Goal: Task Accomplishment & Management: Use online tool/utility

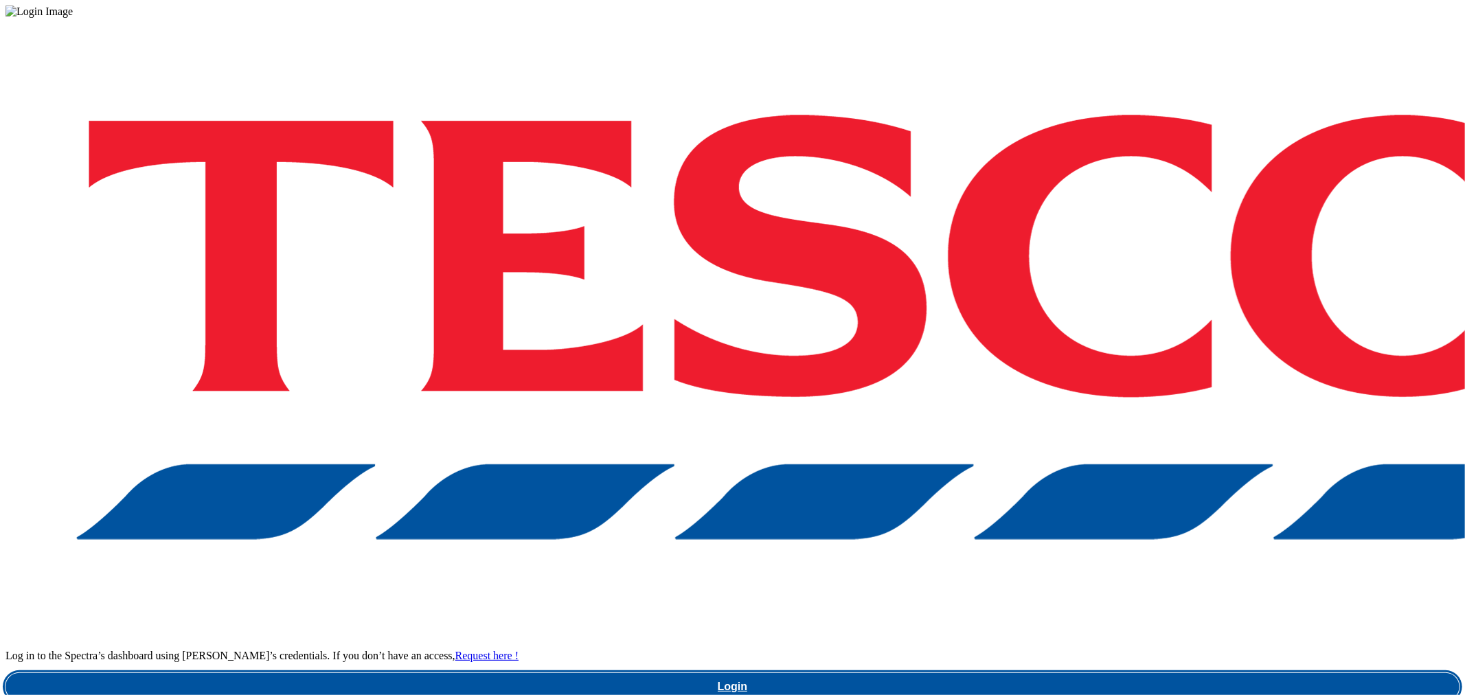
click at [1088, 673] on link "Login" at bounding box center [732, 686] width 1454 height 27
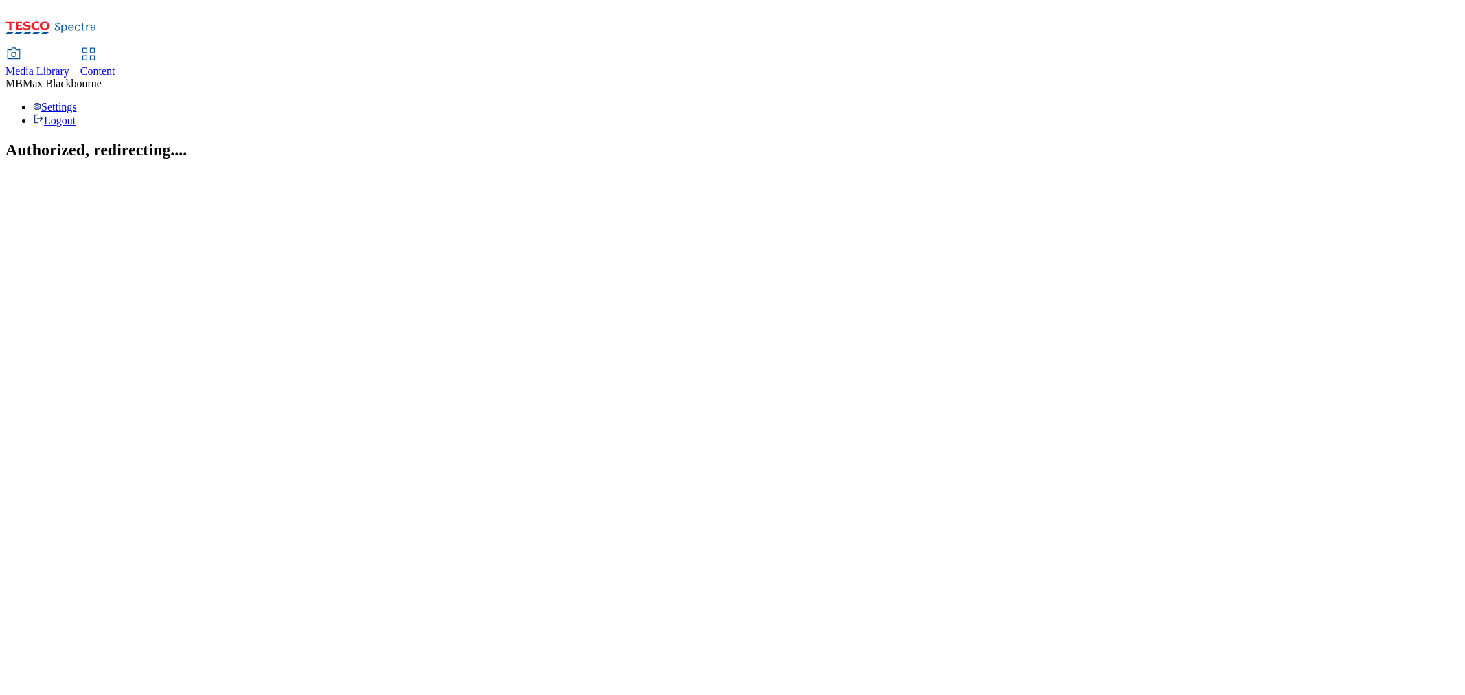
click at [115, 65] on span "Content" at bounding box center [97, 71] width 35 height 12
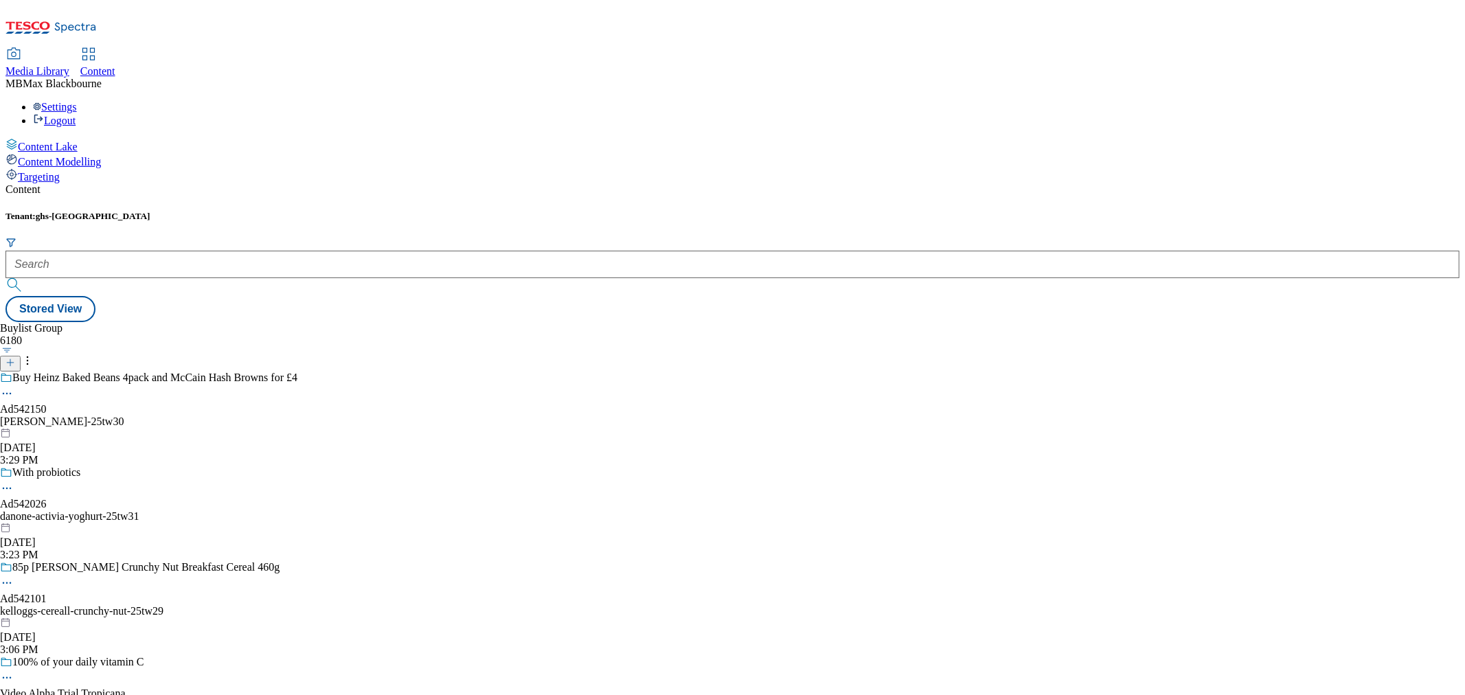
click at [276, 237] on form at bounding box center [732, 266] width 1454 height 59
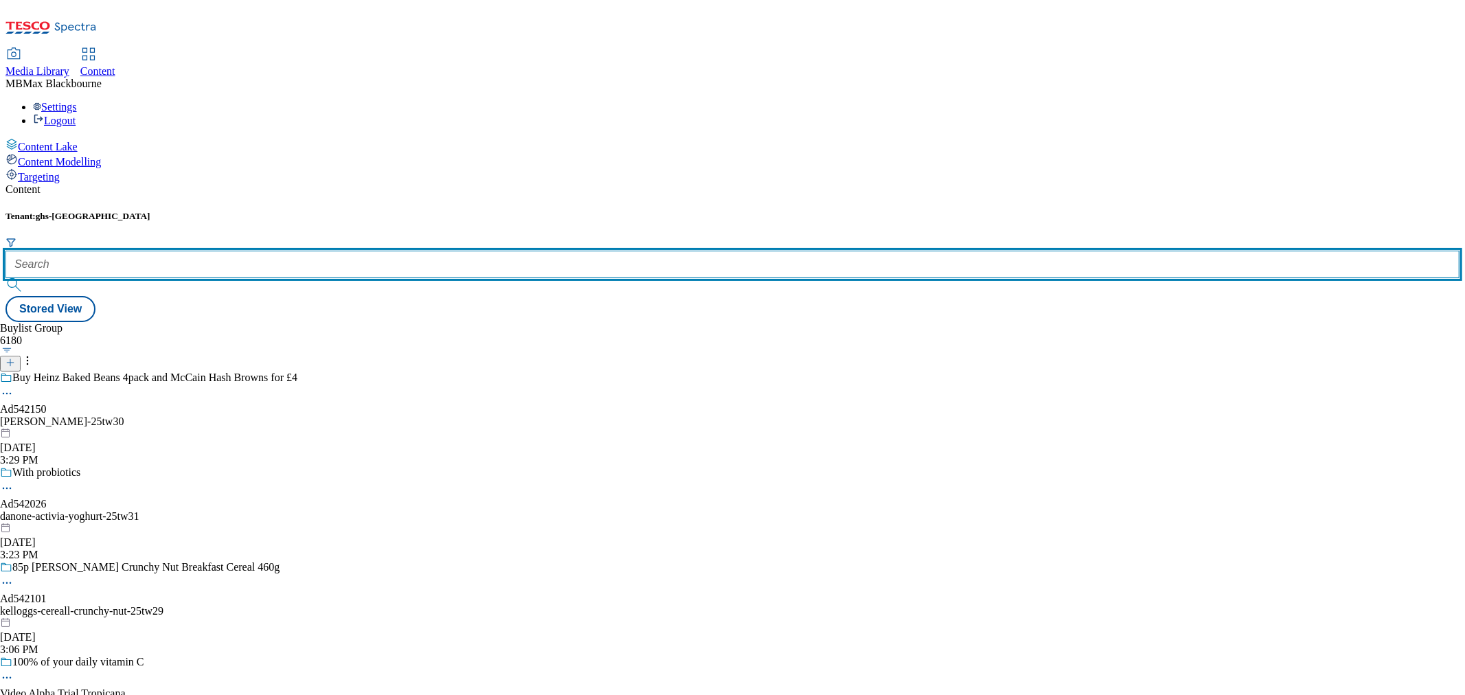
click at [279, 251] on input "text" at bounding box center [732, 264] width 1454 height 27
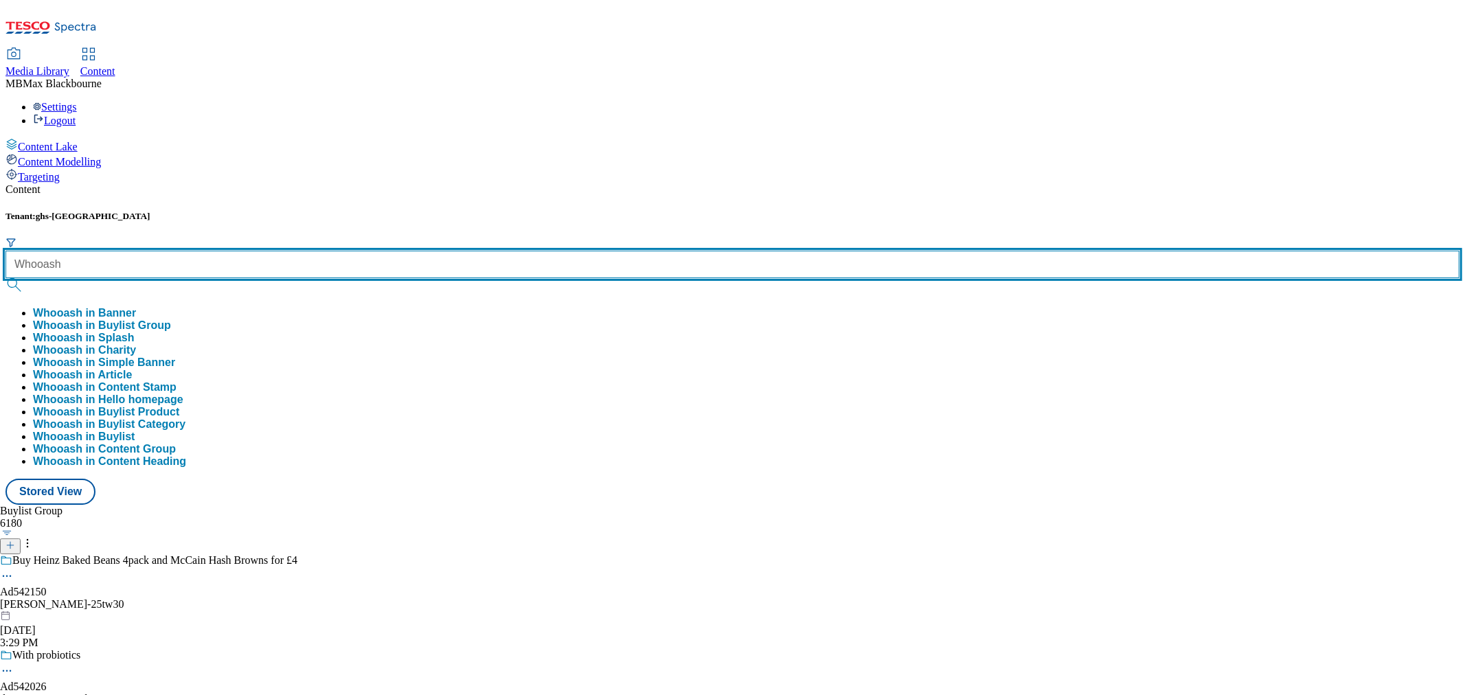
click at [5, 278] on button "submit" at bounding box center [14, 285] width 19 height 14
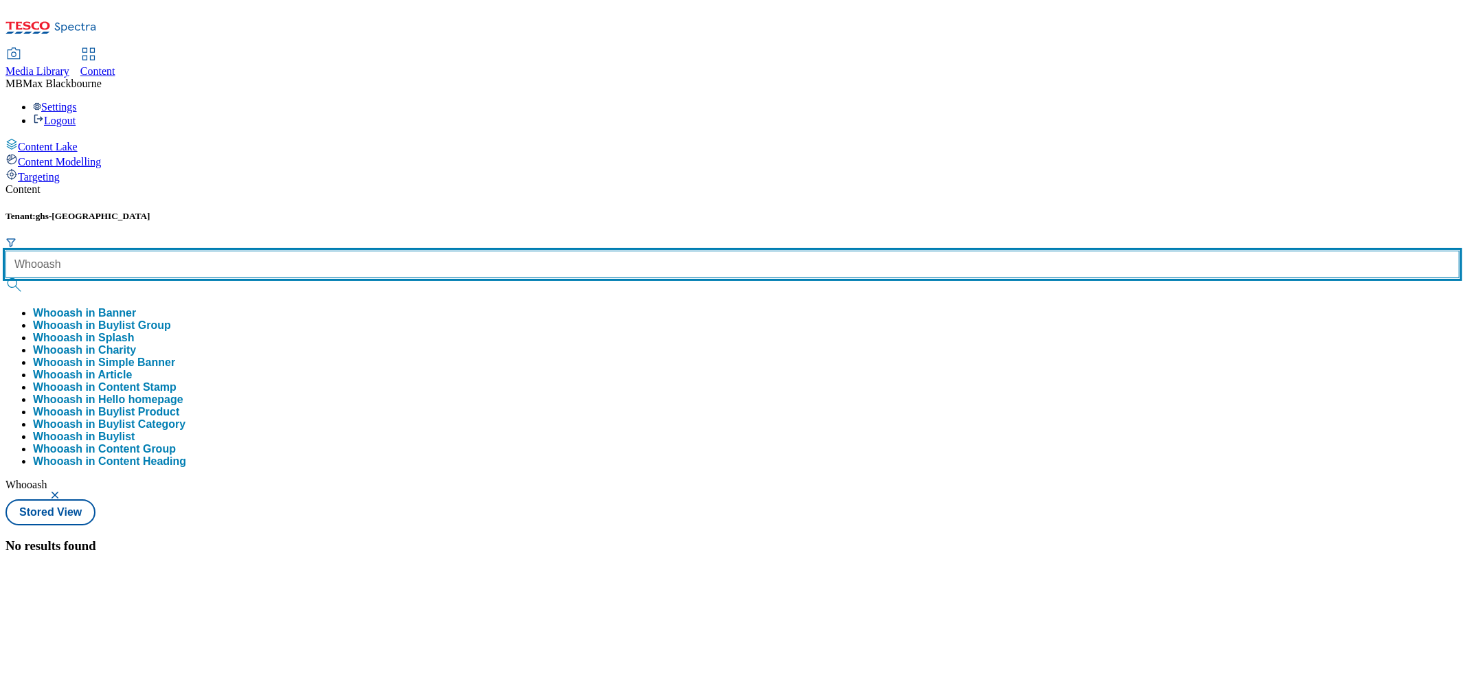
click at [306, 251] on input "Whooash" at bounding box center [732, 264] width 1454 height 27
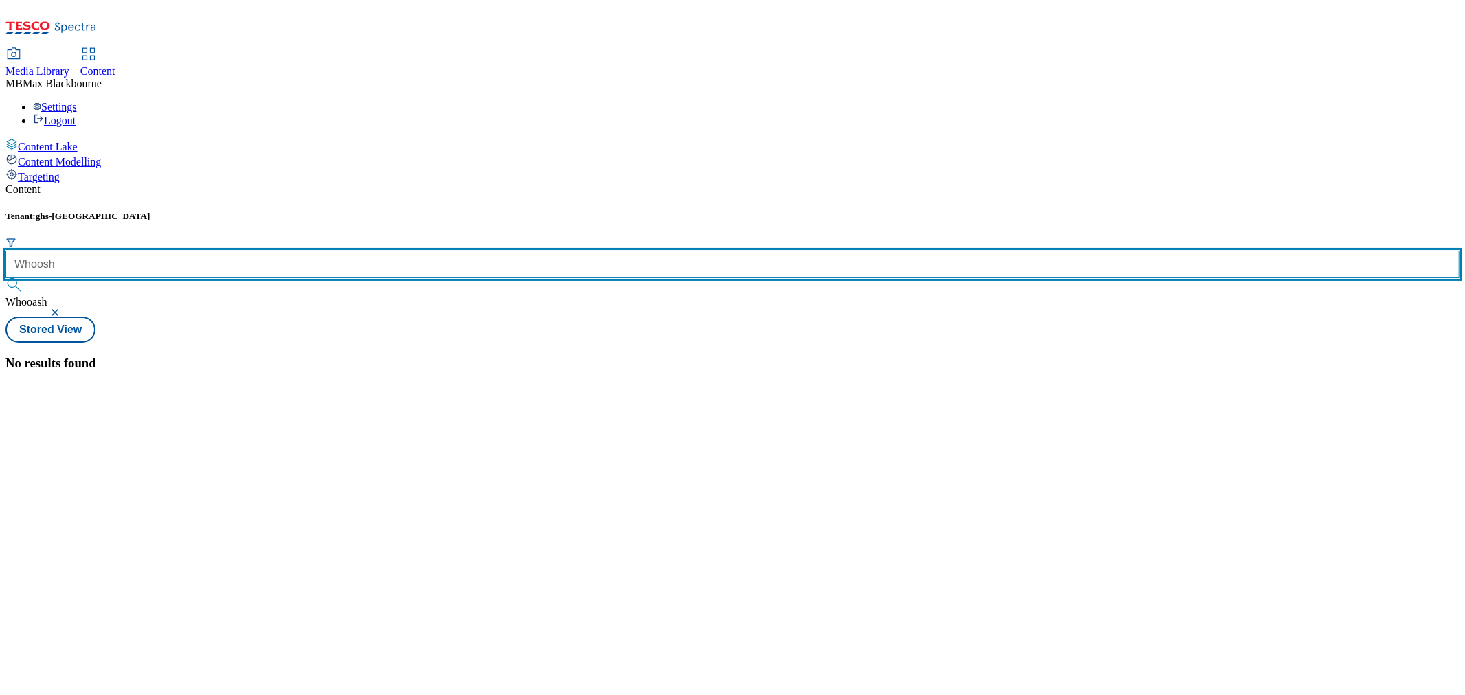
type input "Whoosh"
click at [5, 278] on button "submit" at bounding box center [14, 285] width 19 height 14
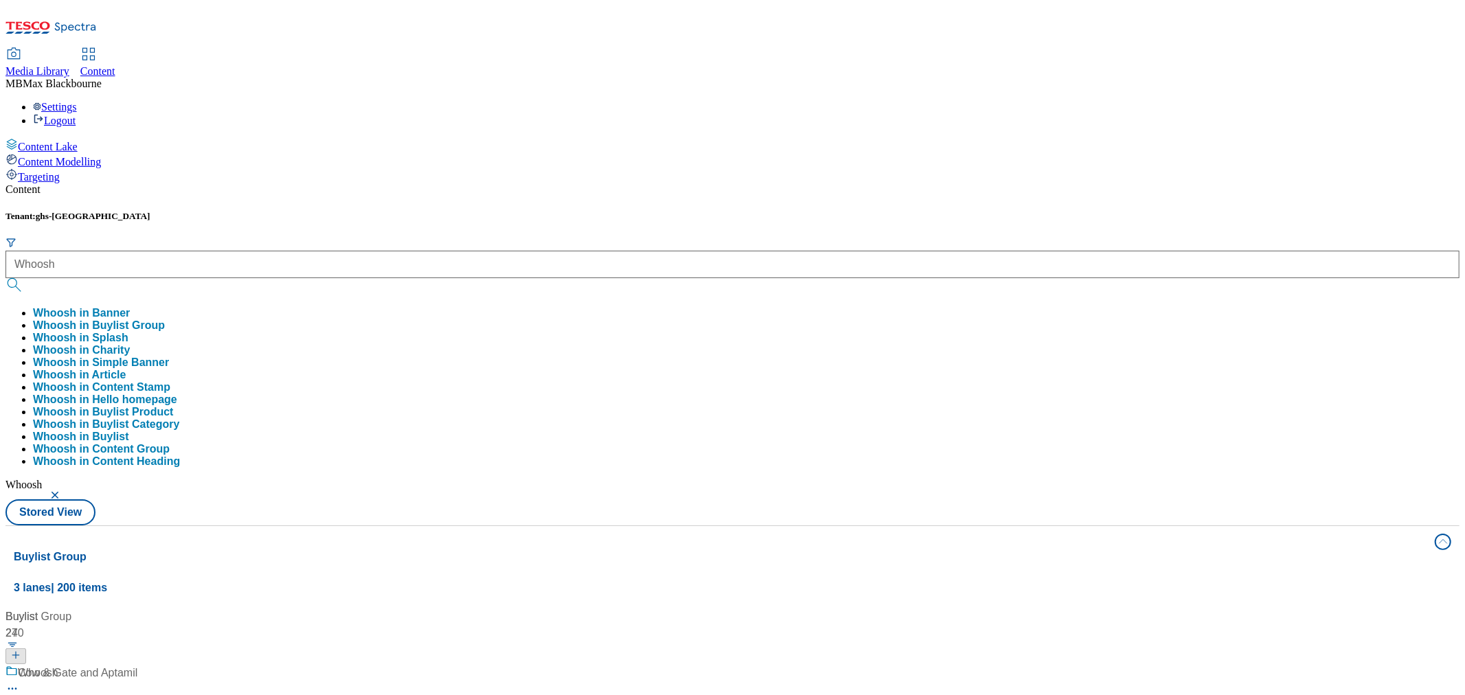
click at [477, 211] on div "Tenant: ghs-uk Whoosh Whoosh in Banner Whoosh in Buylist Group Whoosh in Splash…" at bounding box center [732, 368] width 1454 height 315
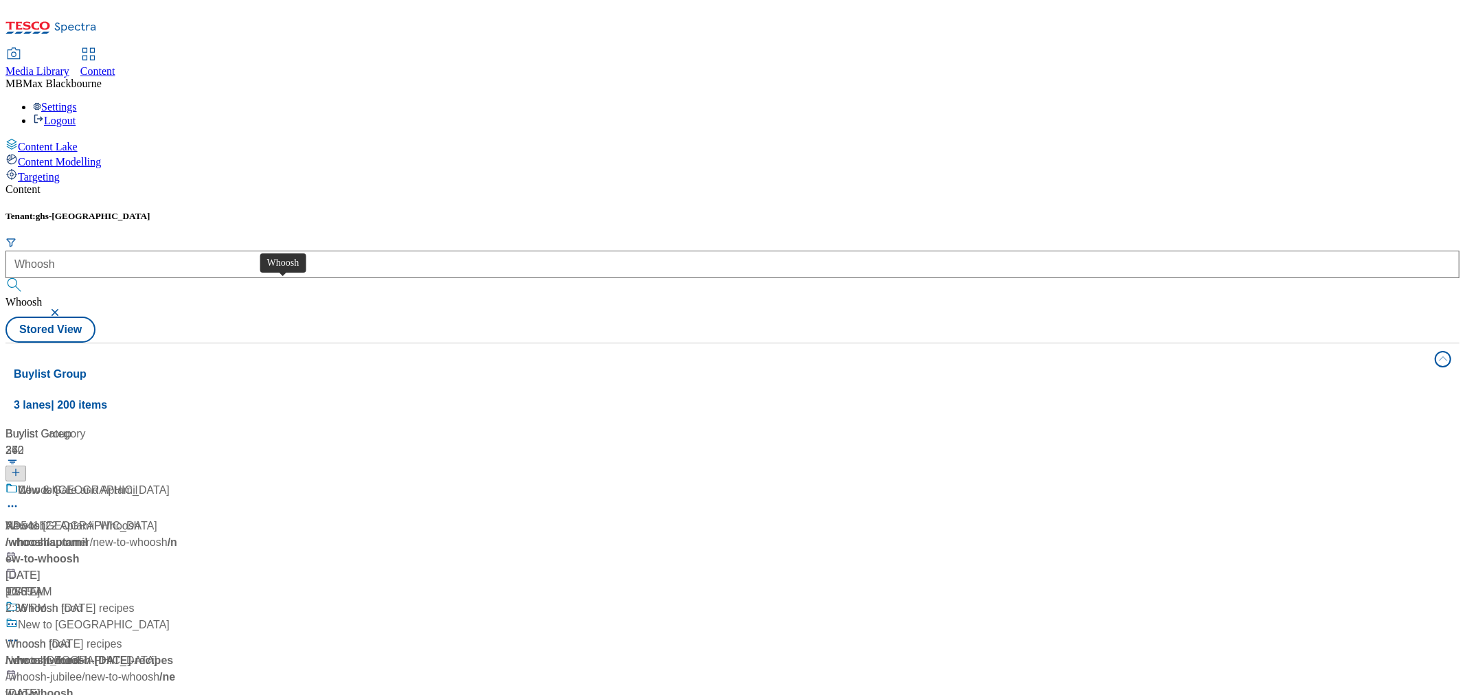
click at [58, 482] on div "Whoosh" at bounding box center [38, 490] width 41 height 16
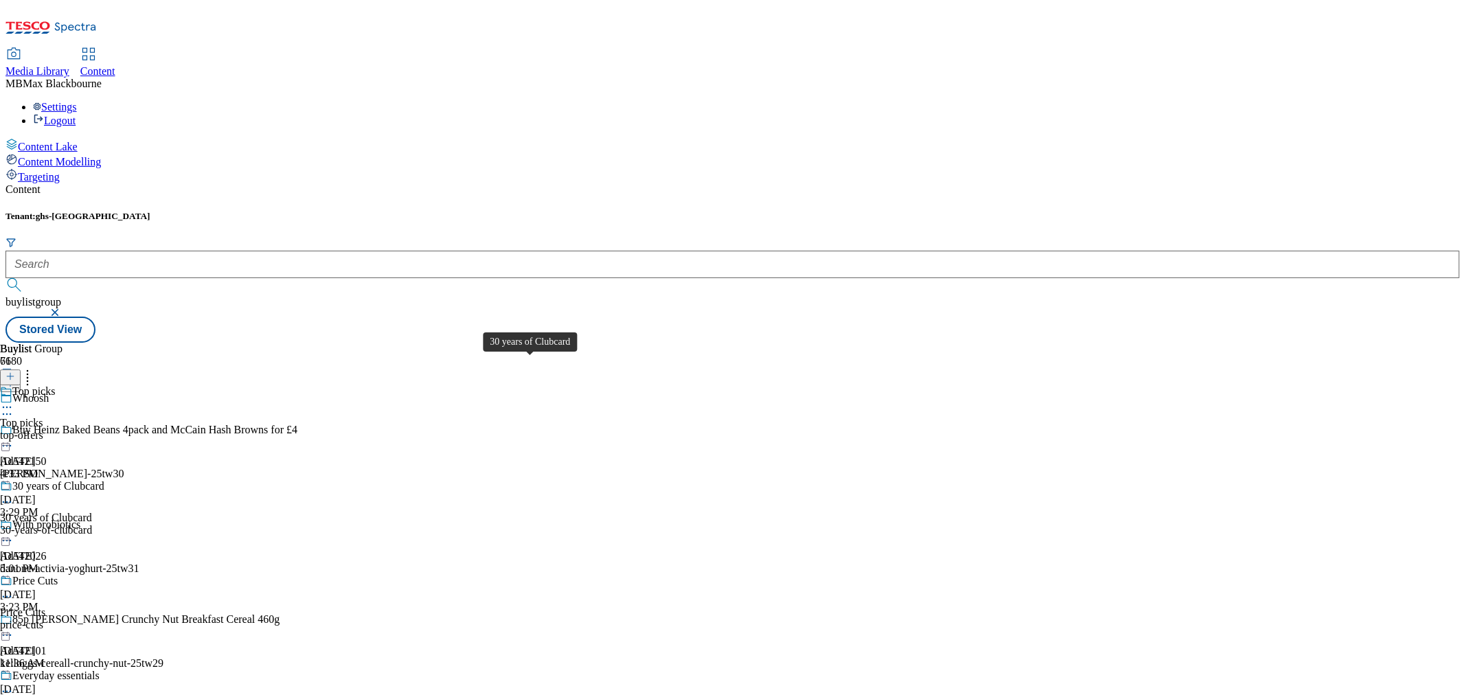
click at [104, 480] on div "30 years of Clubcard" at bounding box center [58, 486] width 92 height 12
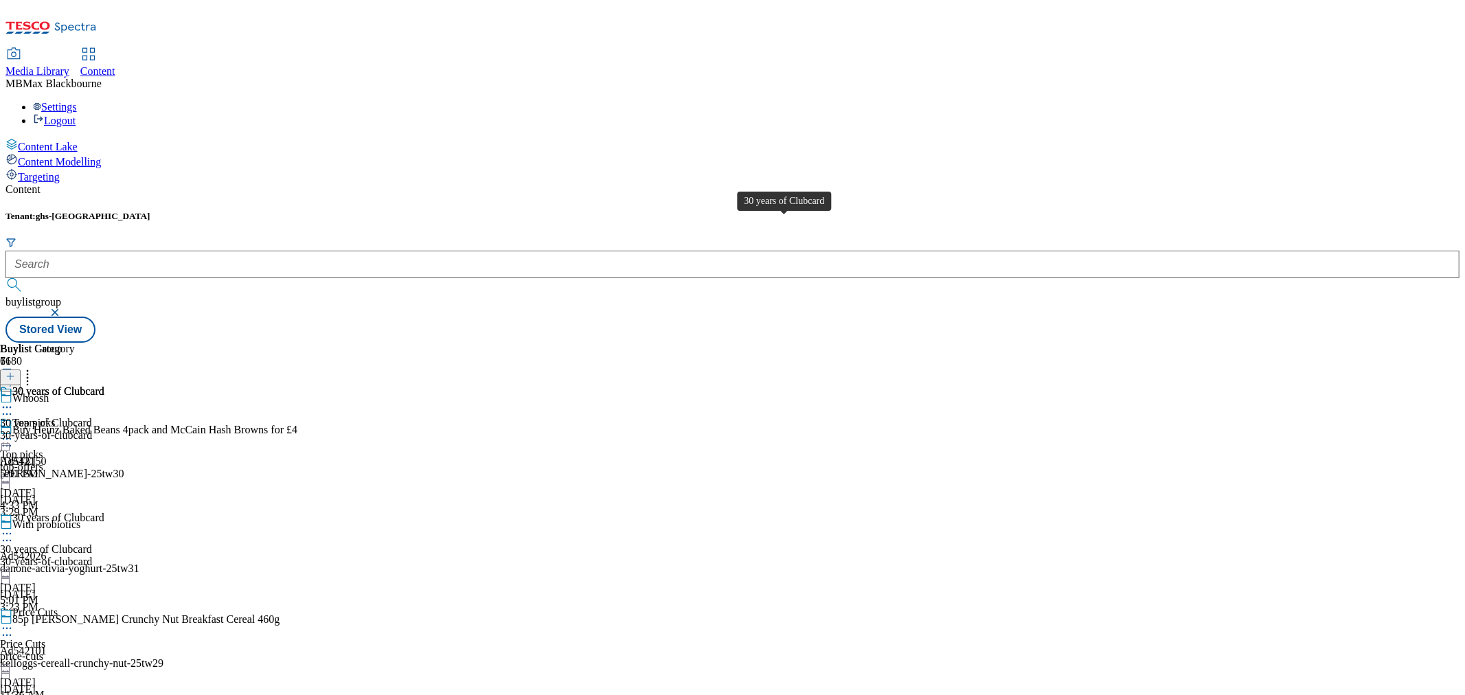
click at [104, 385] on div "30 years of Clubcard" at bounding box center [58, 391] width 92 height 12
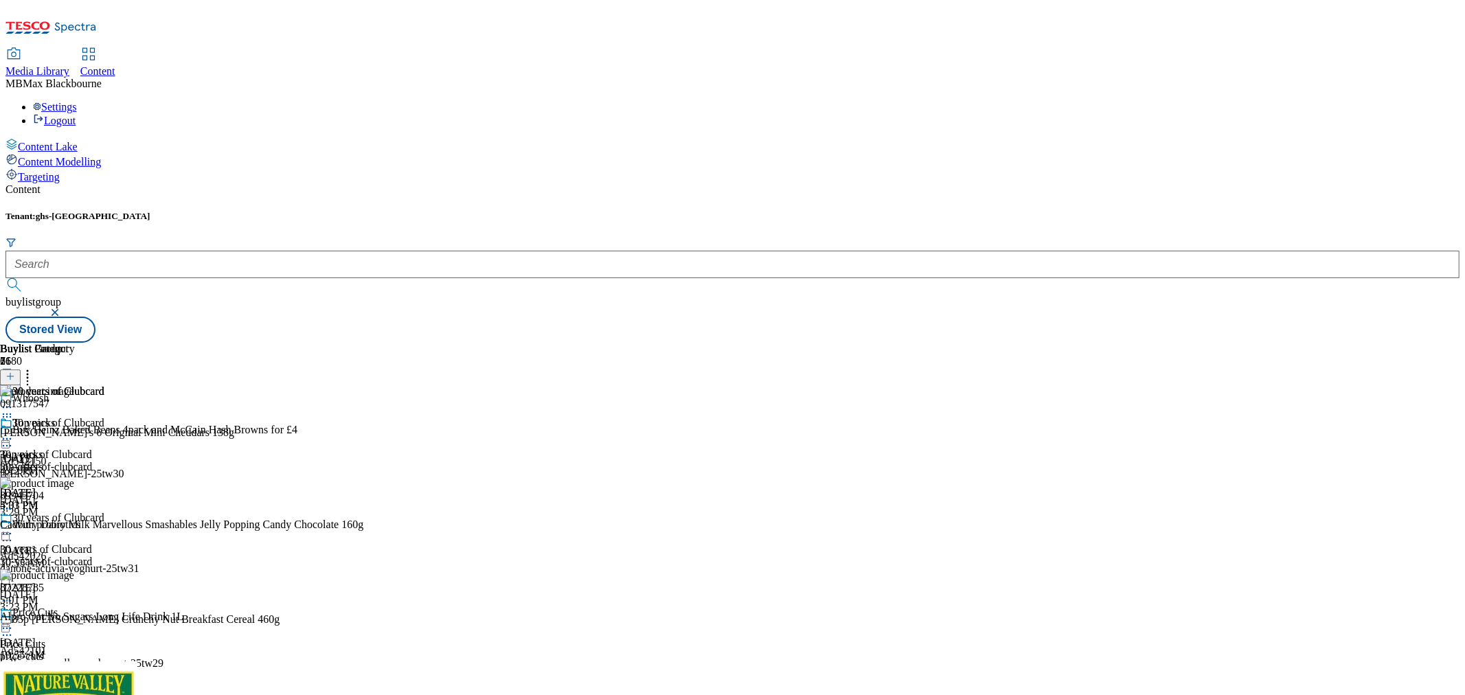
click at [15, 372] on icon at bounding box center [10, 377] width 10 height 10
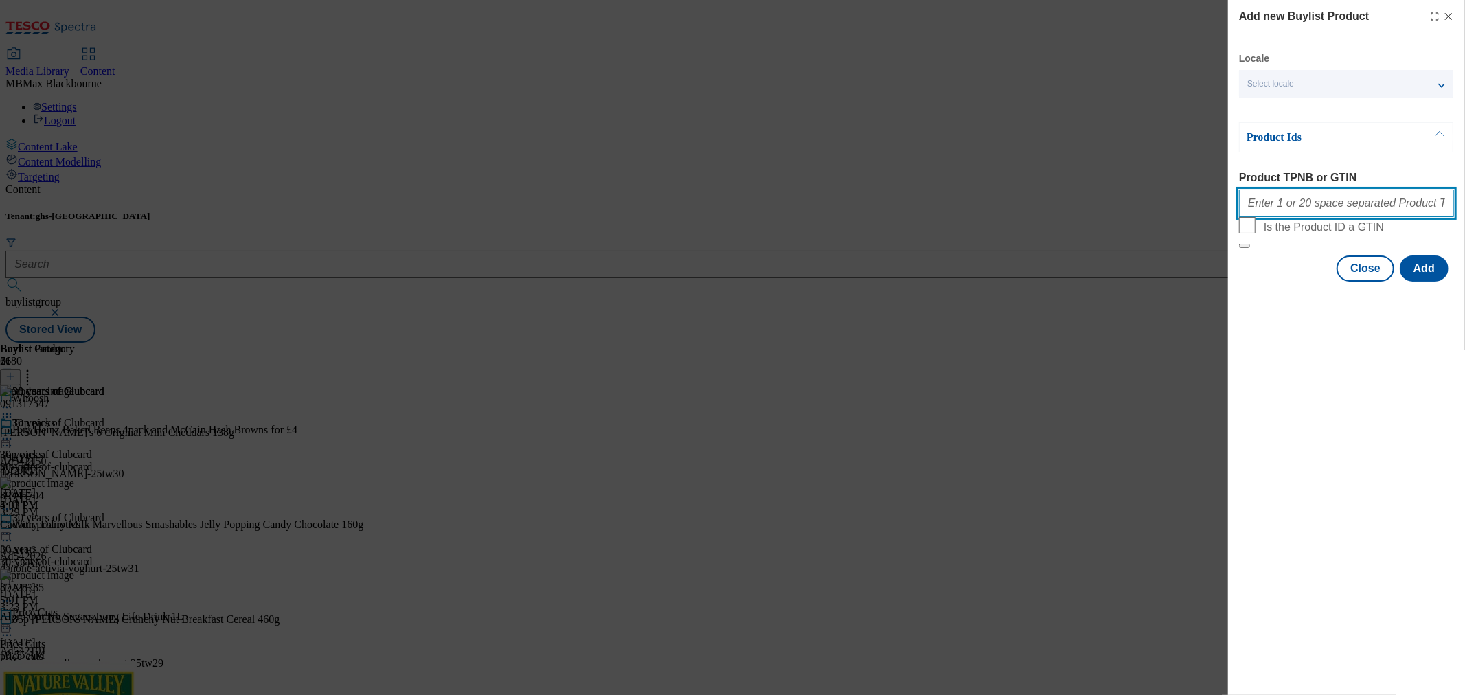
click at [1338, 217] on input "Product TPNB or GTIN" at bounding box center [1346, 203] width 215 height 27
paste input "96312366, 96631126, 89476084, 96717734, 91885363, 50868544, 71819139, 56700359,…"
type input "96312366, 96631126, 89476084, 96717734, 91885363, 50868544, 71819139, 56700359,…"
click at [1420, 282] on button "Add" at bounding box center [1424, 268] width 49 height 26
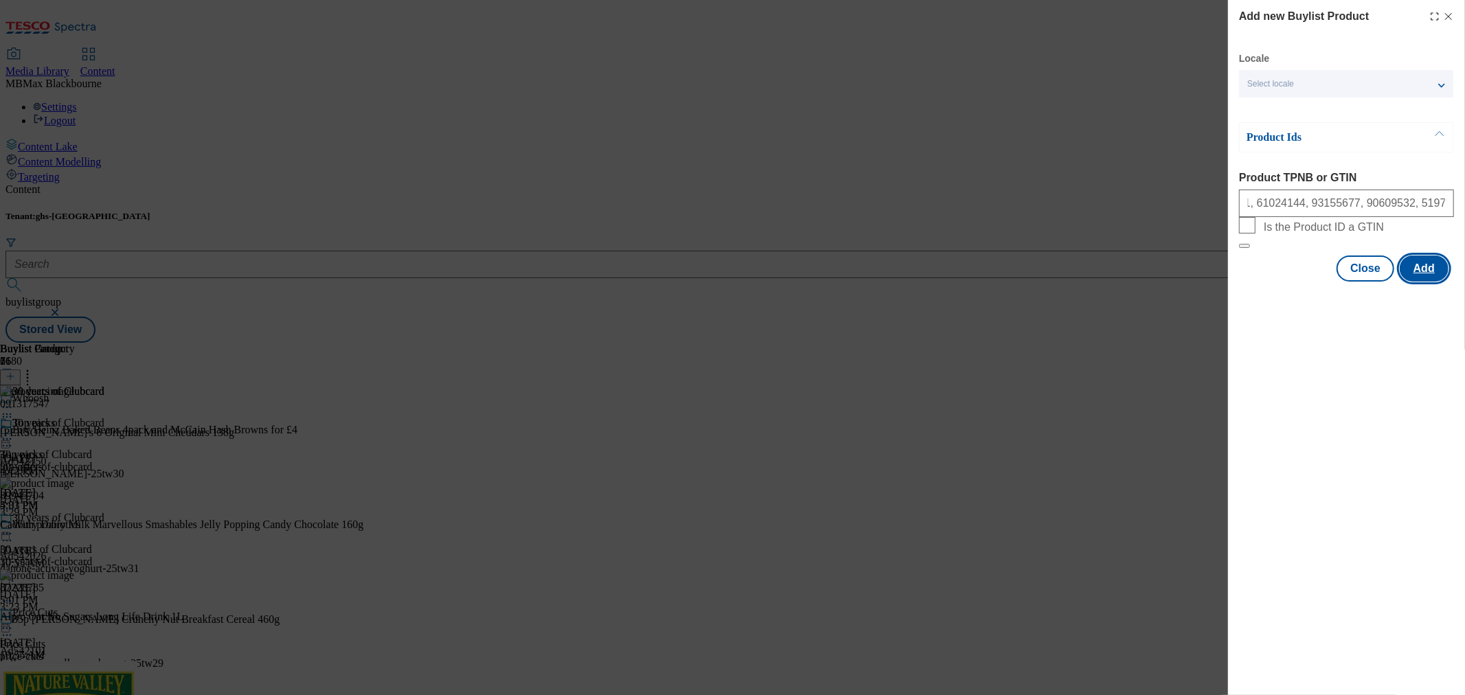
scroll to position [0, 0]
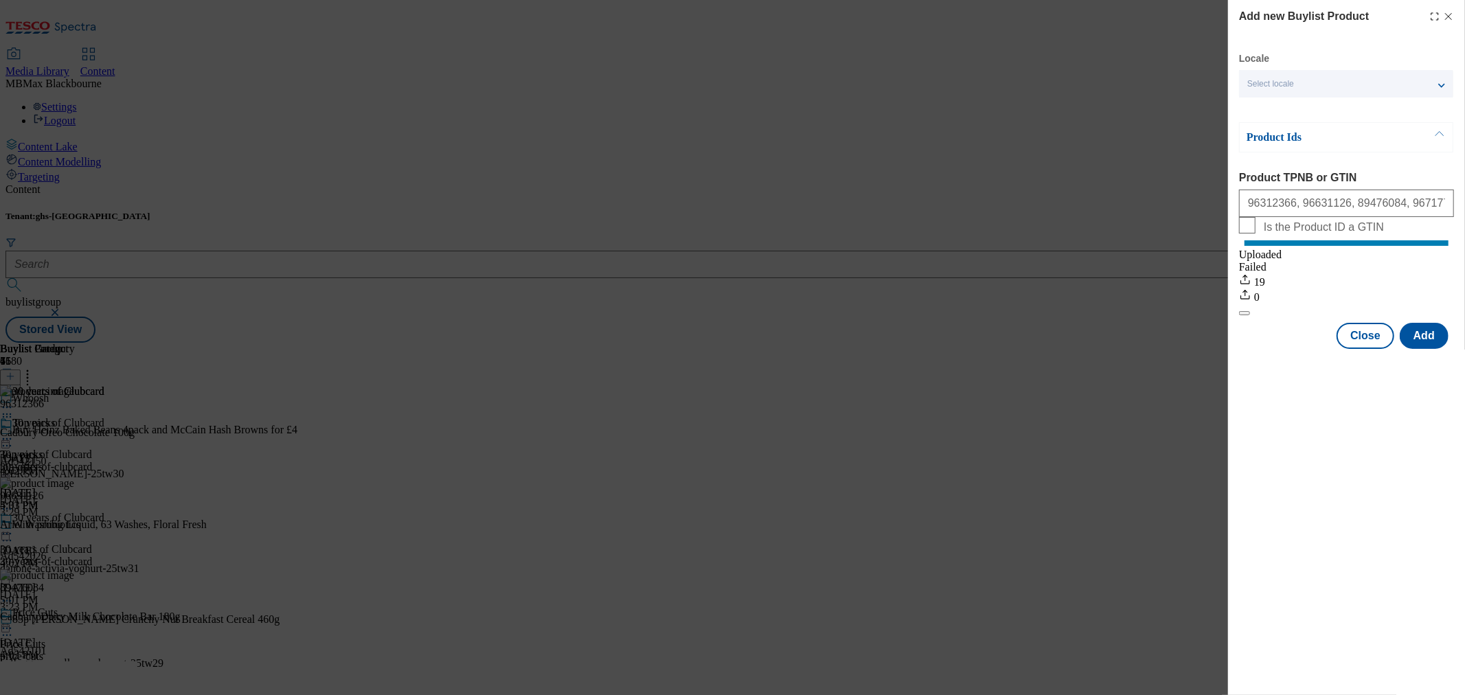
click at [1449, 14] on icon "Modal" at bounding box center [1448, 16] width 11 height 11
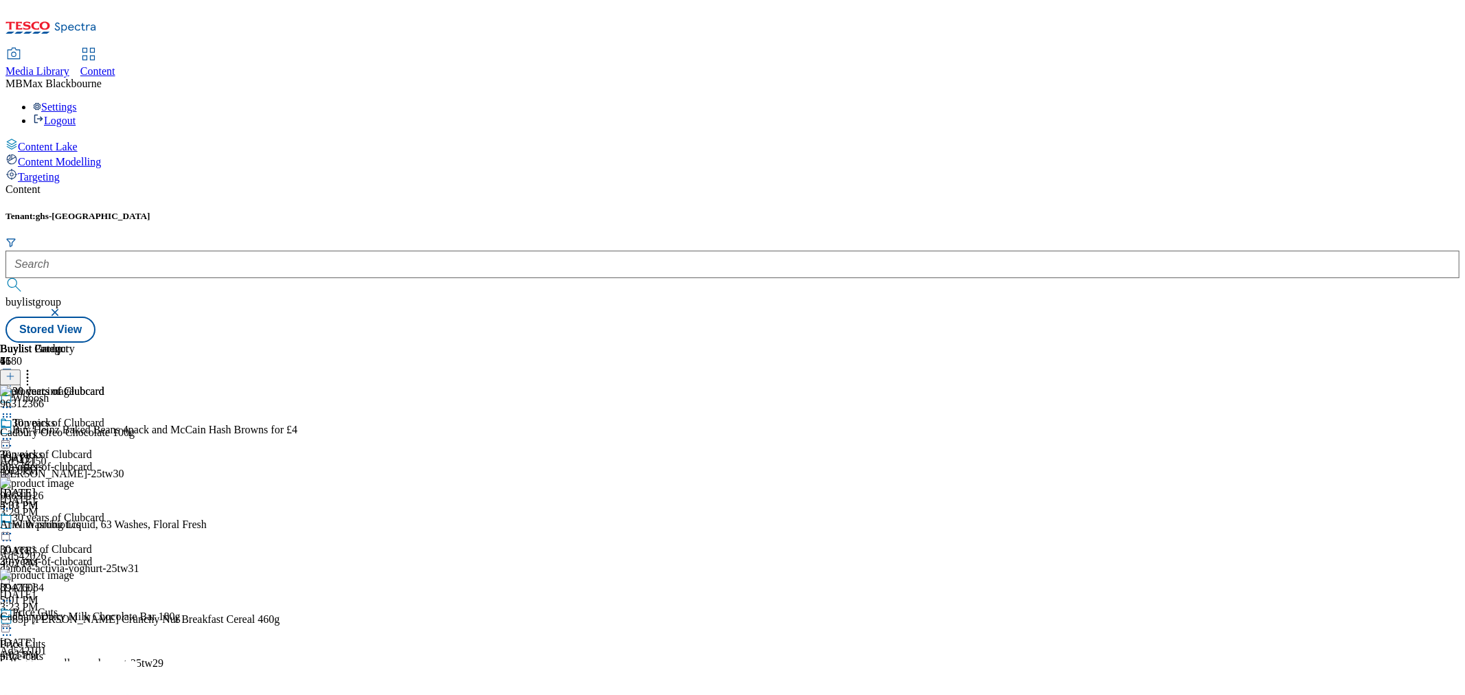
scroll to position [1231, 0]
click at [34, 367] on icon at bounding box center [28, 374] width 14 height 14
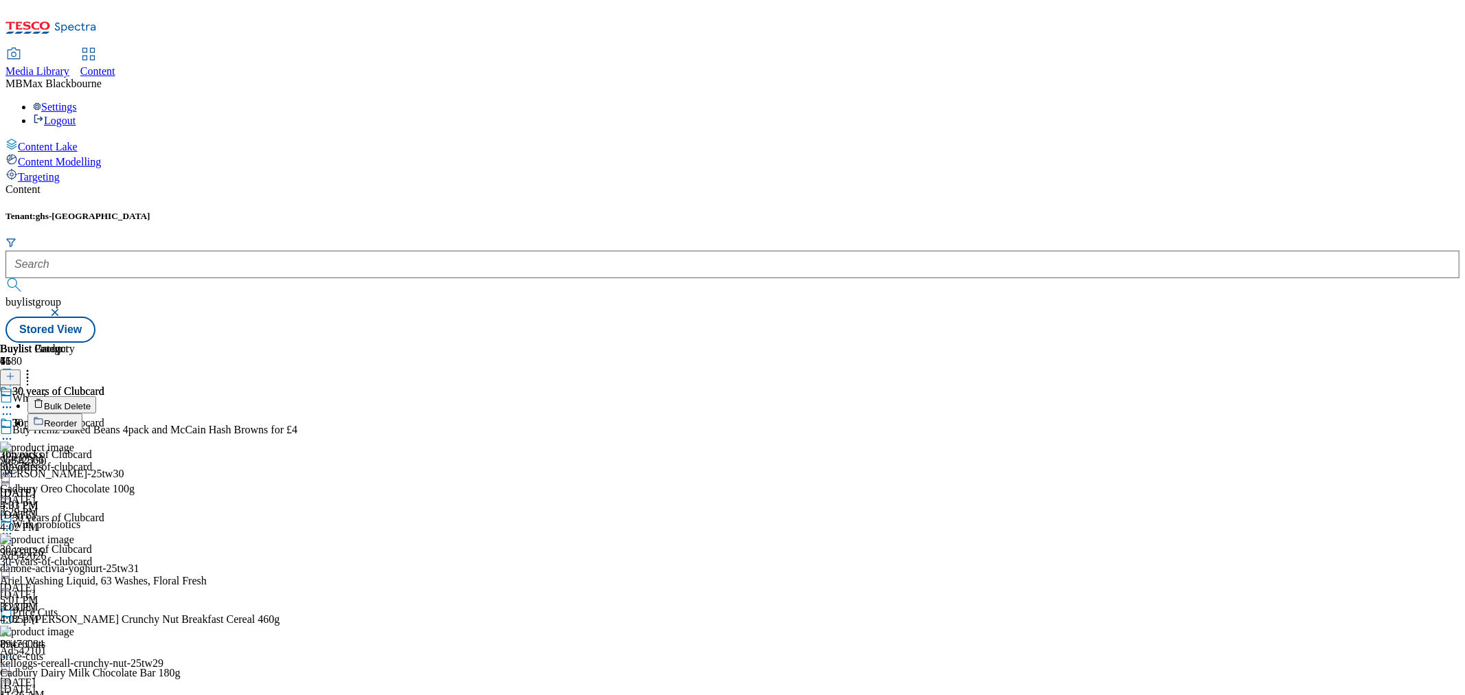
drag, startPoint x: 766, startPoint y: 455, endPoint x: 777, endPoint y: 440, distance: 19.1
click at [104, 448] on div "30 years of Clubcard 30 years of Clubcard 30-years-of-clubcard Sep 5, 2025 5:01…" at bounding box center [52, 464] width 104 height 95
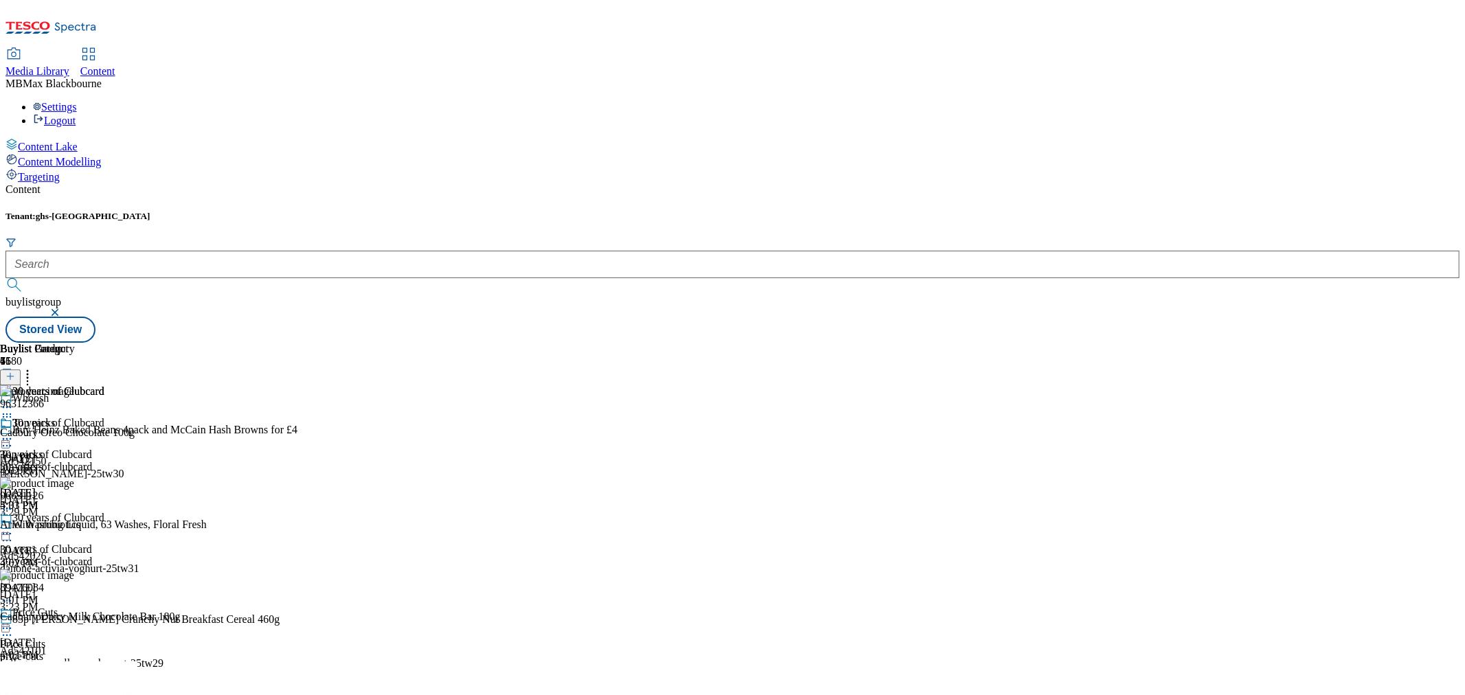
click at [14, 432] on icon at bounding box center [7, 439] width 14 height 14
click at [87, 589] on span "Un-publish" at bounding box center [65, 594] width 44 height 10
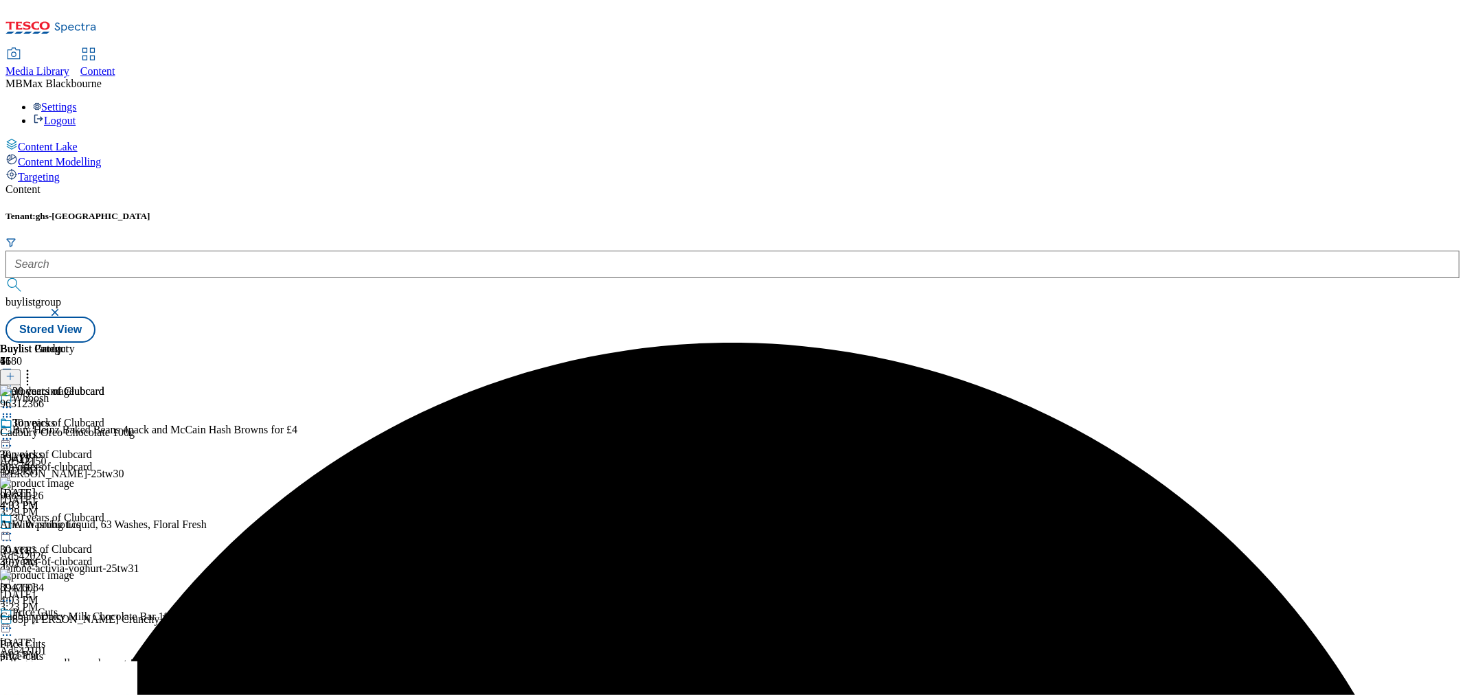
click at [14, 432] on icon at bounding box center [7, 439] width 14 height 14
click at [89, 542] on span "Un-preview" at bounding box center [66, 547] width 46 height 10
click at [14, 432] on icon at bounding box center [7, 439] width 14 height 14
click at [75, 526] on span "Preview" at bounding box center [59, 531] width 32 height 10
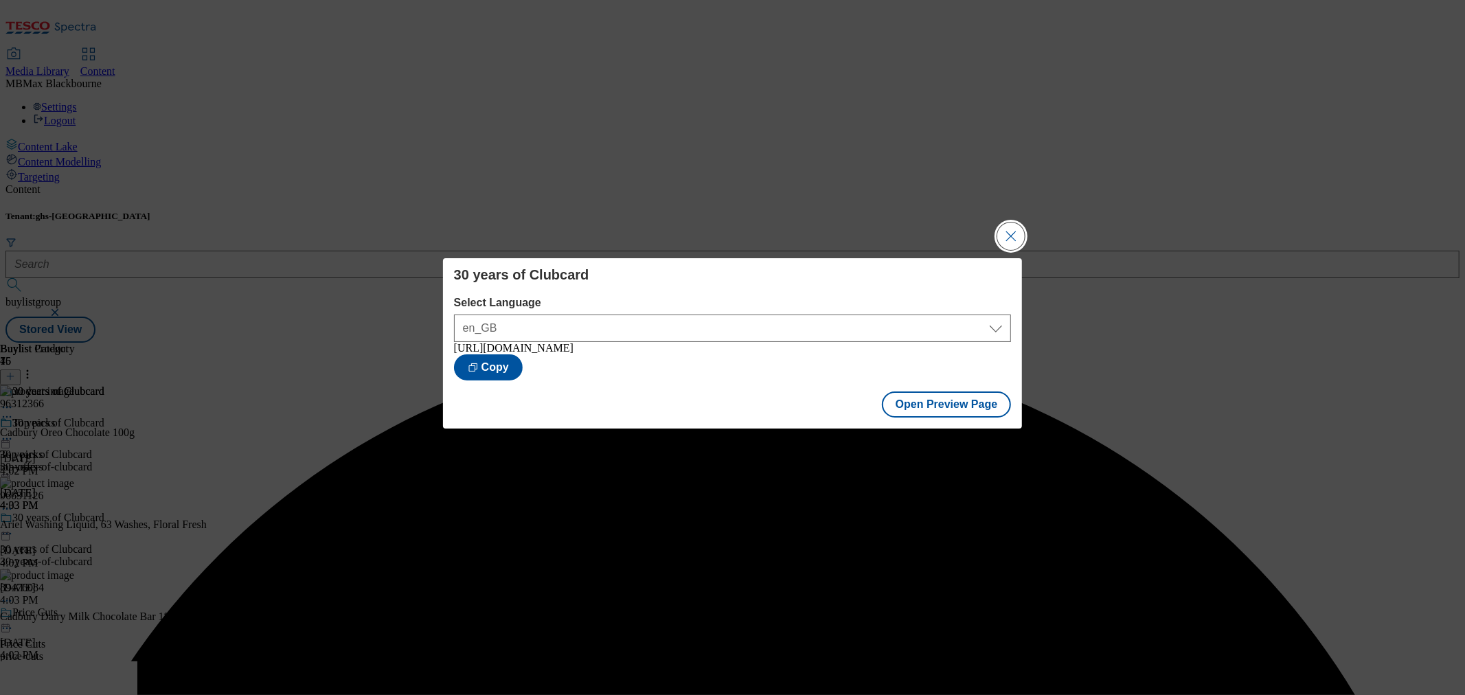
click at [1012, 241] on button "Close Modal" at bounding box center [1010, 236] width 27 height 27
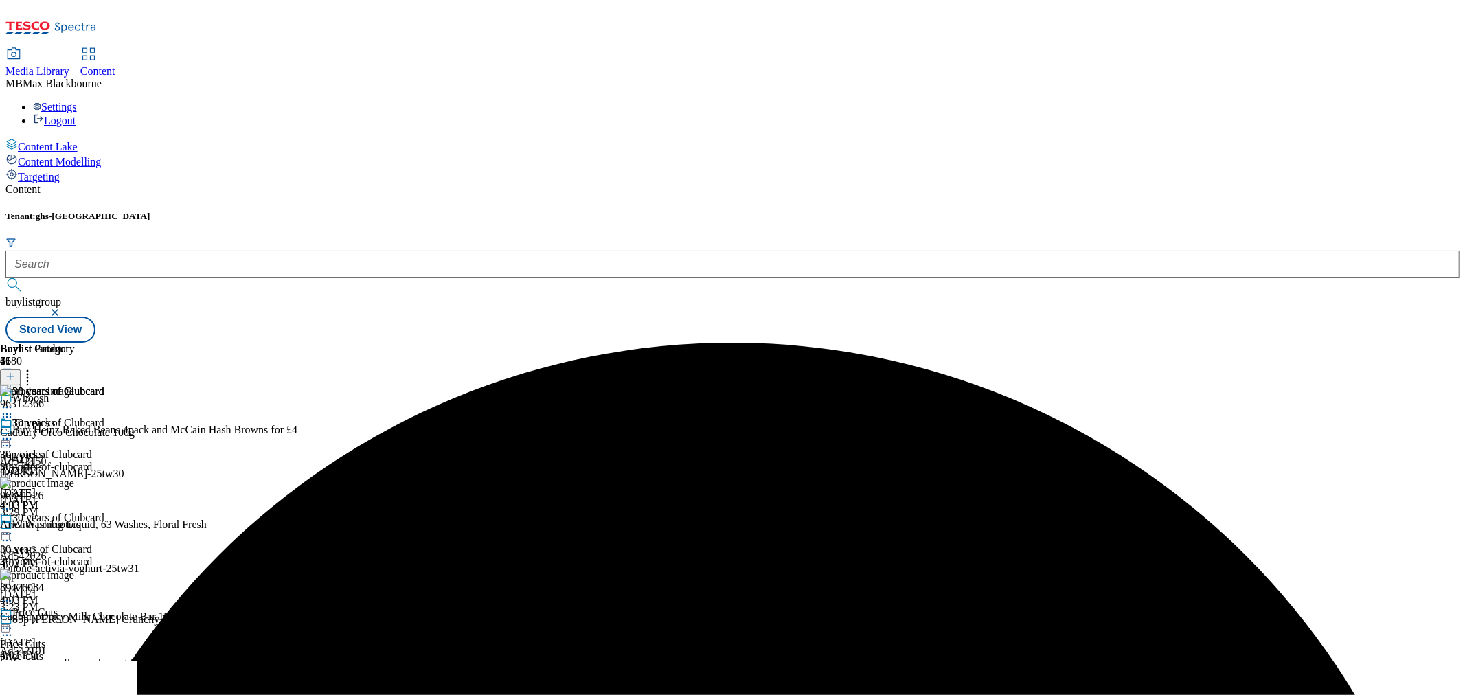
click at [5, 438] on circle at bounding box center [4, 439] width 2 height 2
click at [73, 573] on span "Publish" at bounding box center [58, 578] width 30 height 10
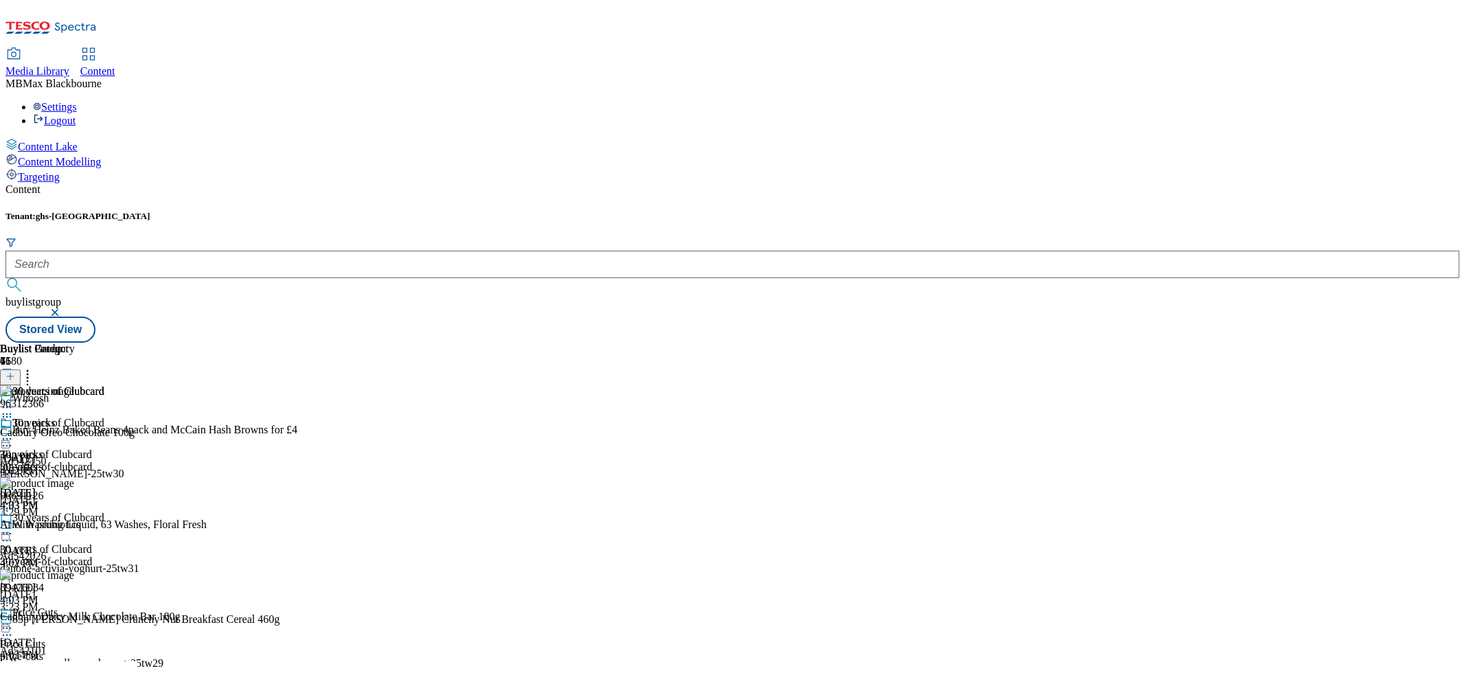
drag, startPoint x: 1166, startPoint y: 492, endPoint x: 1167, endPoint y: 227, distance: 264.4
click at [14, 432] on icon at bounding box center [7, 439] width 14 height 14
click at [87, 589] on span "Un-publish" at bounding box center [65, 594] width 44 height 10
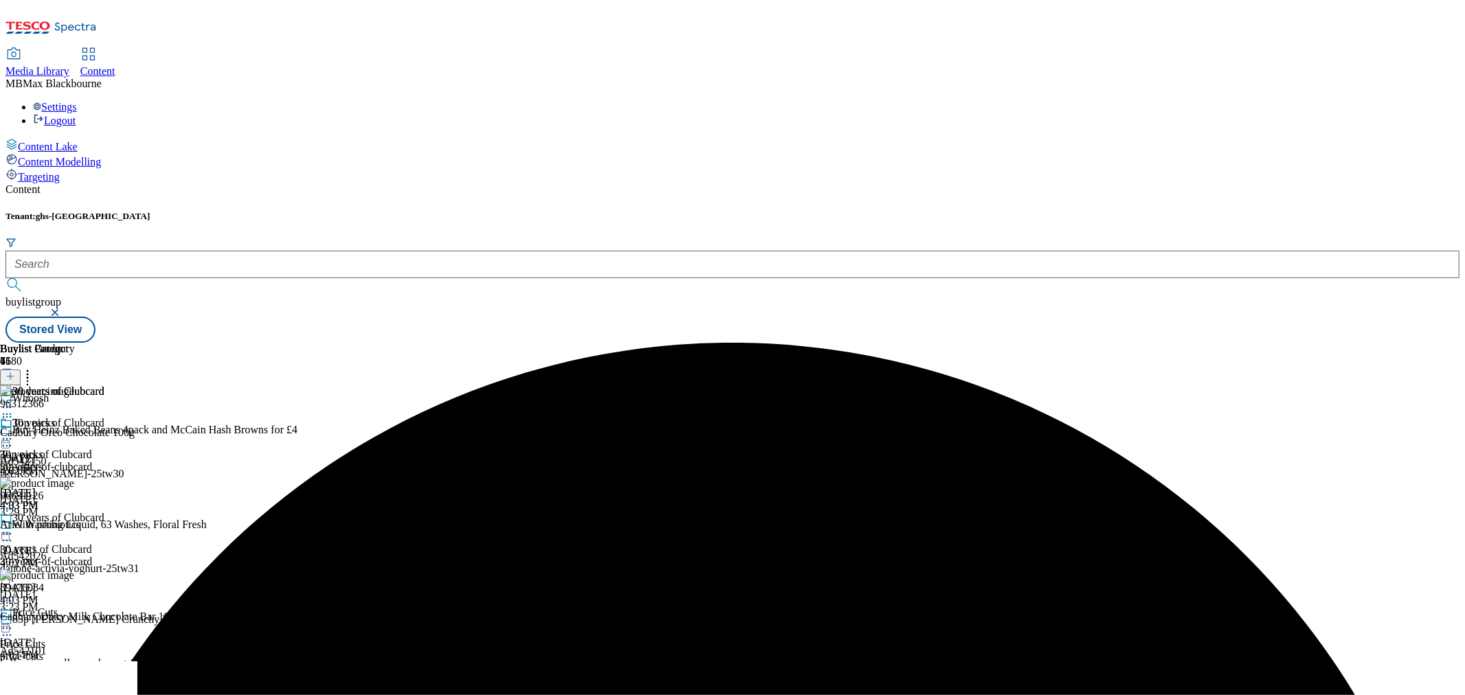
click at [14, 432] on icon at bounding box center [7, 439] width 14 height 14
click at [89, 542] on span "Un-preview" at bounding box center [66, 547] width 46 height 10
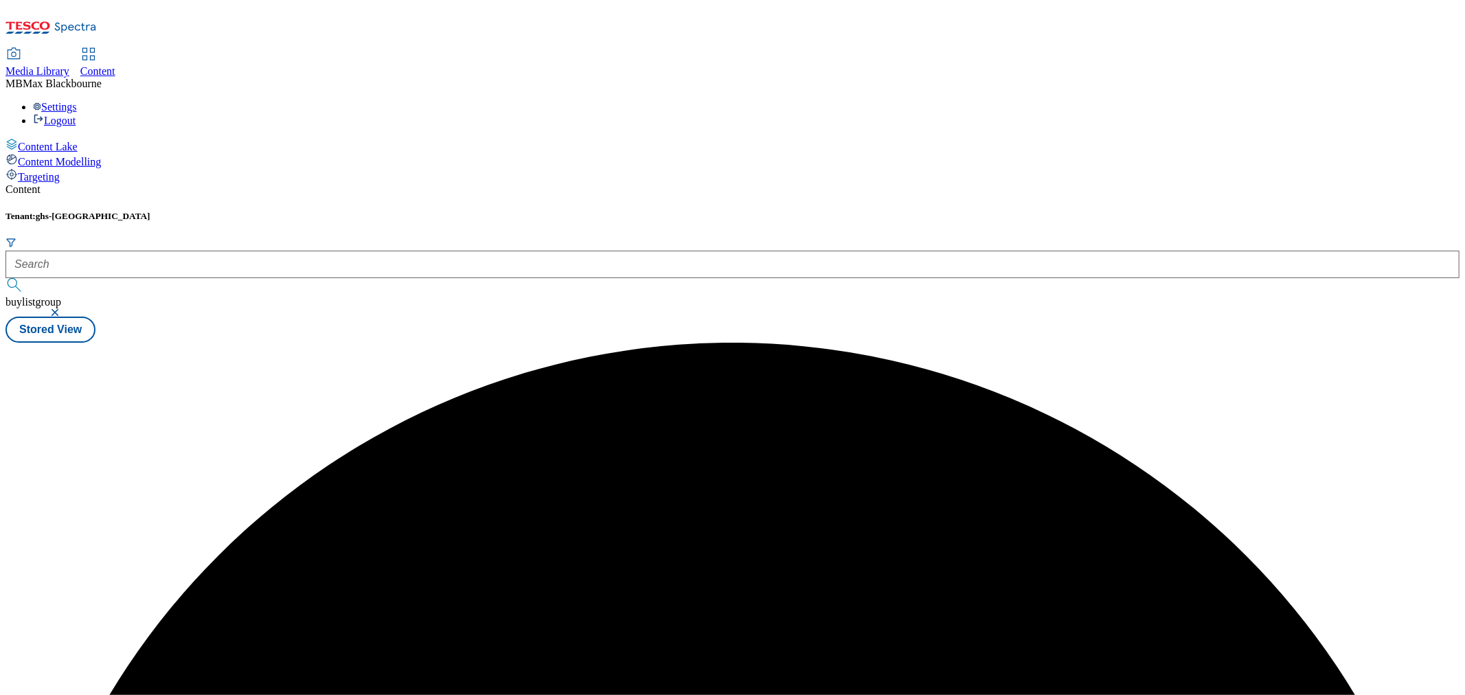
click at [1163, 183] on div "Content Tenant: ghs-uk buylistgroup Stored View" at bounding box center [732, 262] width 1454 height 159
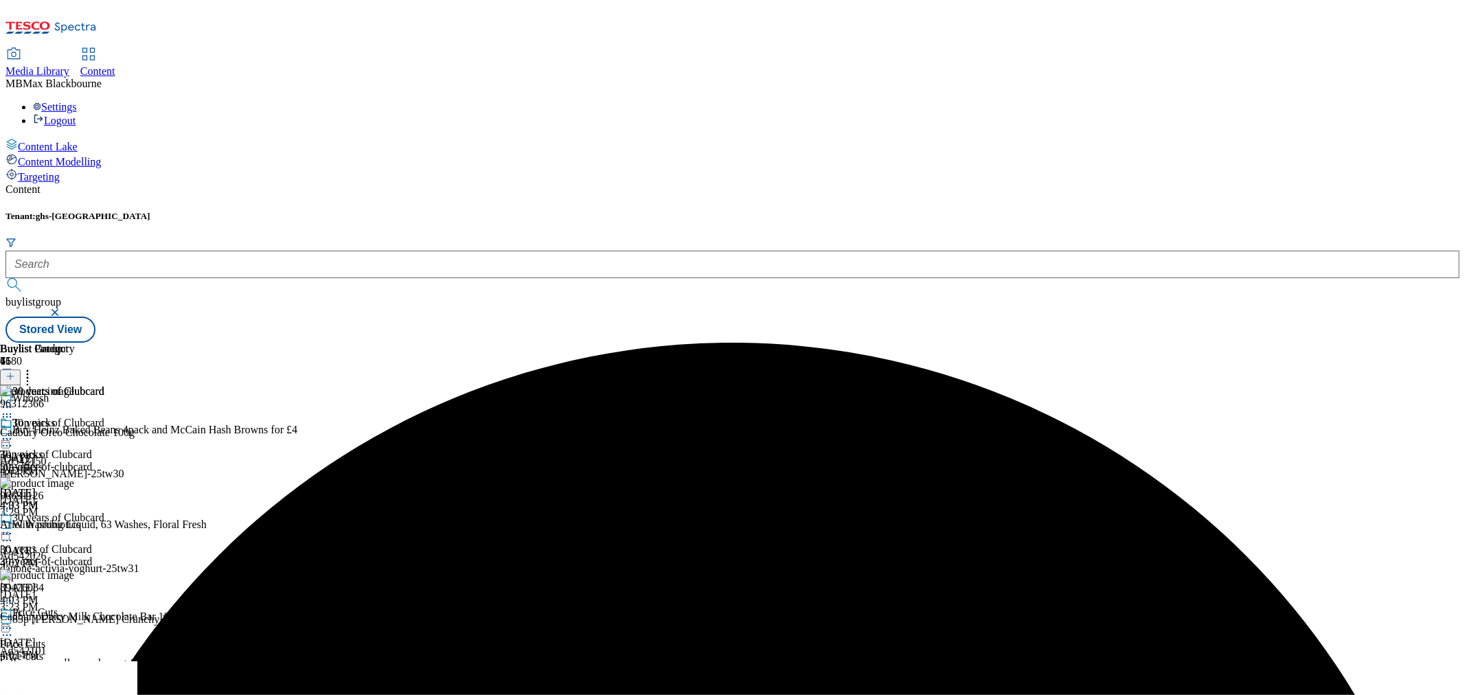
click at [29, 374] on circle at bounding box center [28, 375] width 2 height 2
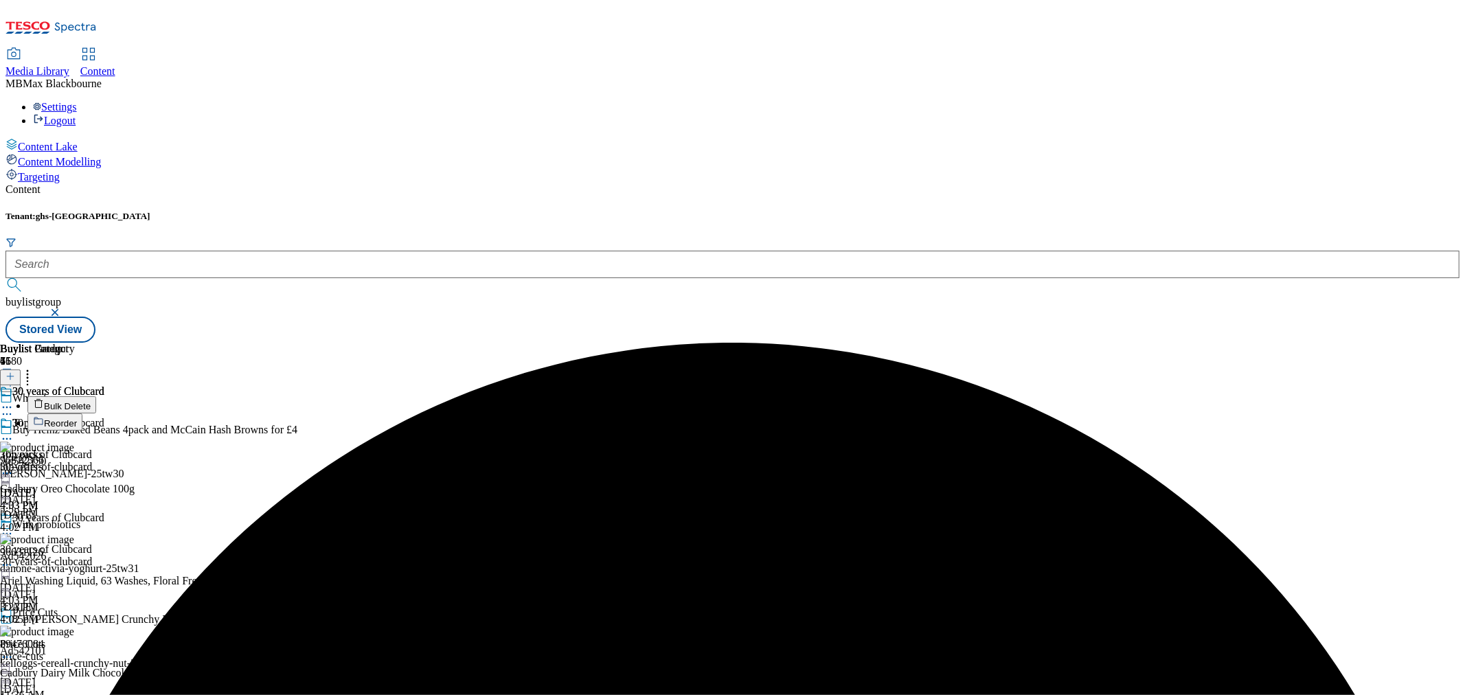
click at [77, 418] on span "Reorder" at bounding box center [60, 423] width 33 height 10
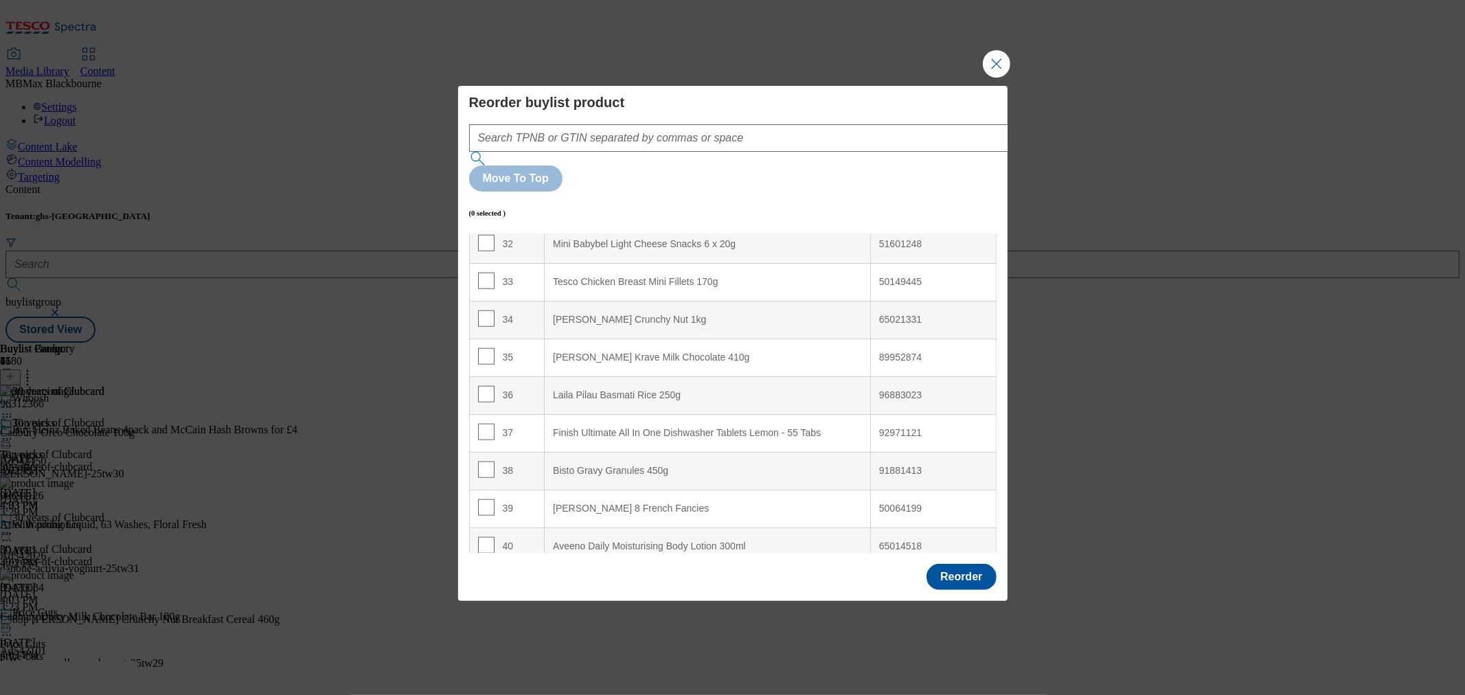
scroll to position [1190, 0]
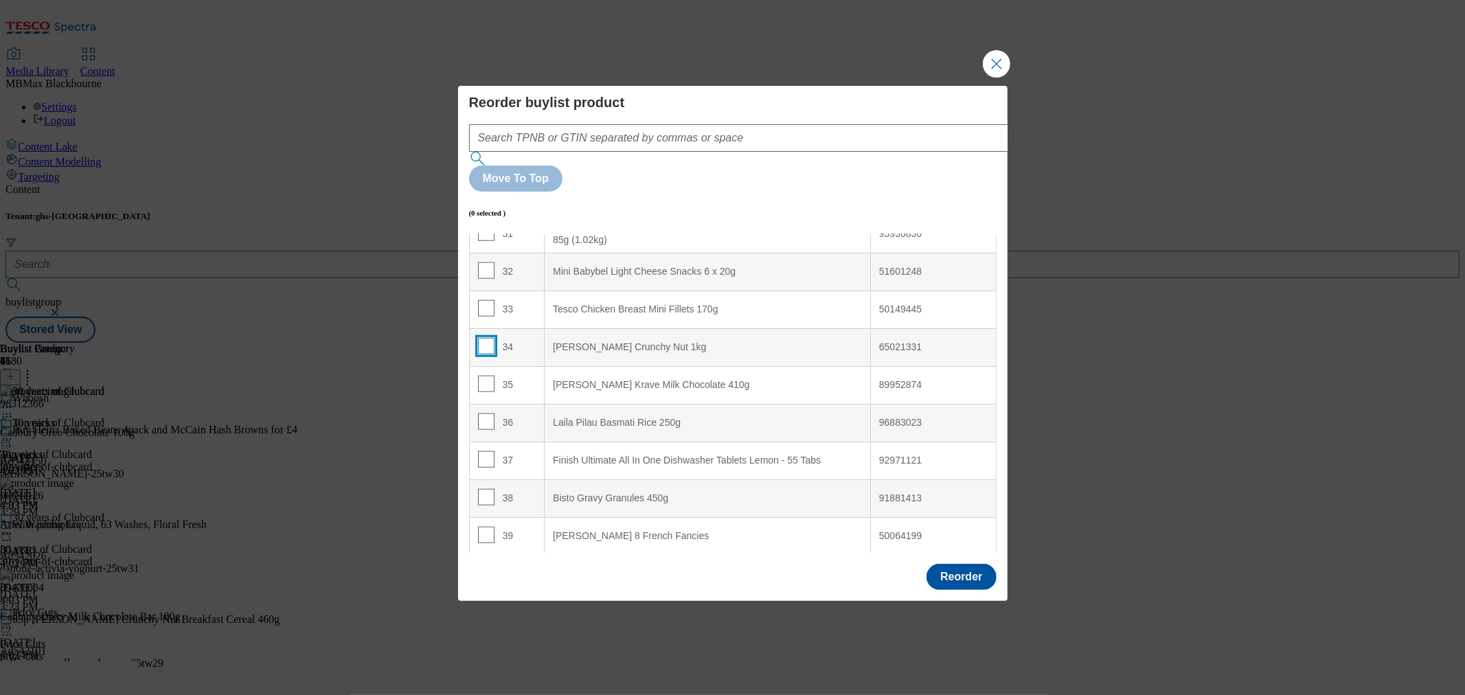
click at [486, 338] on input "Modal" at bounding box center [486, 346] width 16 height 16
checkbox input "true"
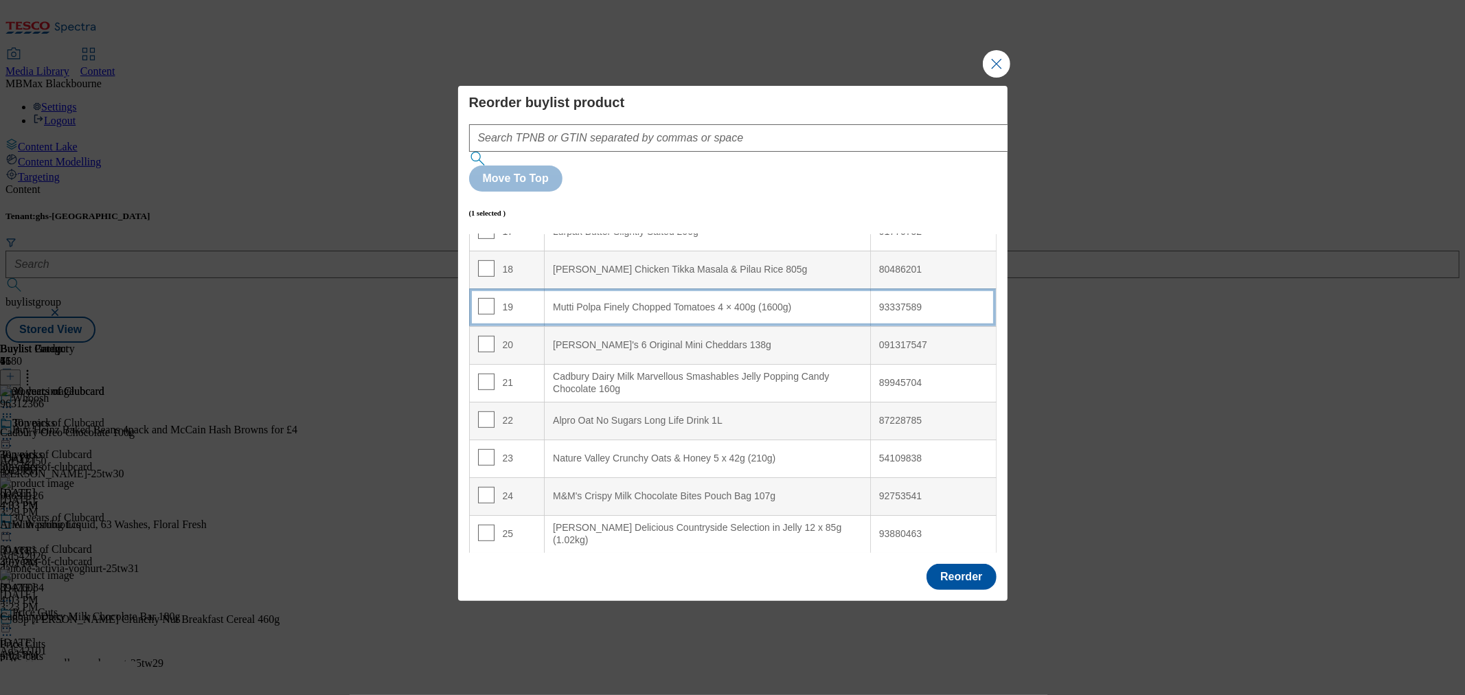
scroll to position [656, 0]
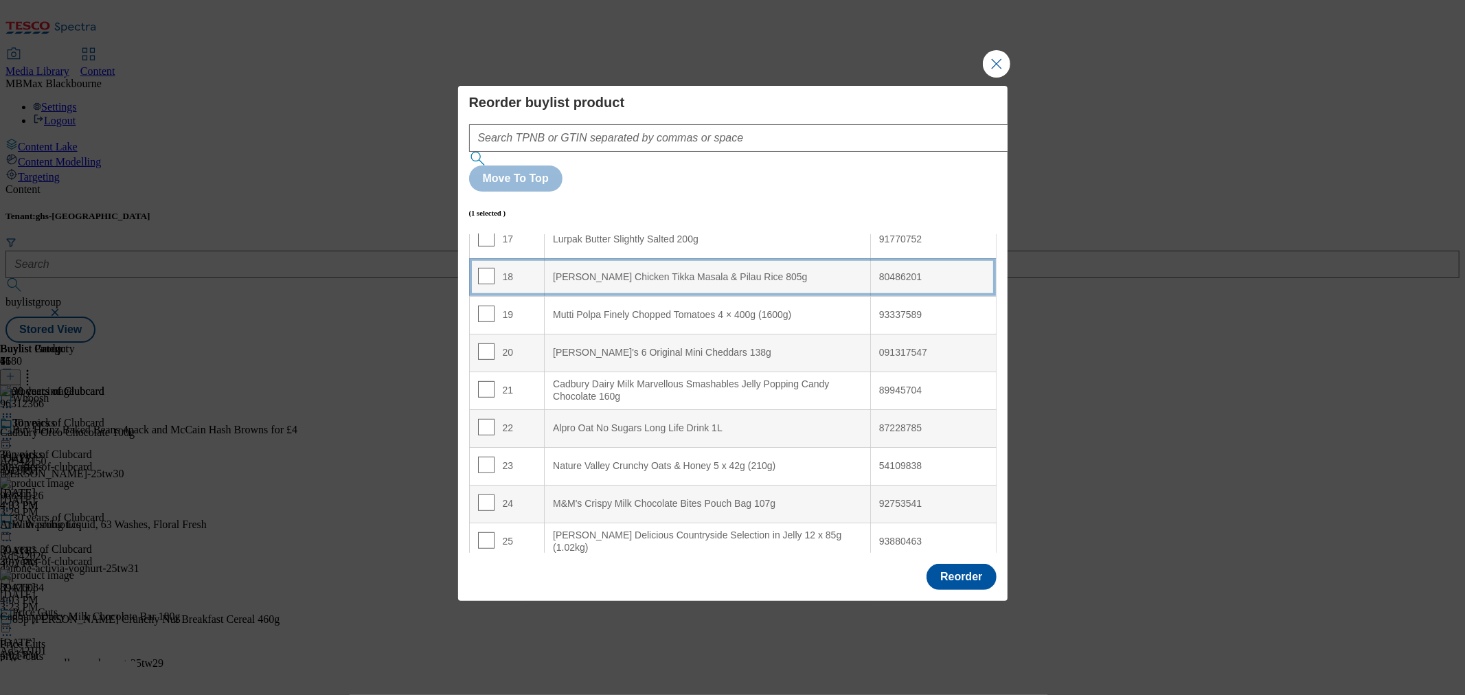
click at [521, 268] on div "18" at bounding box center [507, 278] width 58 height 20
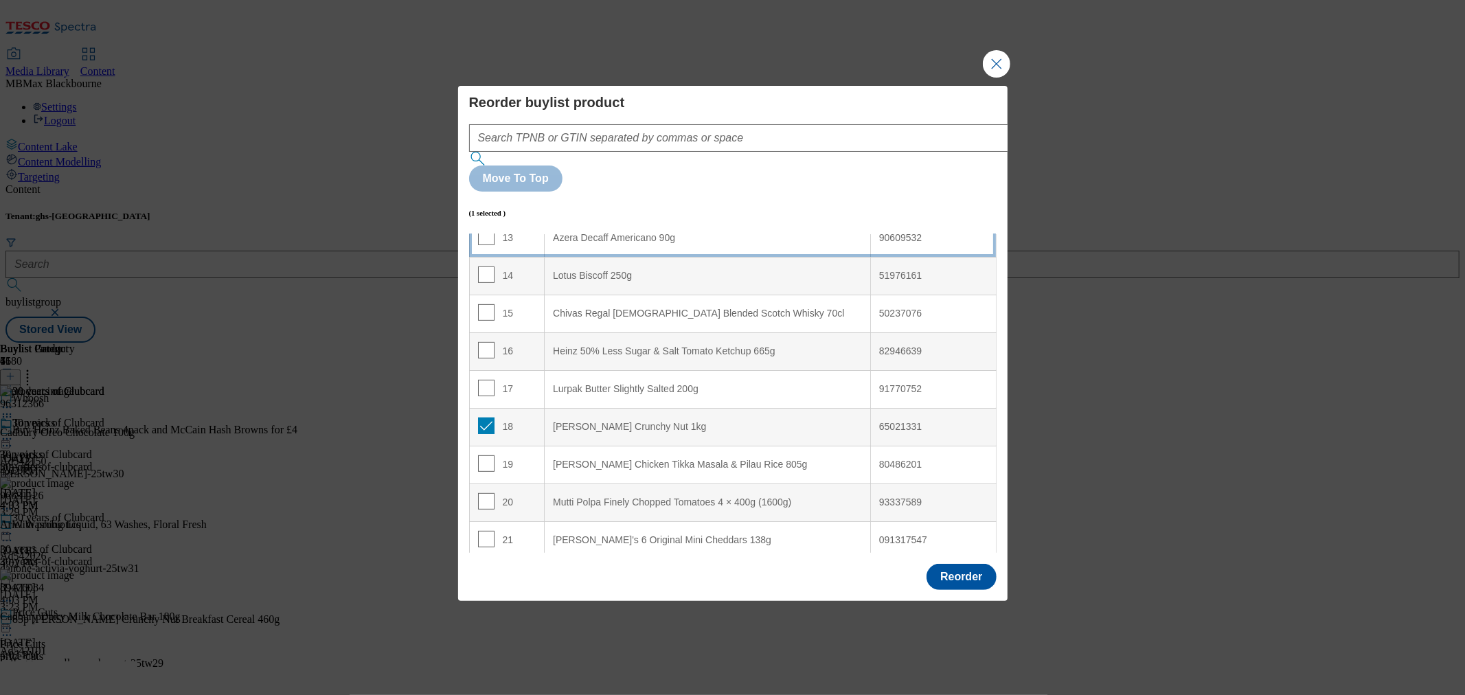
scroll to position [198, 0]
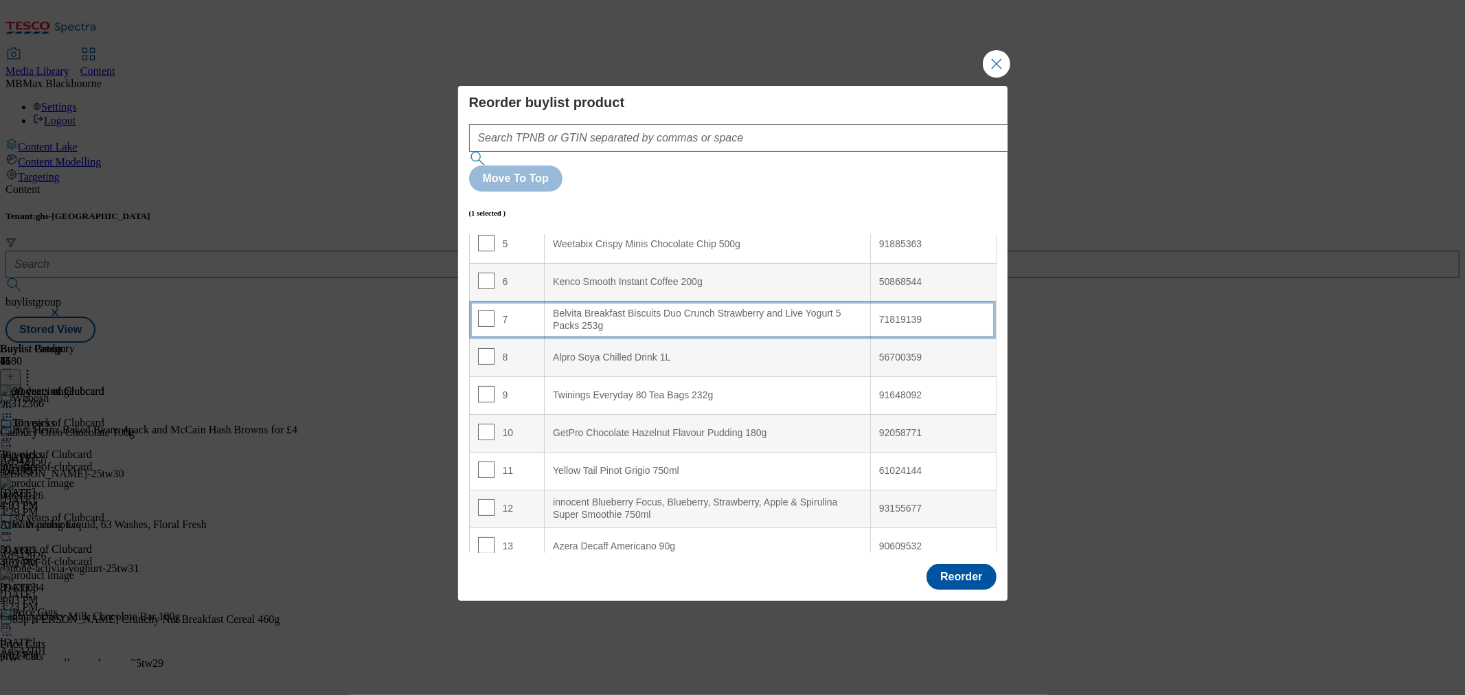
click at [516, 301] on td "7" at bounding box center [507, 320] width 76 height 38
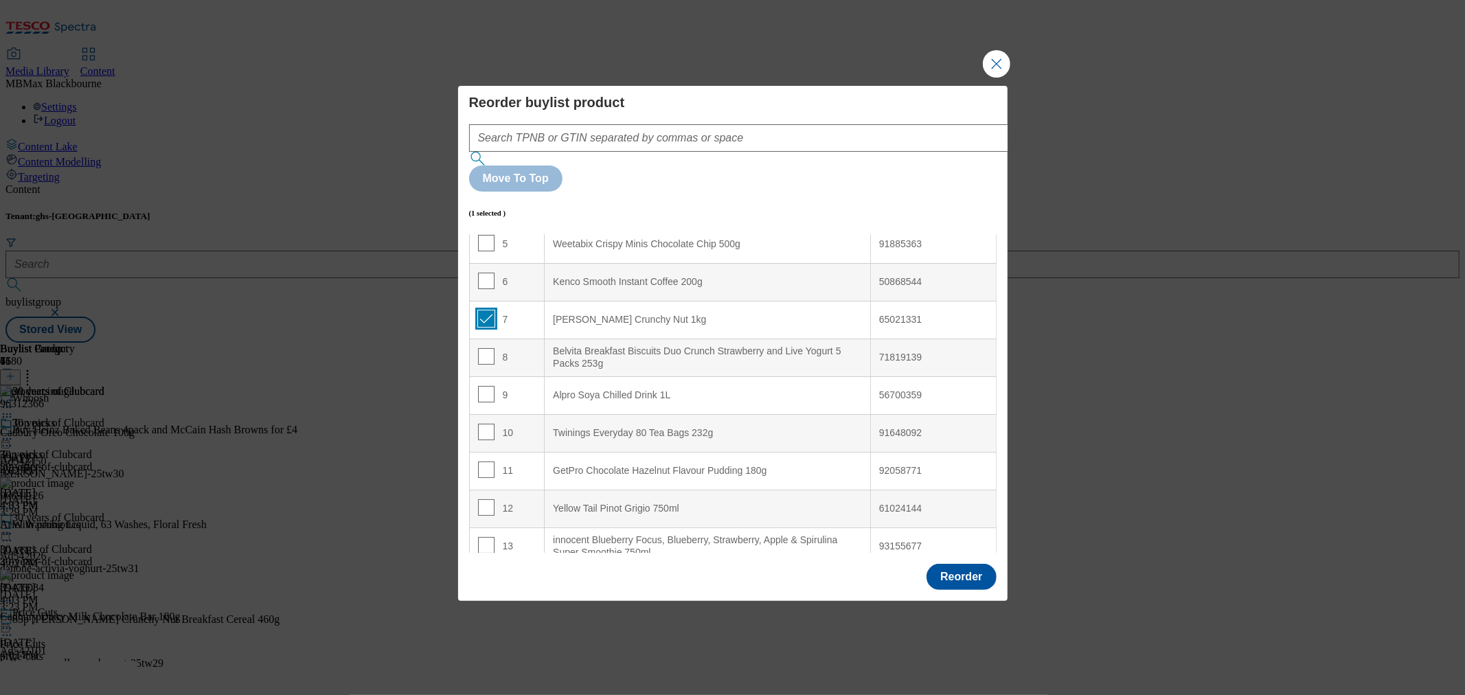
click at [485, 310] on input "Modal" at bounding box center [486, 318] width 16 height 16
checkbox input "false"
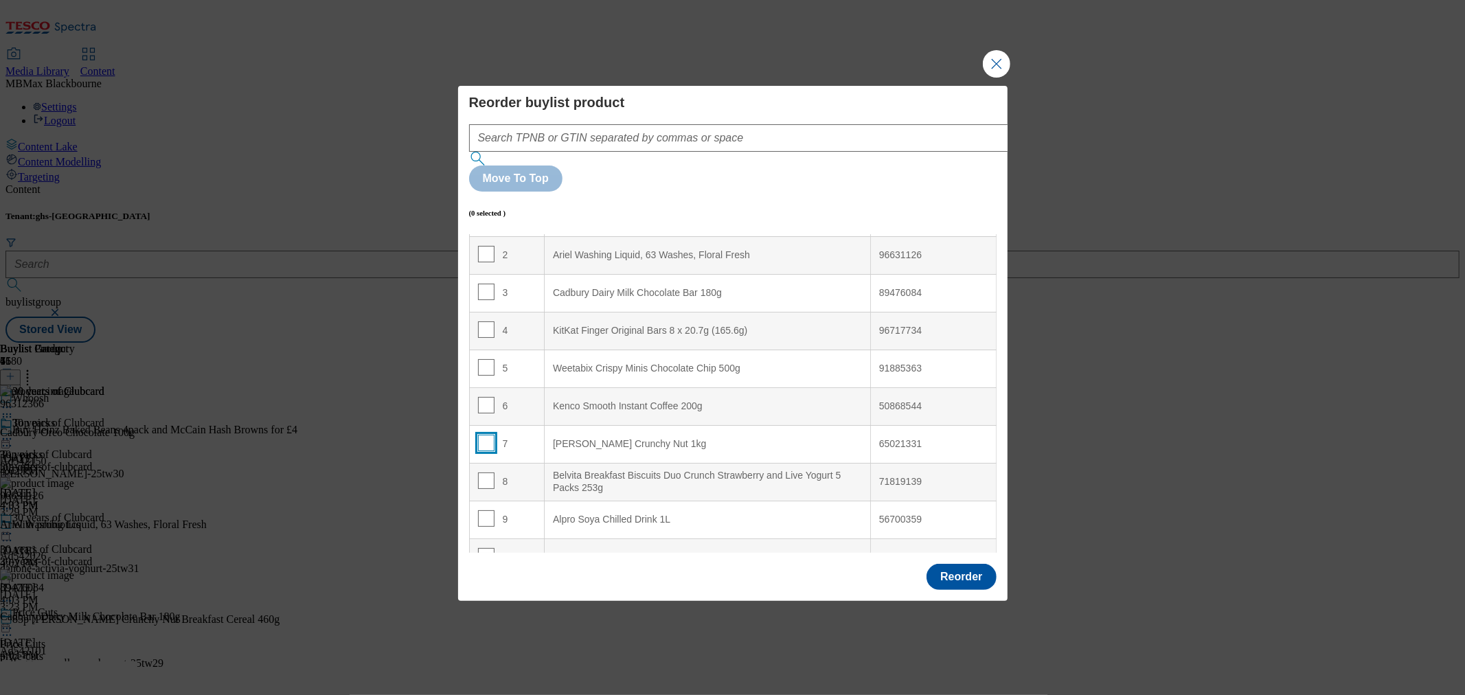
scroll to position [0, 0]
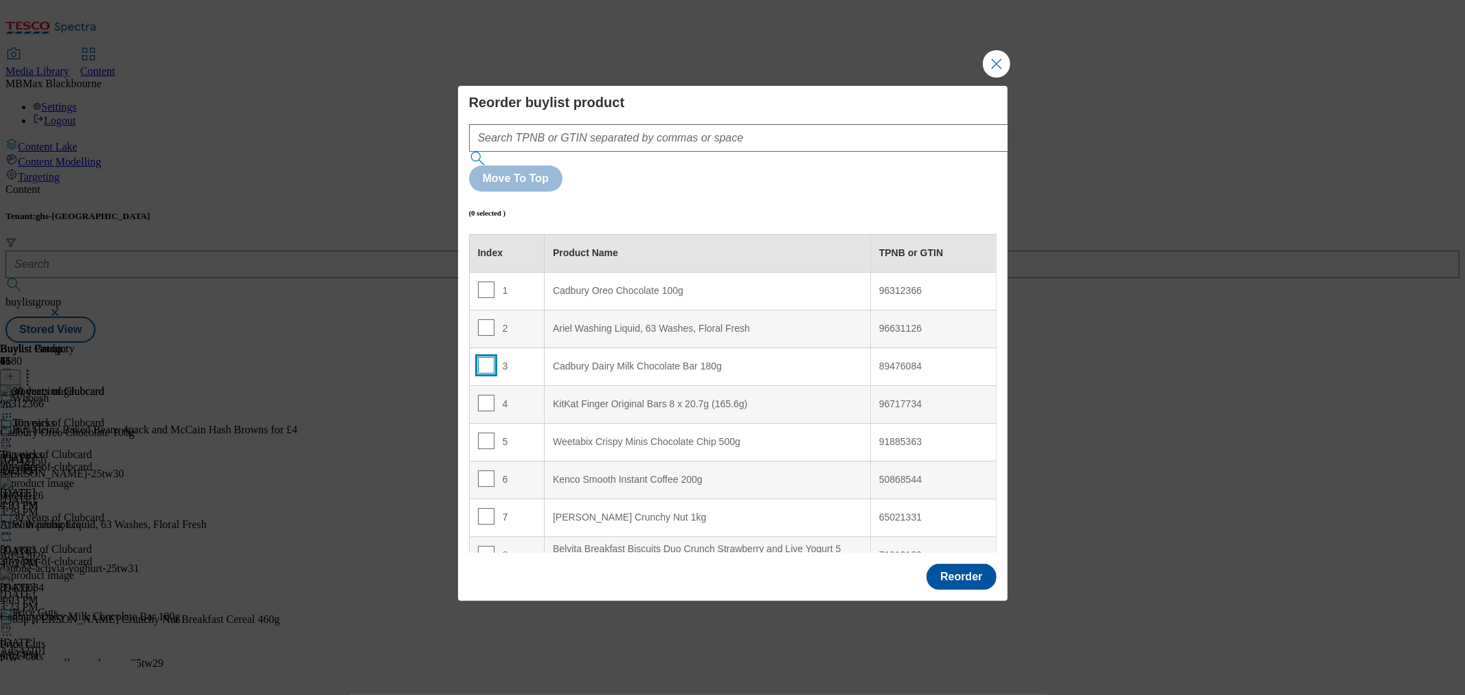
click at [484, 357] on input "Modal" at bounding box center [486, 365] width 16 height 16
checkbox input "true"
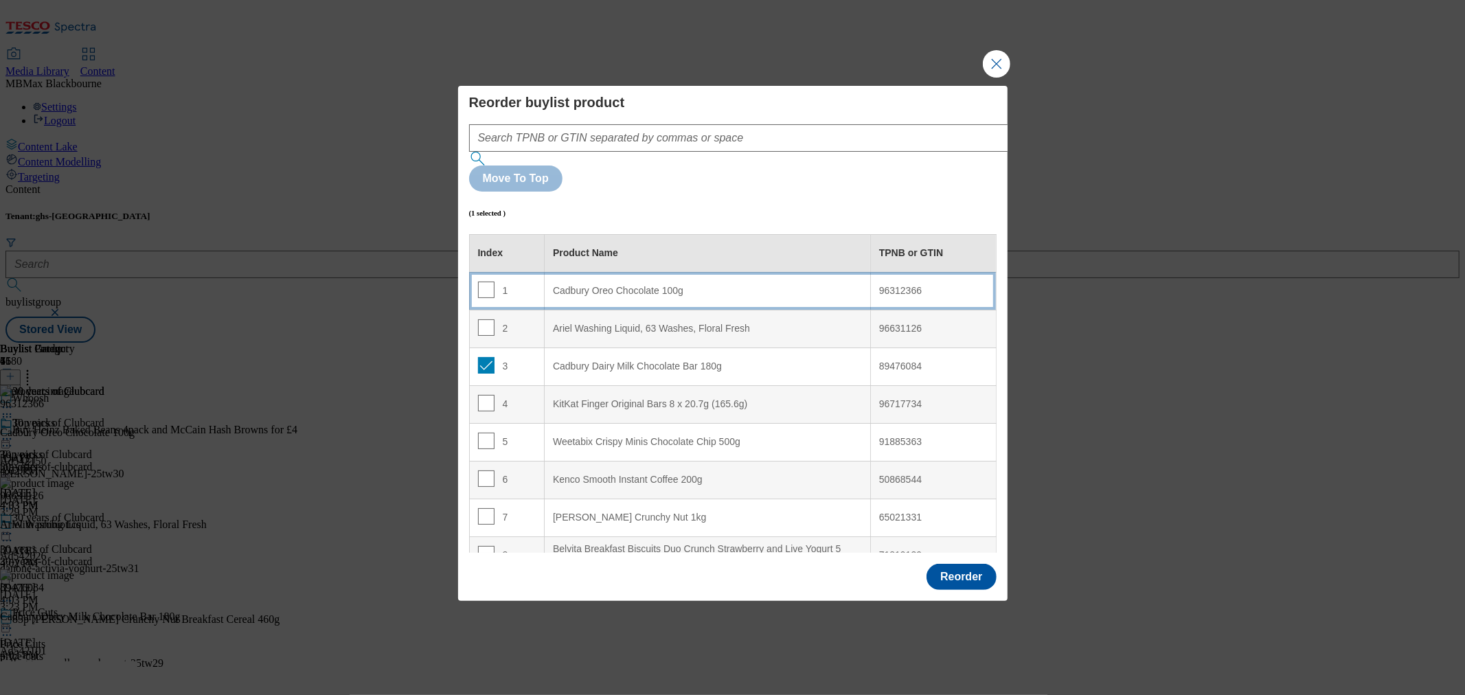
click at [531, 272] on td "1" at bounding box center [507, 291] width 76 height 38
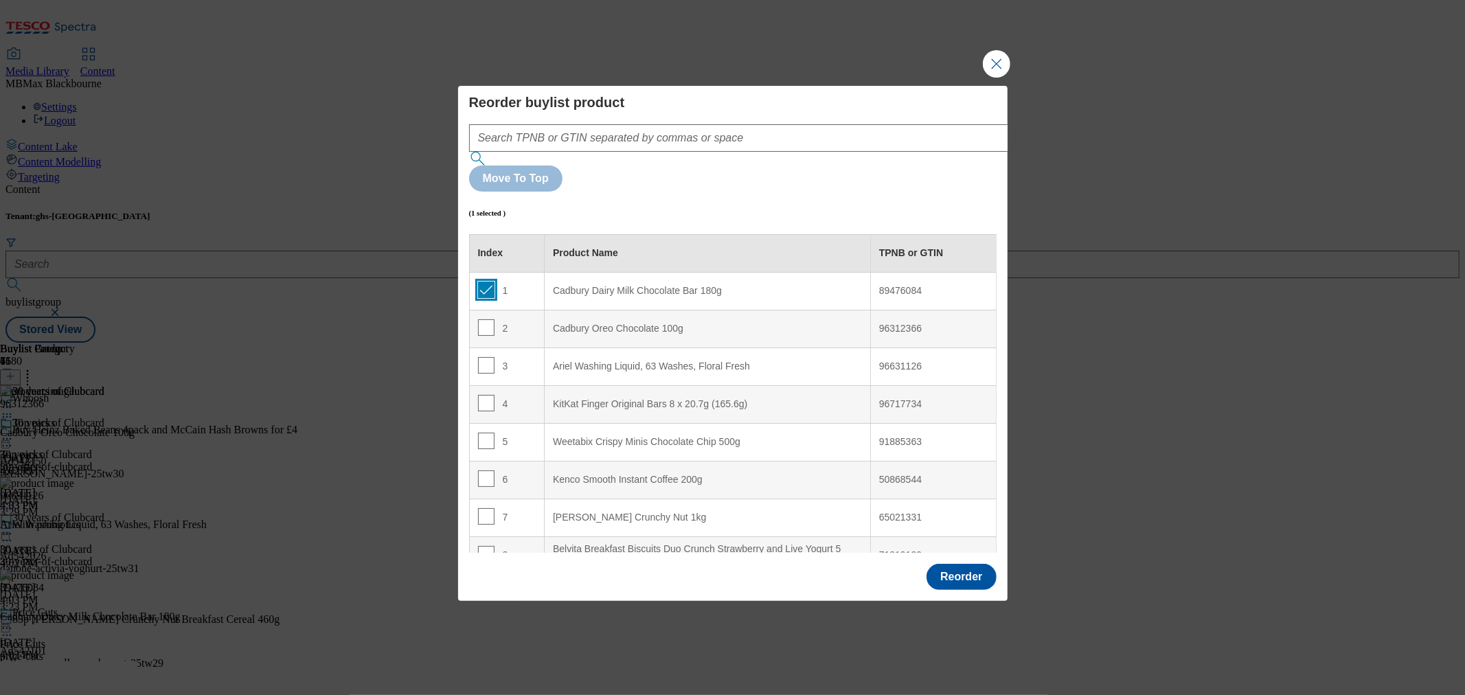
click at [483, 282] on input "Modal" at bounding box center [486, 290] width 16 height 16
checkbox input "false"
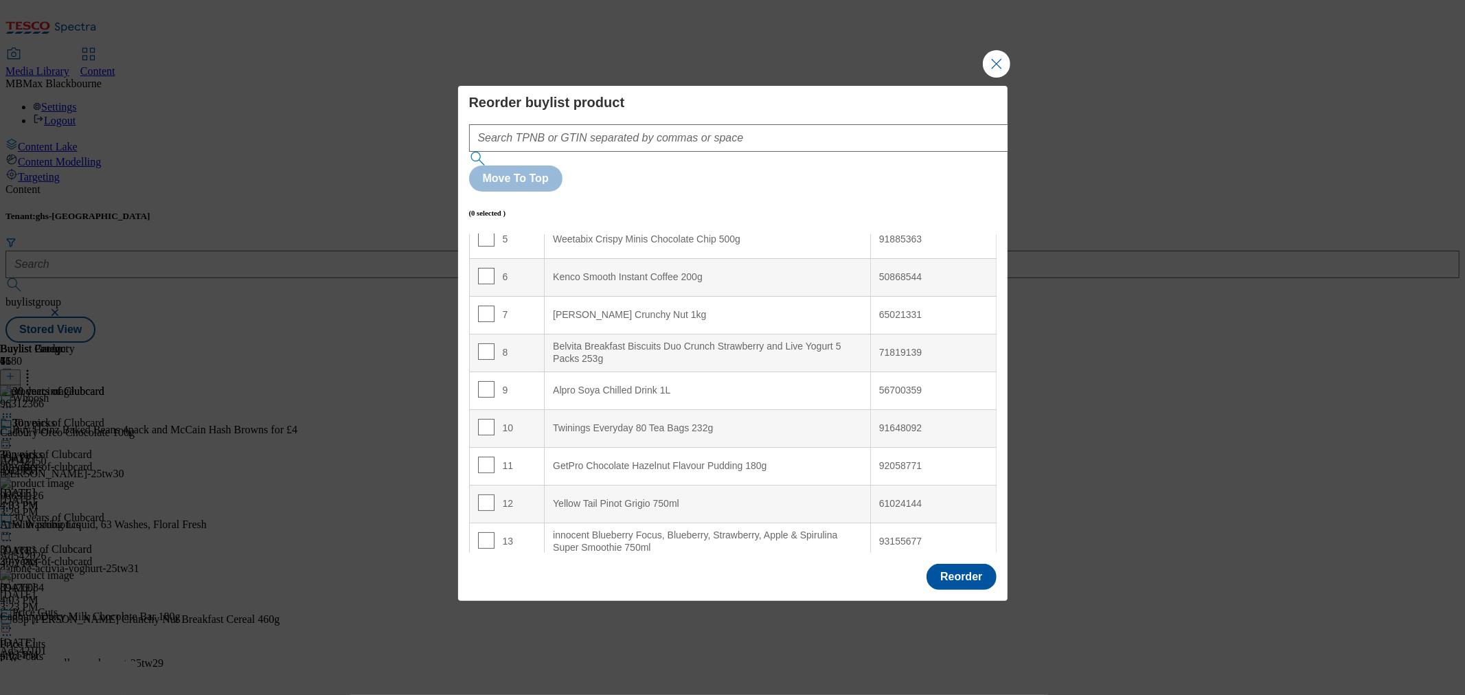
scroll to position [229, 0]
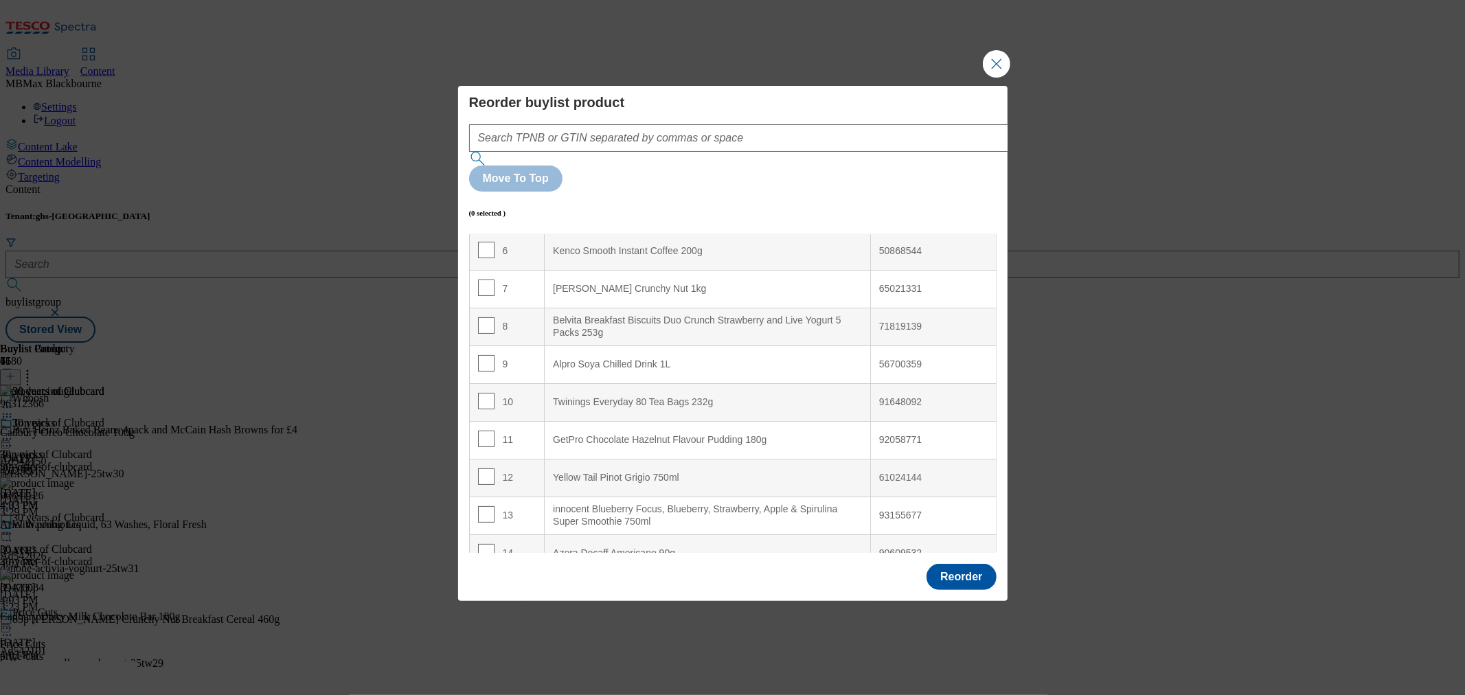
click at [477, 345] on td "9" at bounding box center [507, 364] width 76 height 38
click at [481, 355] on input "Modal" at bounding box center [486, 363] width 16 height 16
checkbox input "true"
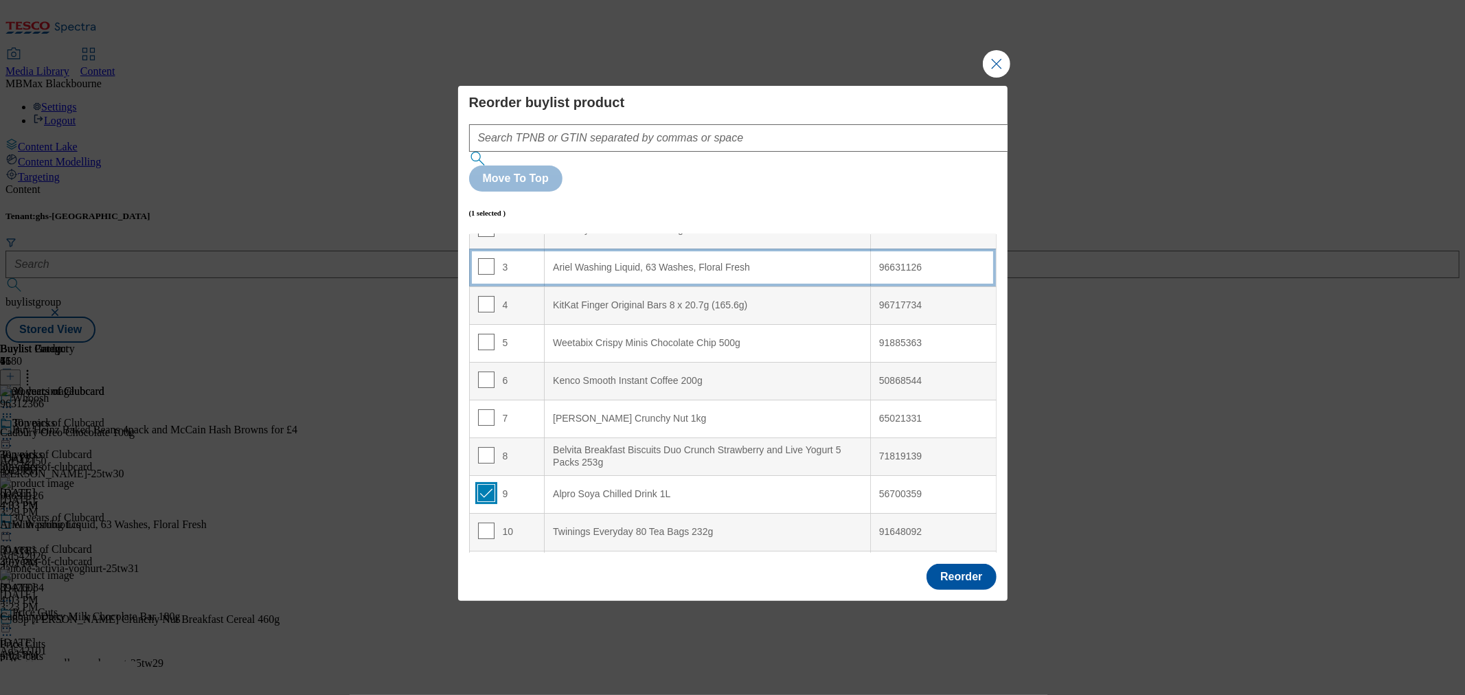
scroll to position [0, 0]
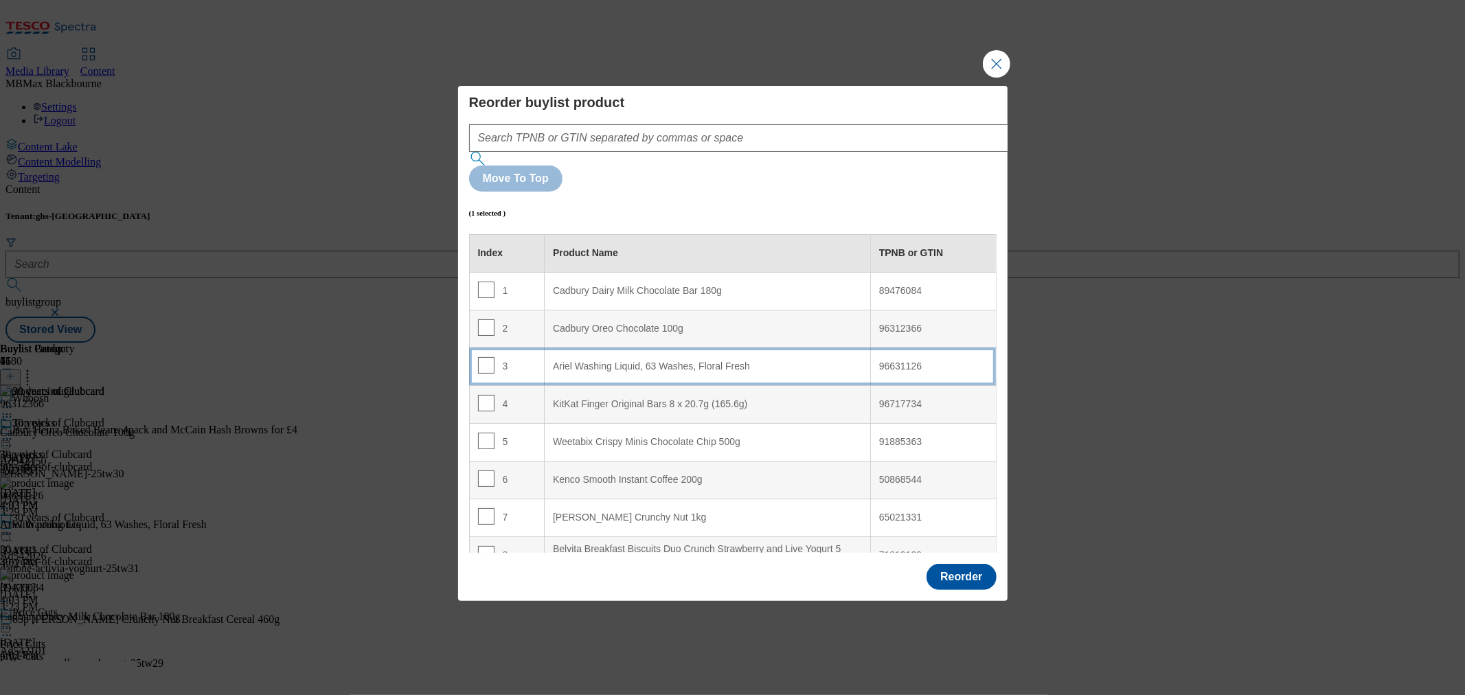
click at [532, 357] on div "3" at bounding box center [507, 367] width 58 height 20
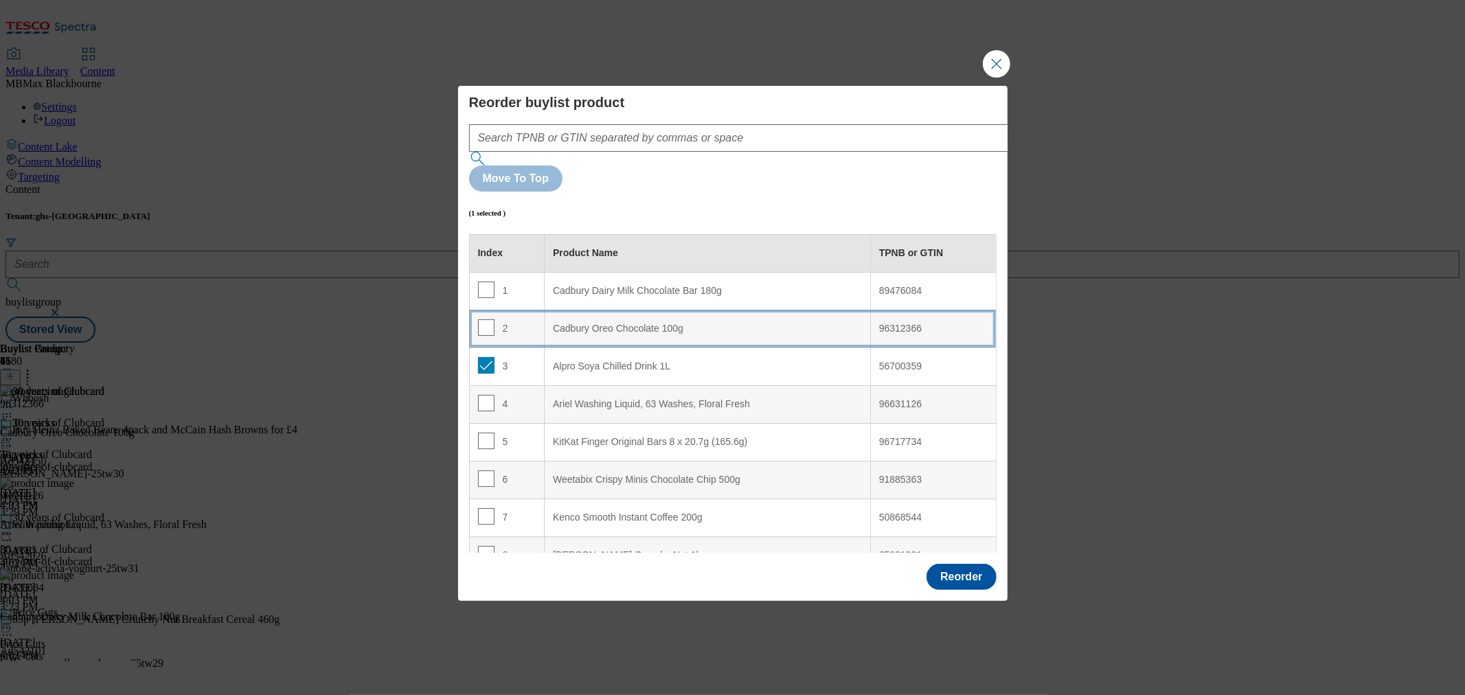
click at [513, 319] on div "2" at bounding box center [507, 329] width 58 height 20
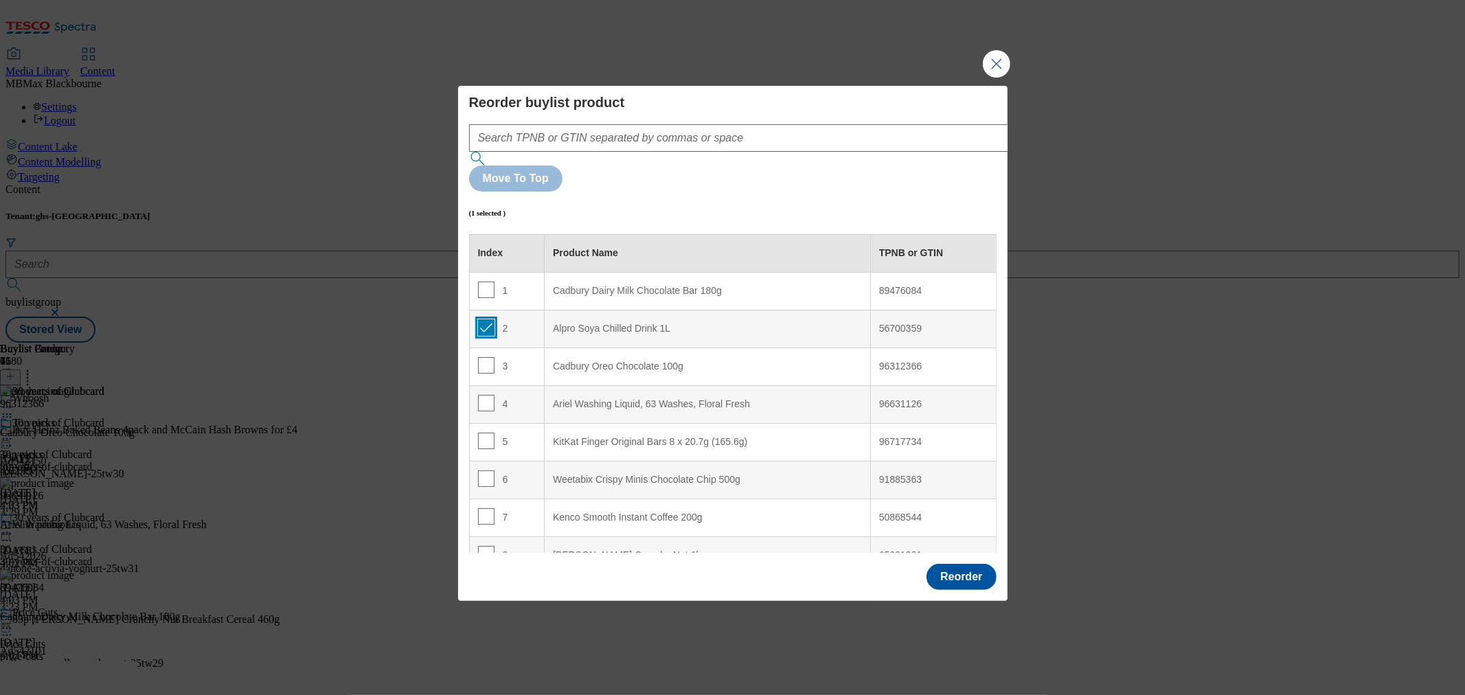
click at [482, 319] on input "Modal" at bounding box center [486, 327] width 16 height 16
checkbox input "false"
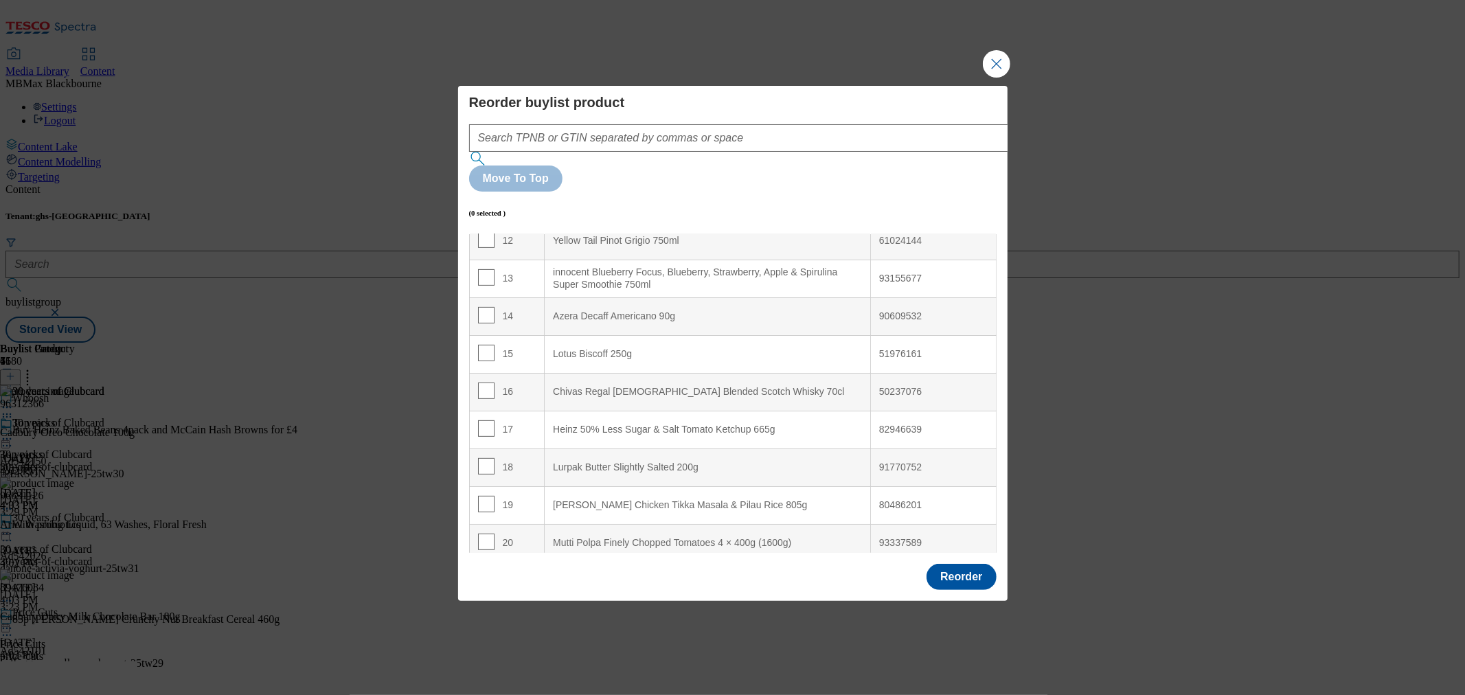
scroll to position [915, 0]
click at [476, 225] on td "24" at bounding box center [507, 244] width 76 height 38
click at [483, 235] on input "Modal" at bounding box center [486, 243] width 16 height 16
checkbox input "true"
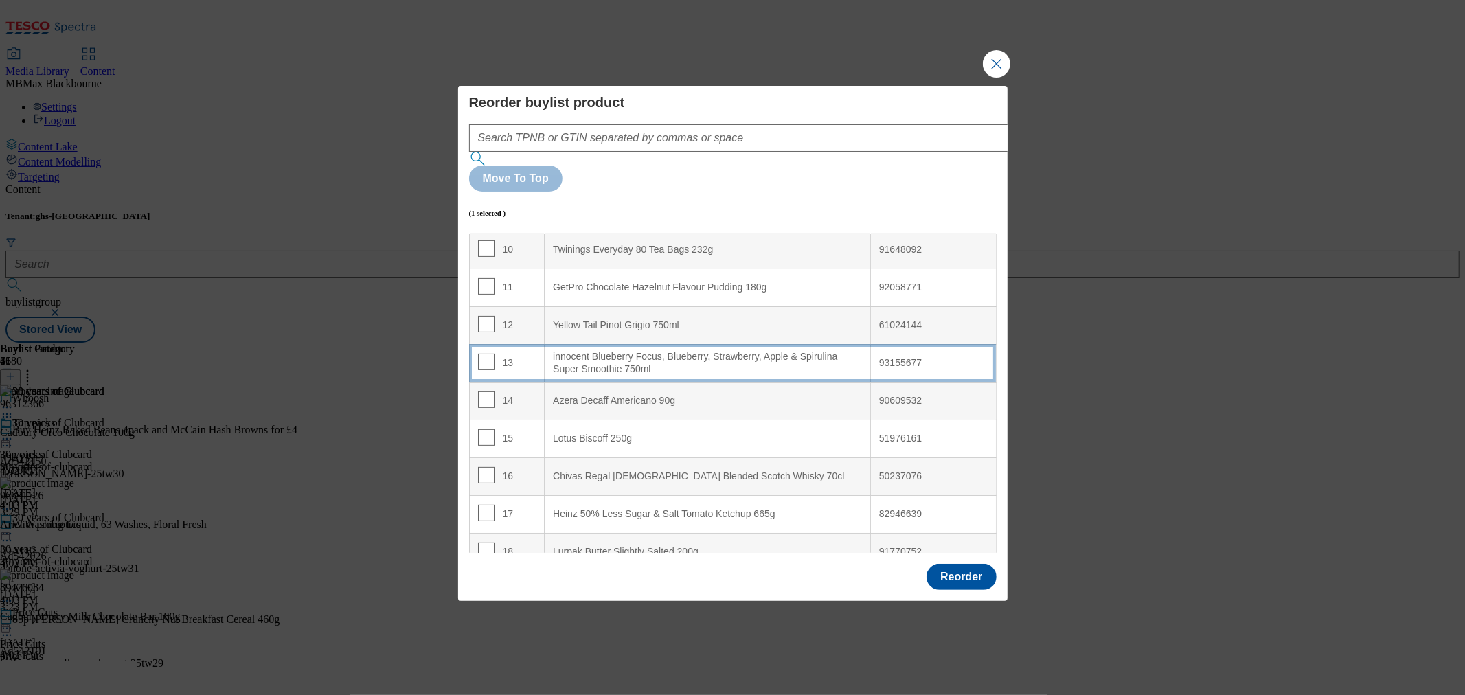
scroll to position [0, 0]
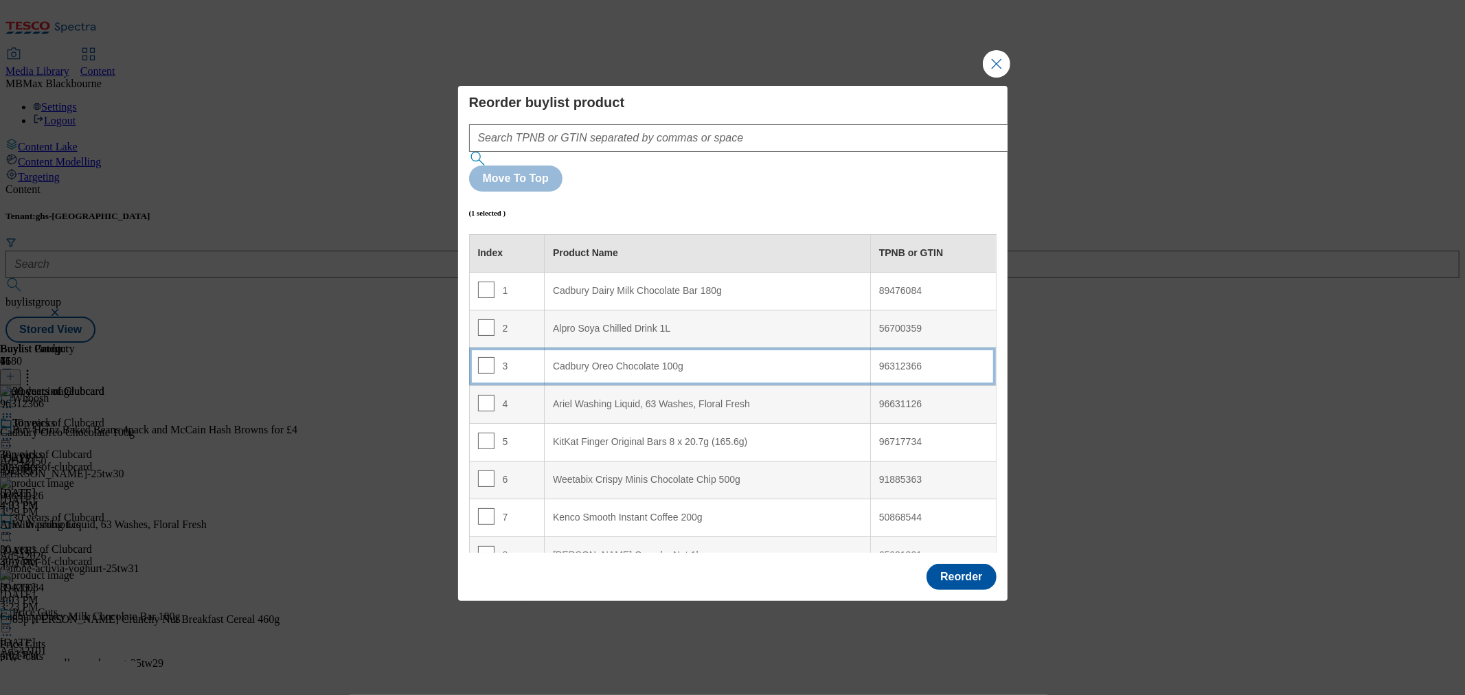
click at [532, 357] on div "3" at bounding box center [507, 367] width 58 height 20
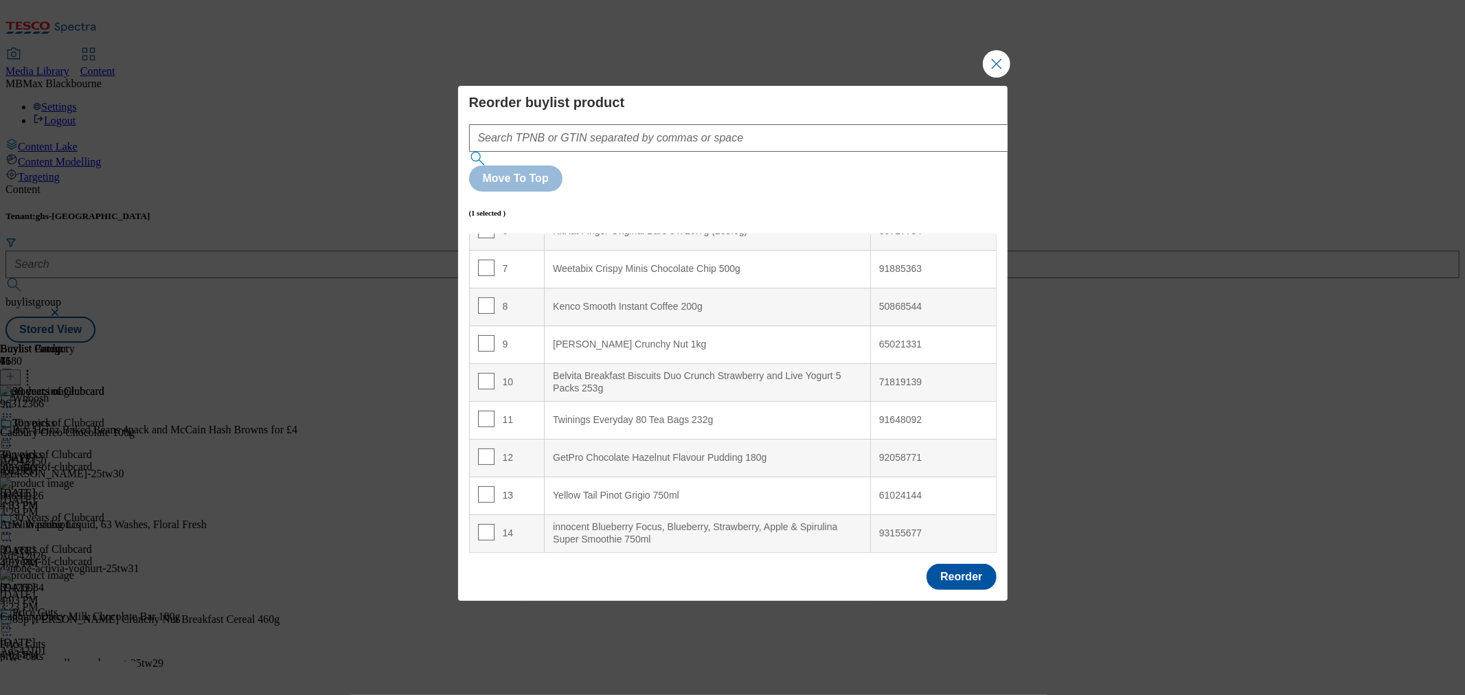
scroll to position [76, 0]
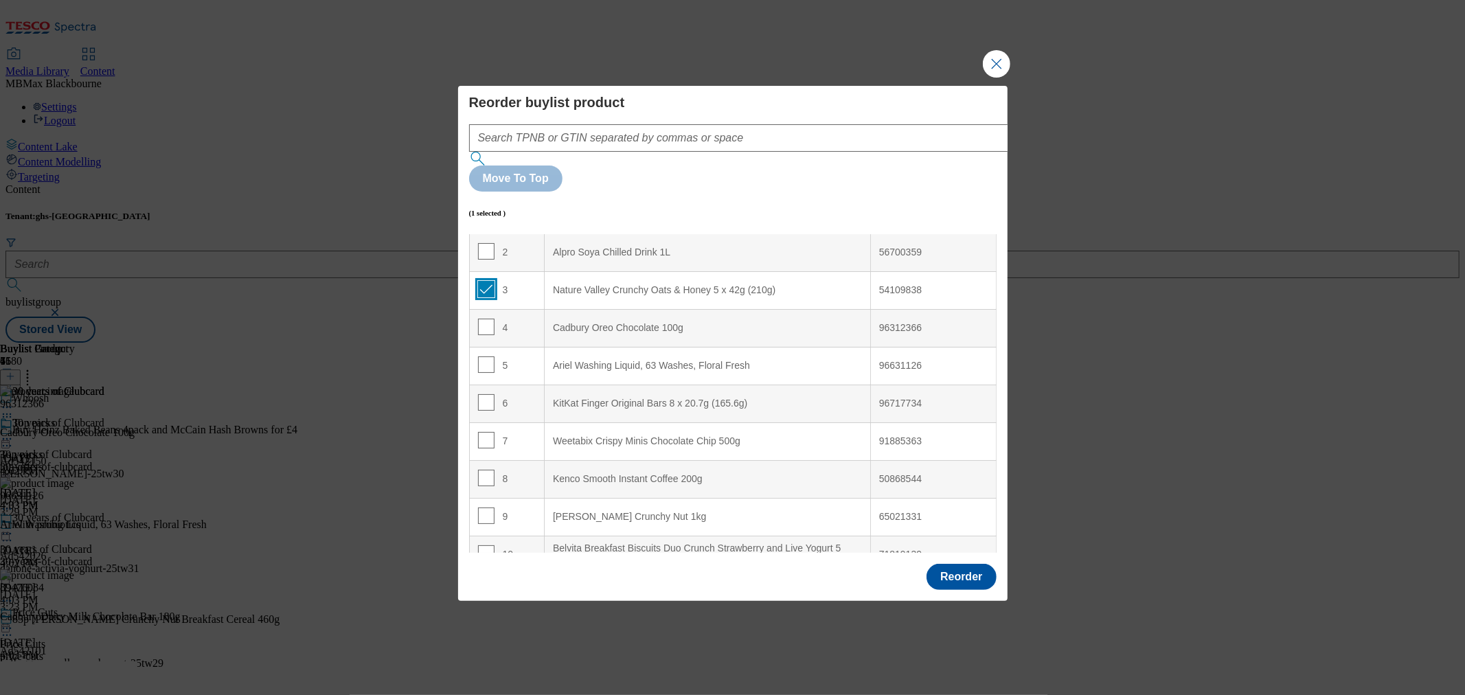
click at [484, 281] on input "Modal" at bounding box center [486, 289] width 16 height 16
checkbox input "false"
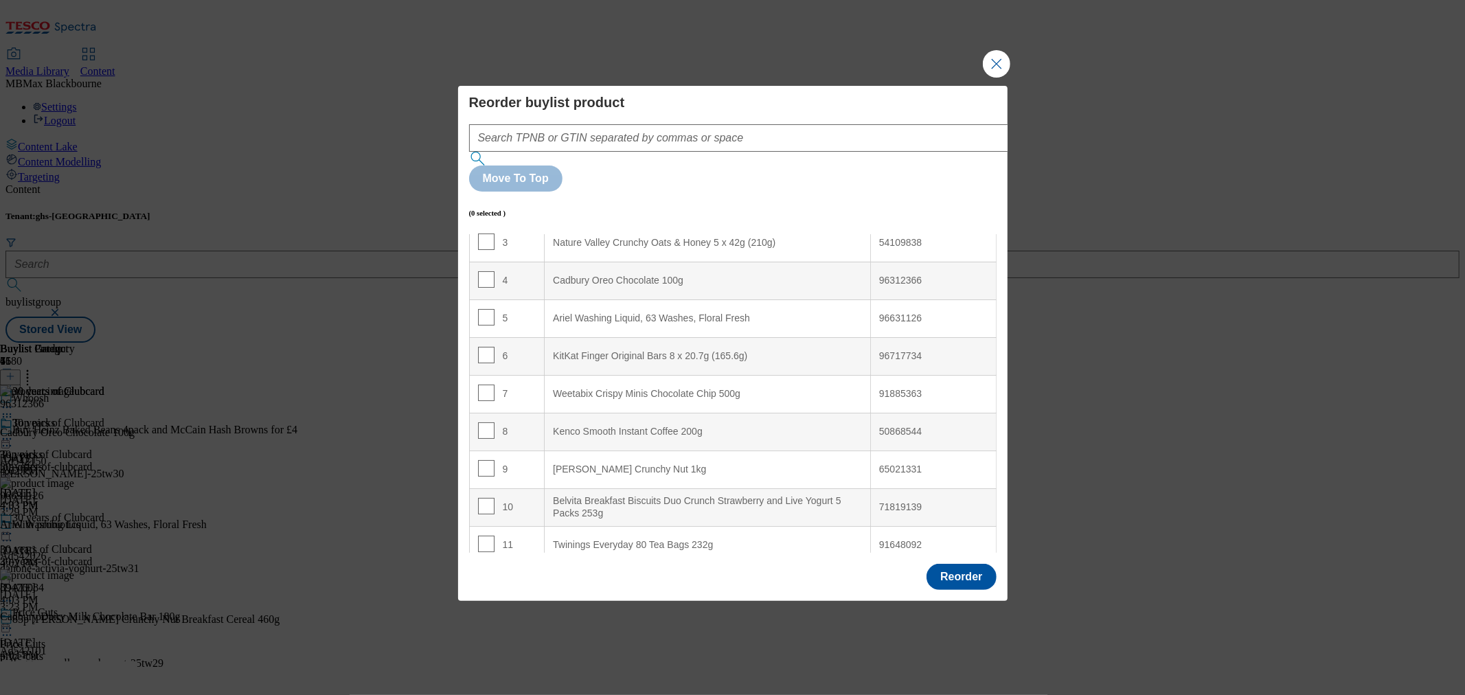
scroll to position [804, 0]
click at [490, 385] on input "Modal" at bounding box center [486, 393] width 16 height 16
checkbox input "true"
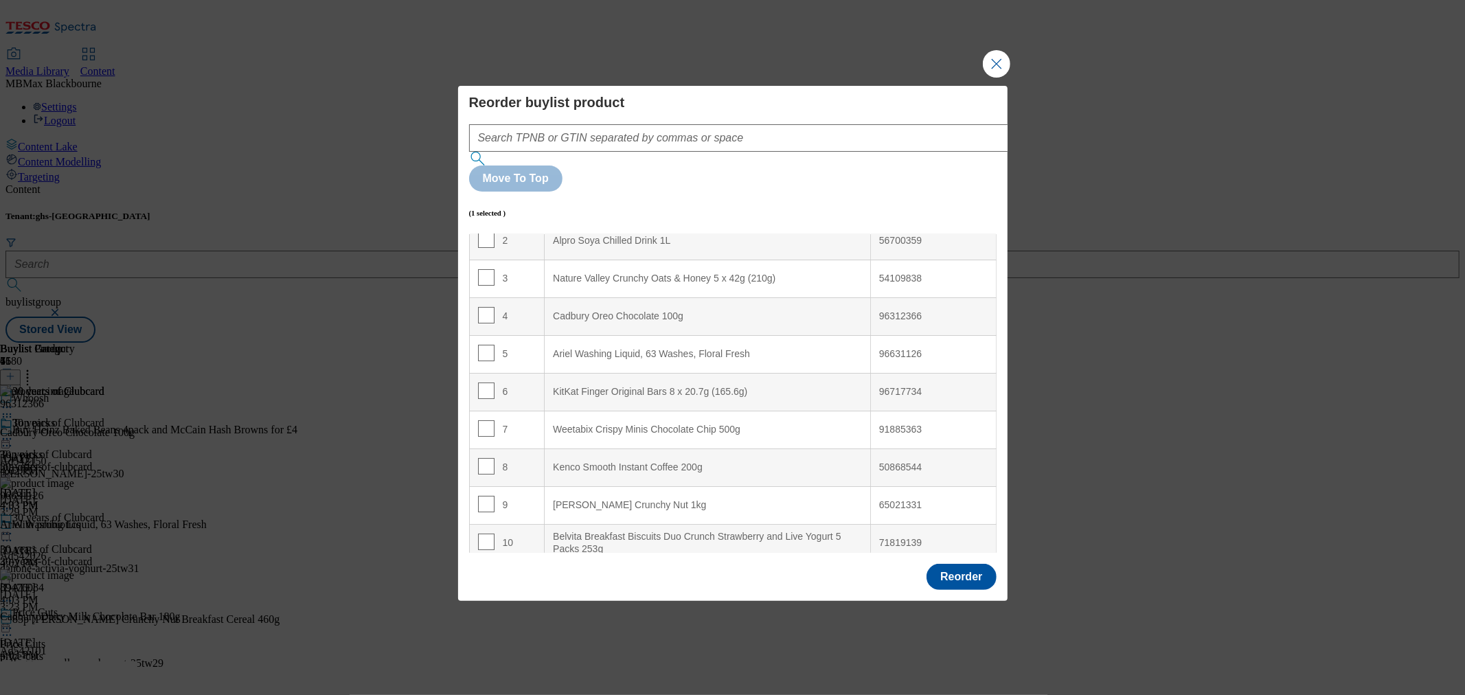
scroll to position [0, 0]
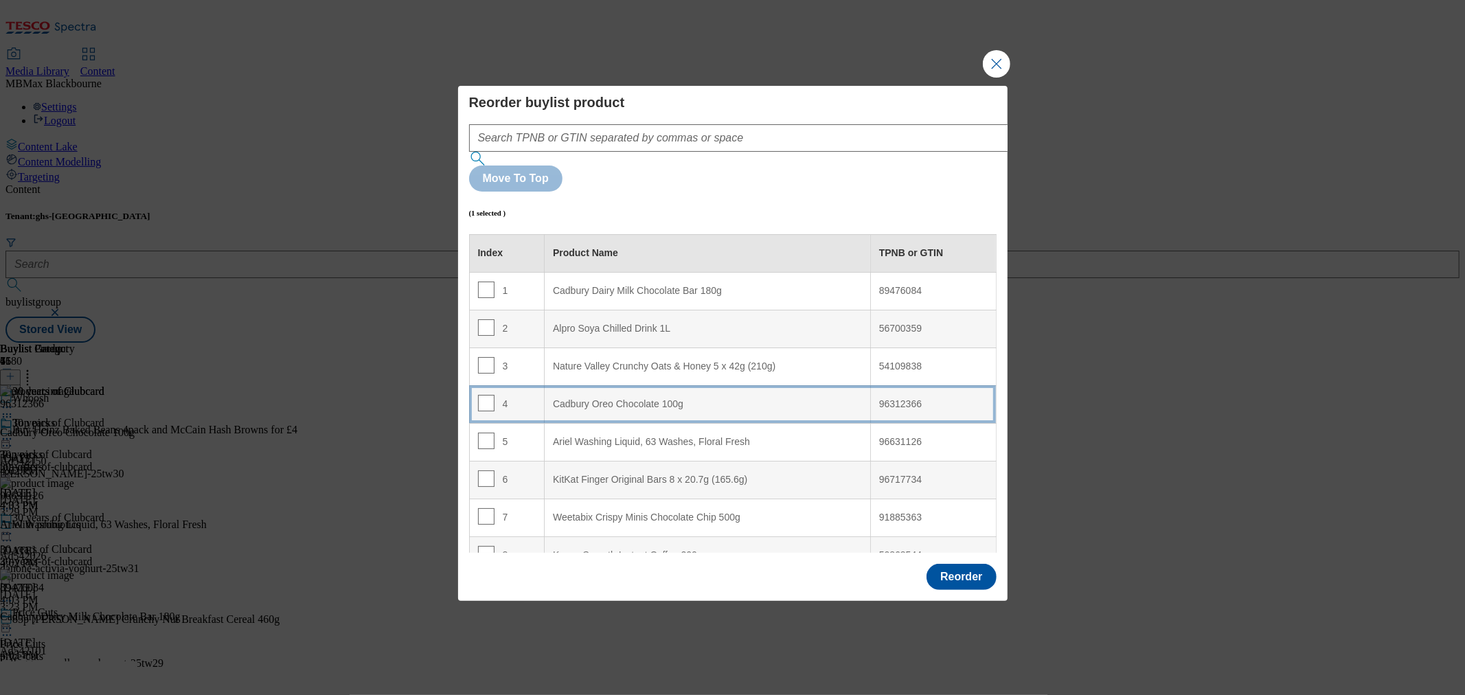
click at [538, 385] on td "4" at bounding box center [507, 404] width 76 height 38
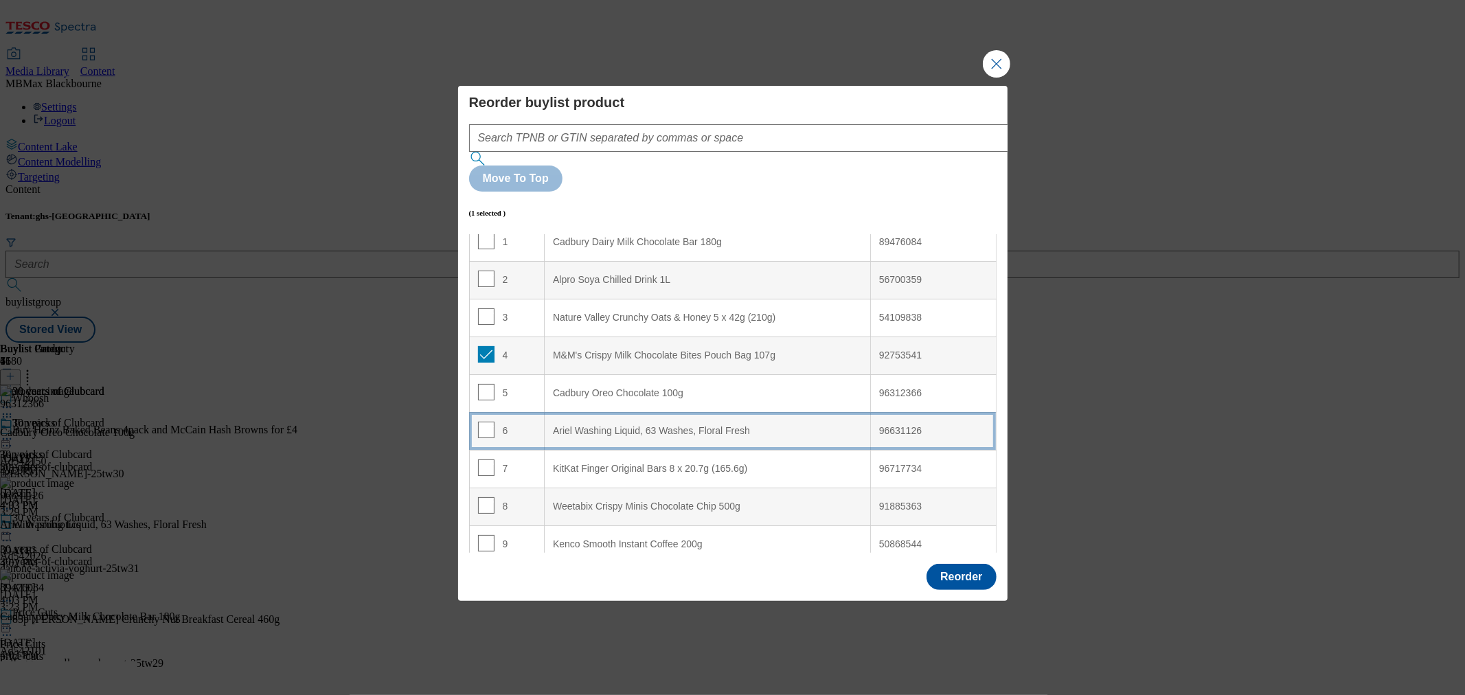
scroll to position [76, 0]
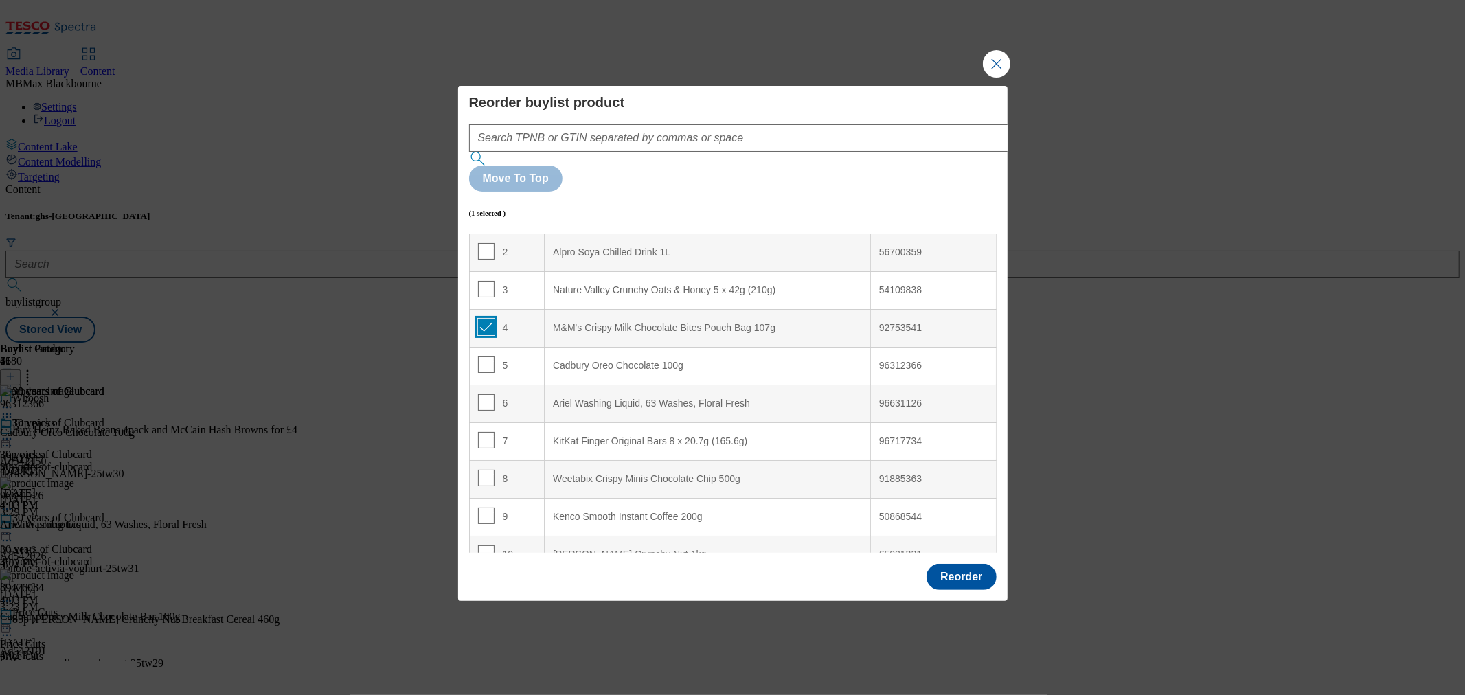
click at [482, 319] on input "Modal" at bounding box center [486, 327] width 16 height 16
checkbox input "false"
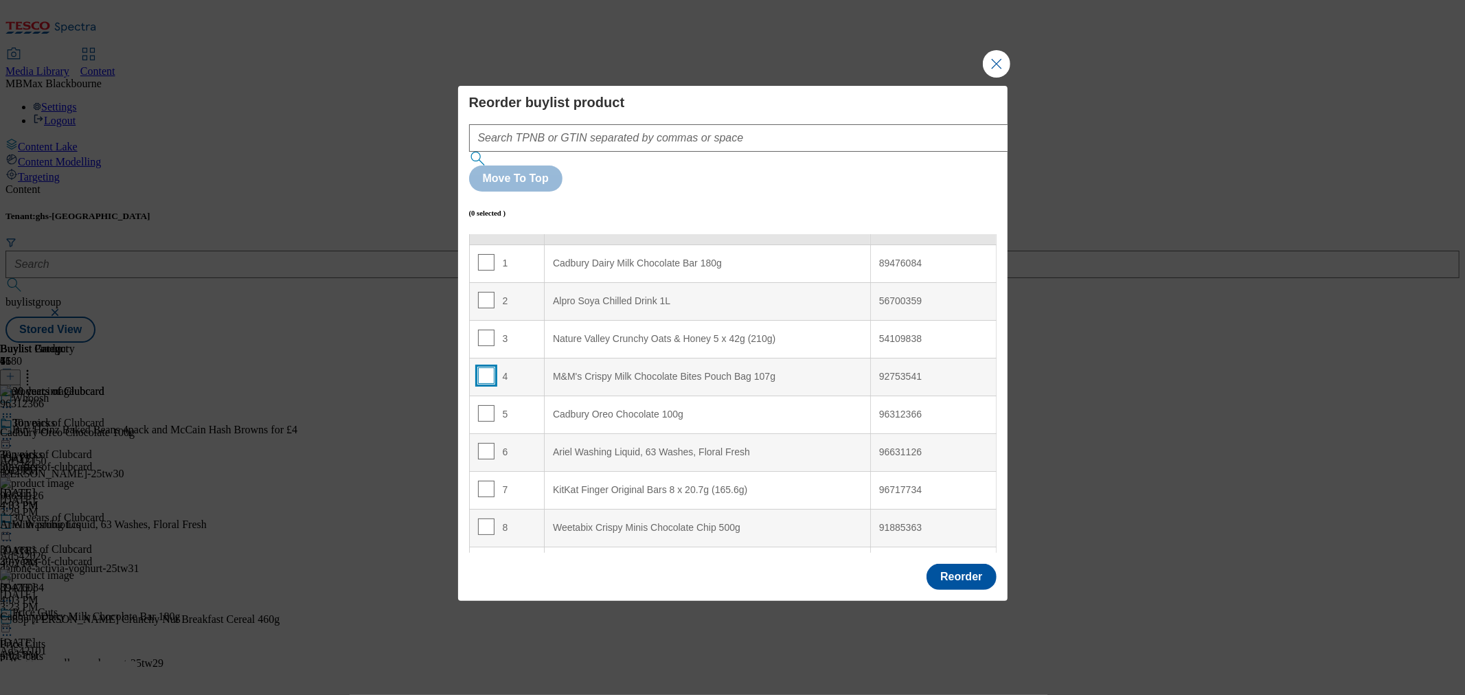
scroll to position [0, 0]
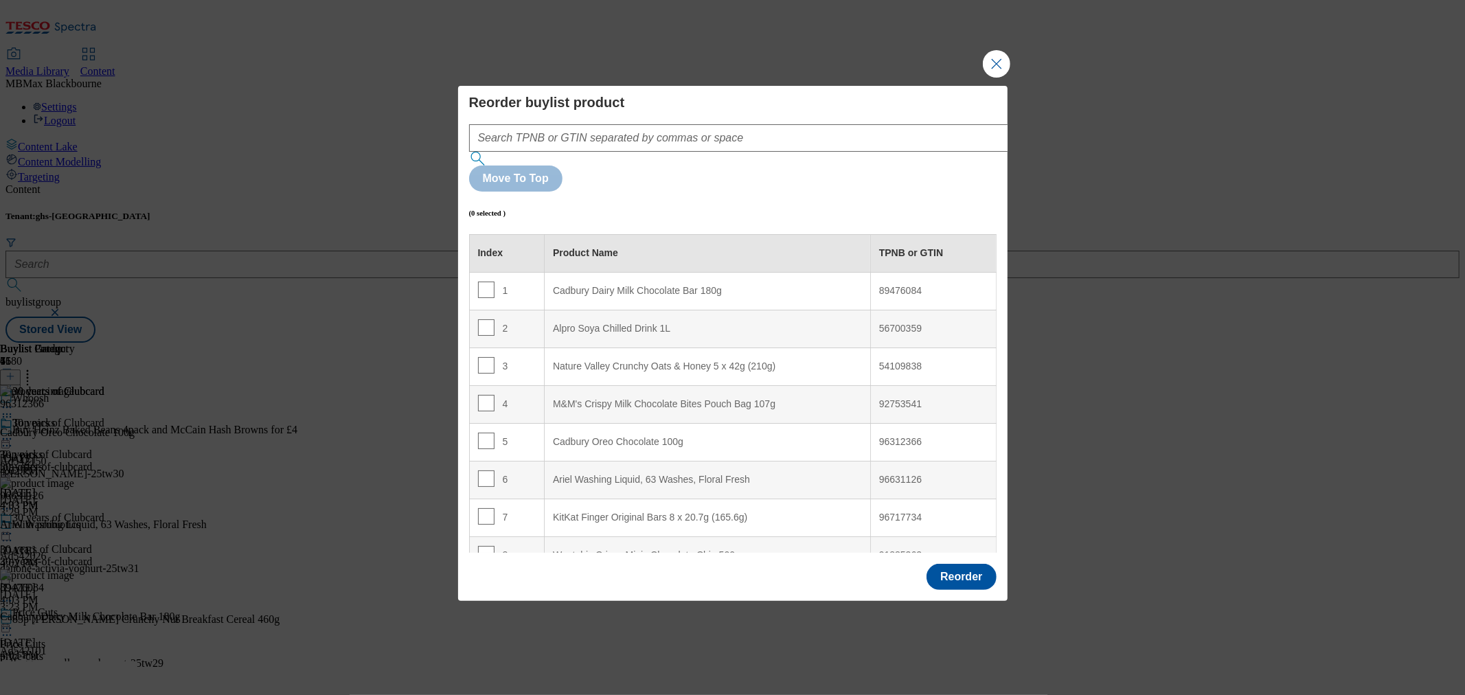
click at [926, 564] on div "Reorder" at bounding box center [960, 577] width 69 height 26
click at [984, 564] on button "Reorder" at bounding box center [960, 577] width 69 height 26
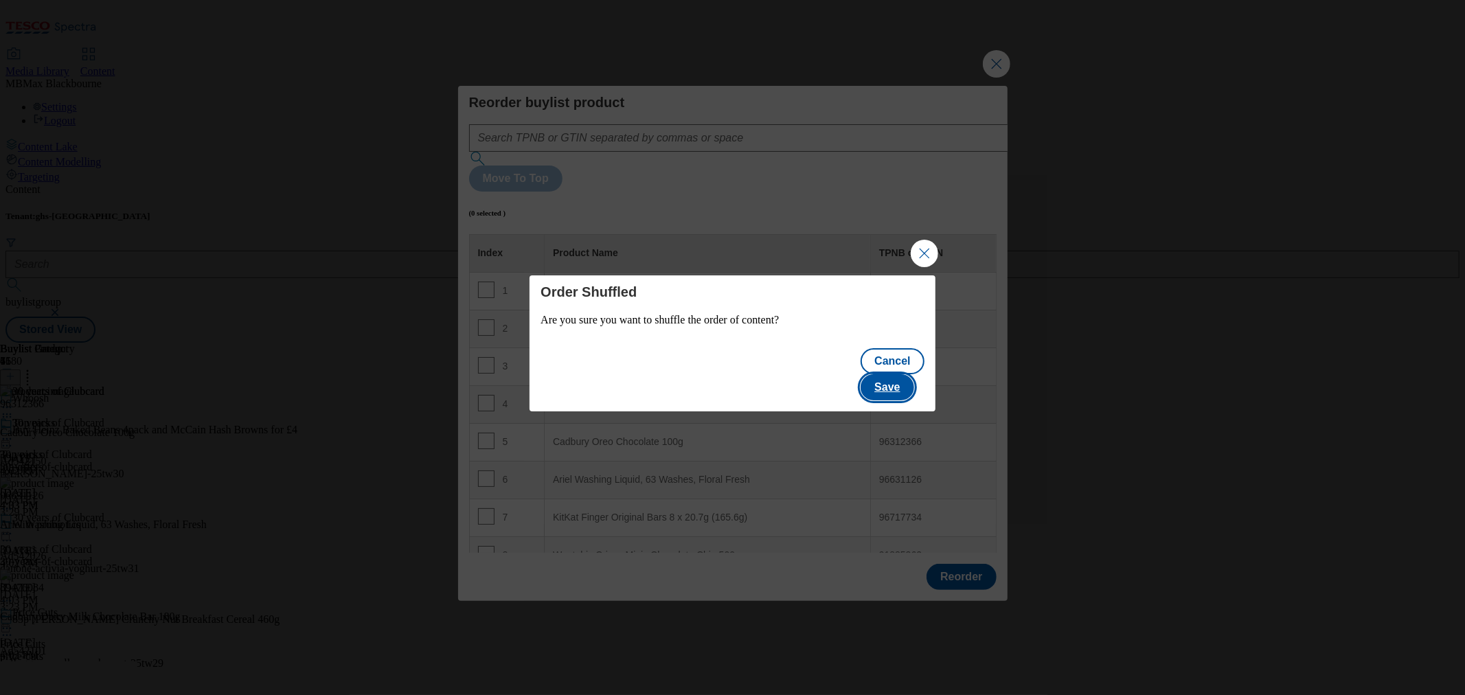
click at [909, 376] on button "Save" at bounding box center [887, 387] width 53 height 26
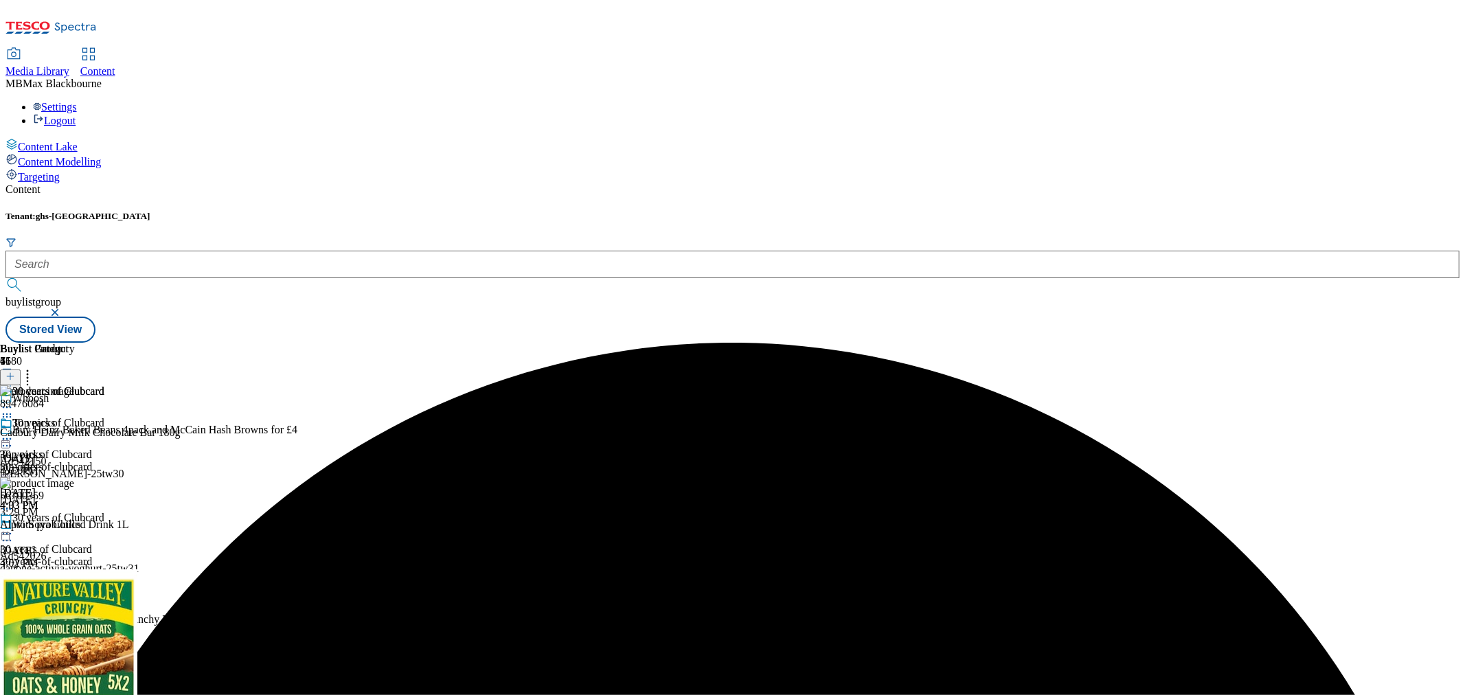
click at [14, 432] on icon at bounding box center [7, 439] width 14 height 14
click at [80, 523] on button "Preview" at bounding box center [53, 531] width 53 height 16
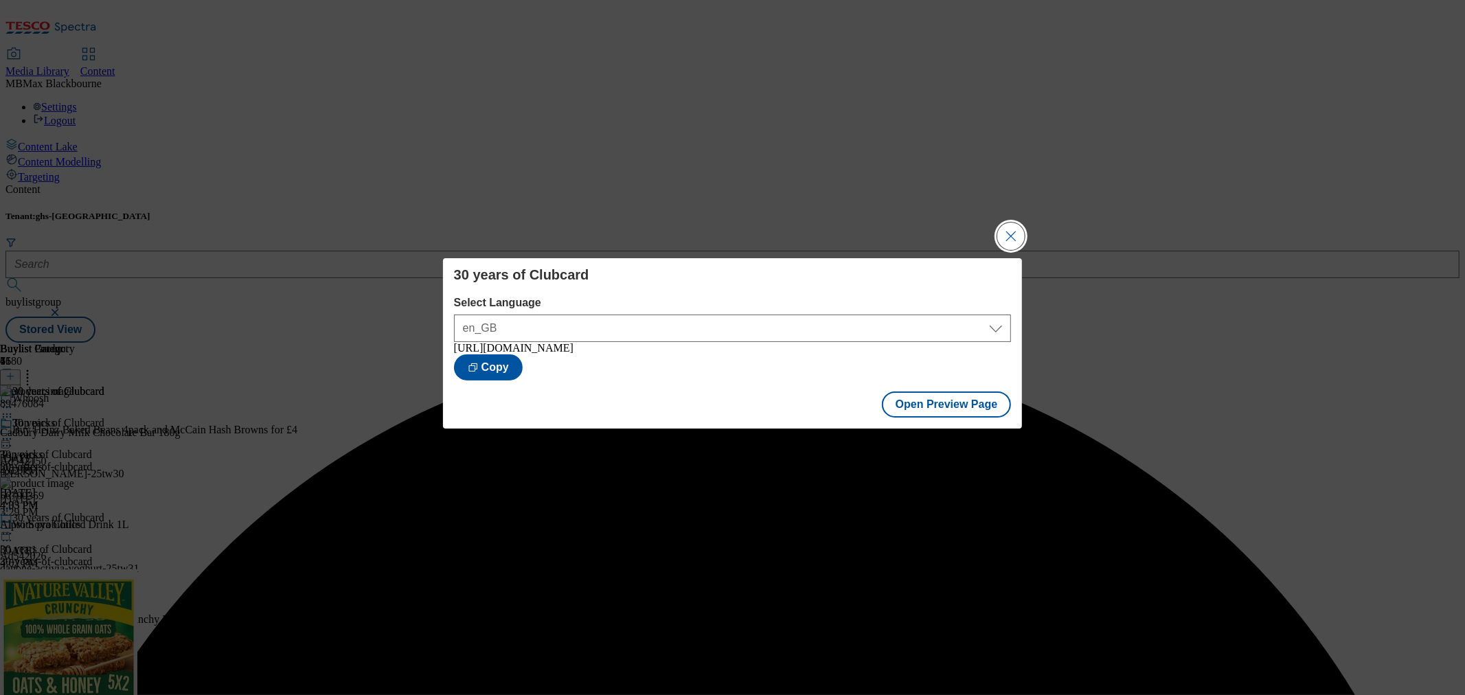
click at [1011, 240] on button "Close Modal" at bounding box center [1010, 236] width 27 height 27
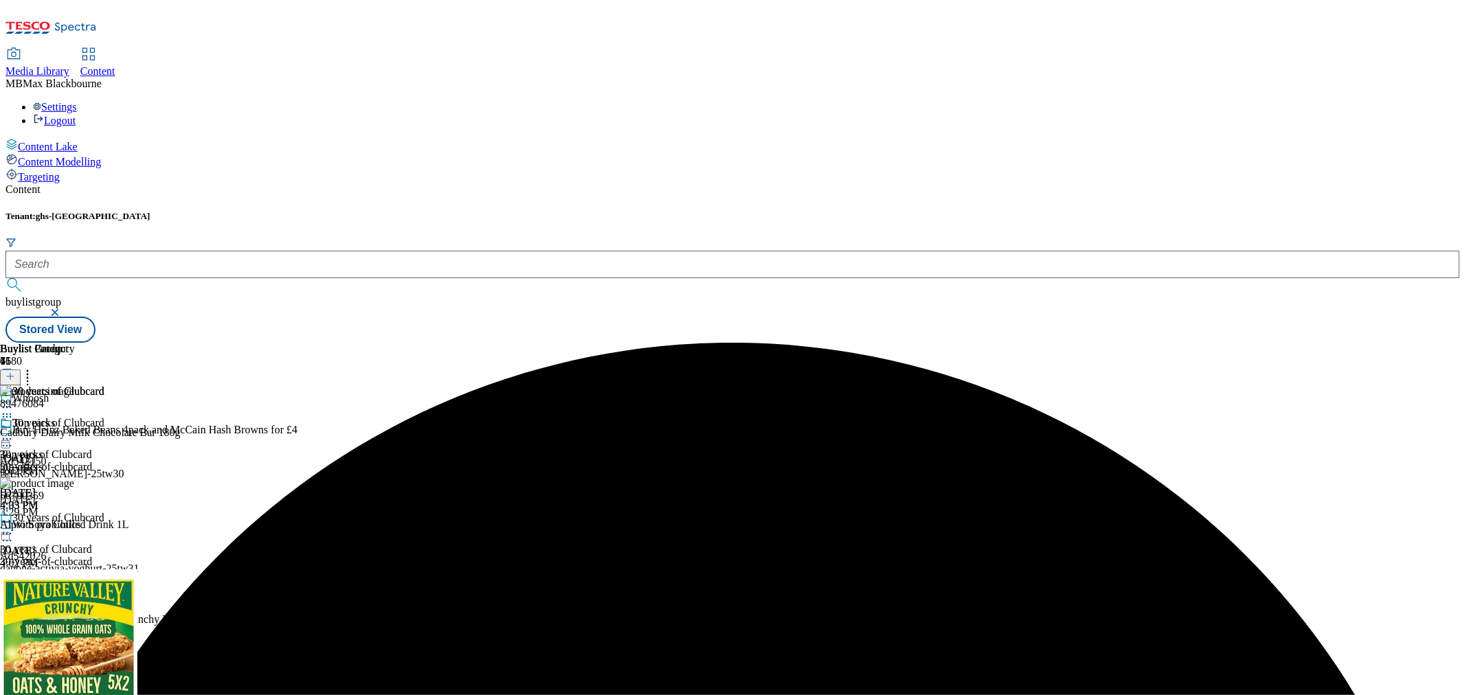
click at [14, 432] on icon at bounding box center [7, 439] width 14 height 14
click at [78, 570] on button "Publish" at bounding box center [52, 578] width 51 height 16
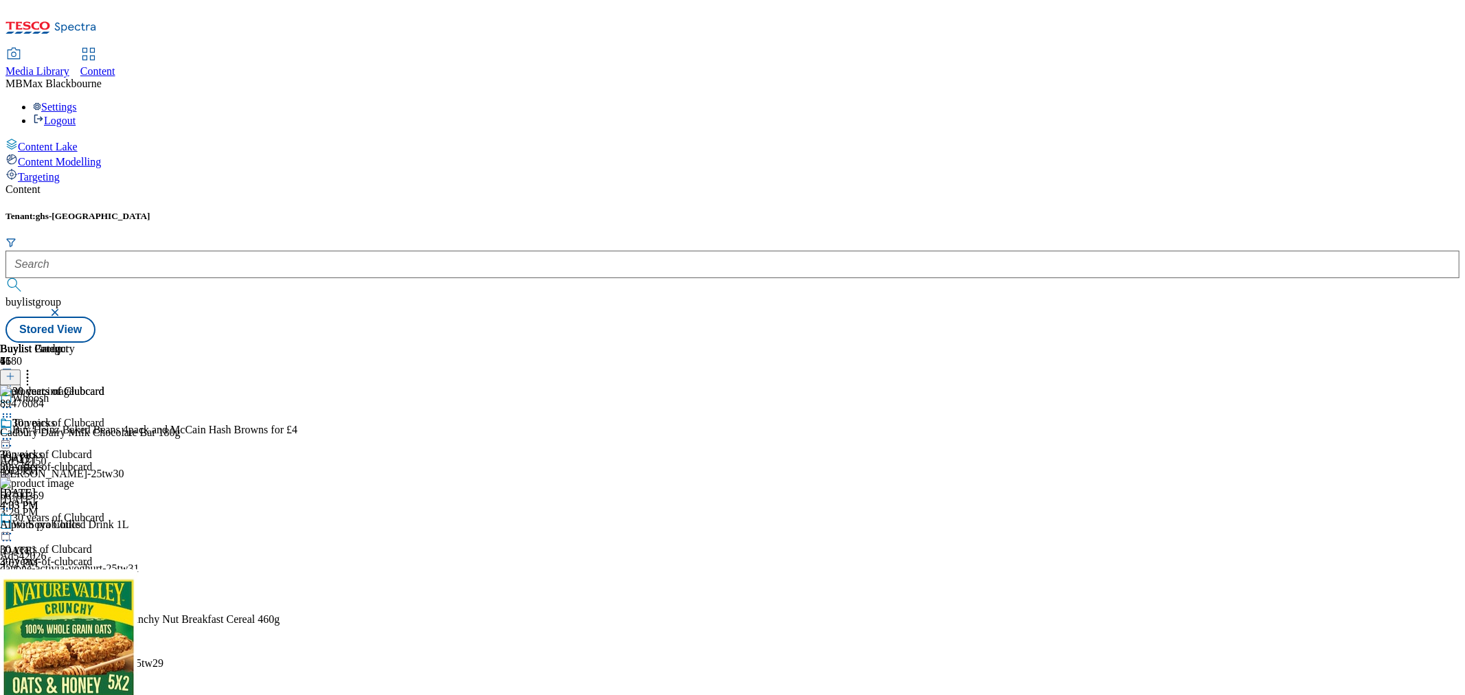
scroll to position [3191, 0]
click at [1251, 343] on div "Buylist Group 6180 Whoosh Buy Heinz Baked Beans 4pack and McCain Hash Browns fo…" at bounding box center [732, 343] width 1454 height 0
click at [34, 367] on icon at bounding box center [28, 374] width 14 height 14
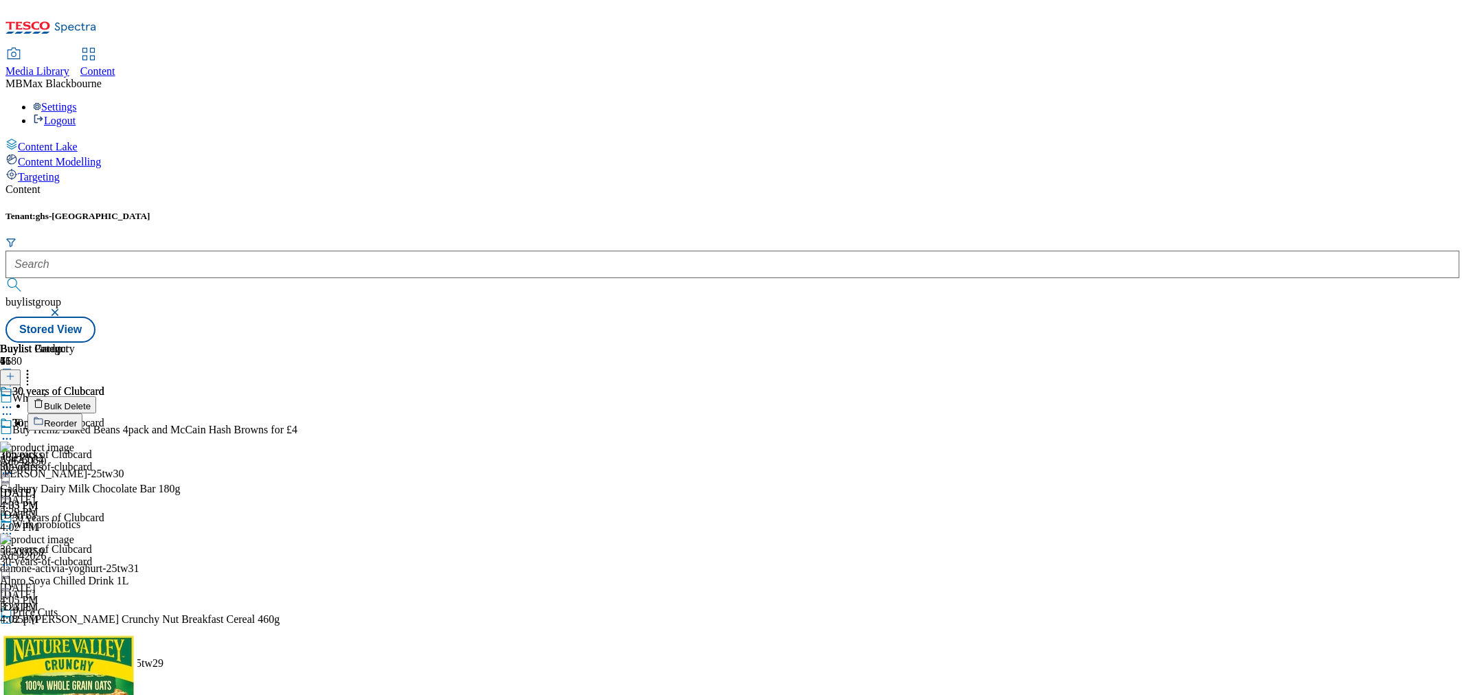
click at [12, 438] on circle at bounding box center [11, 439] width 2 height 2
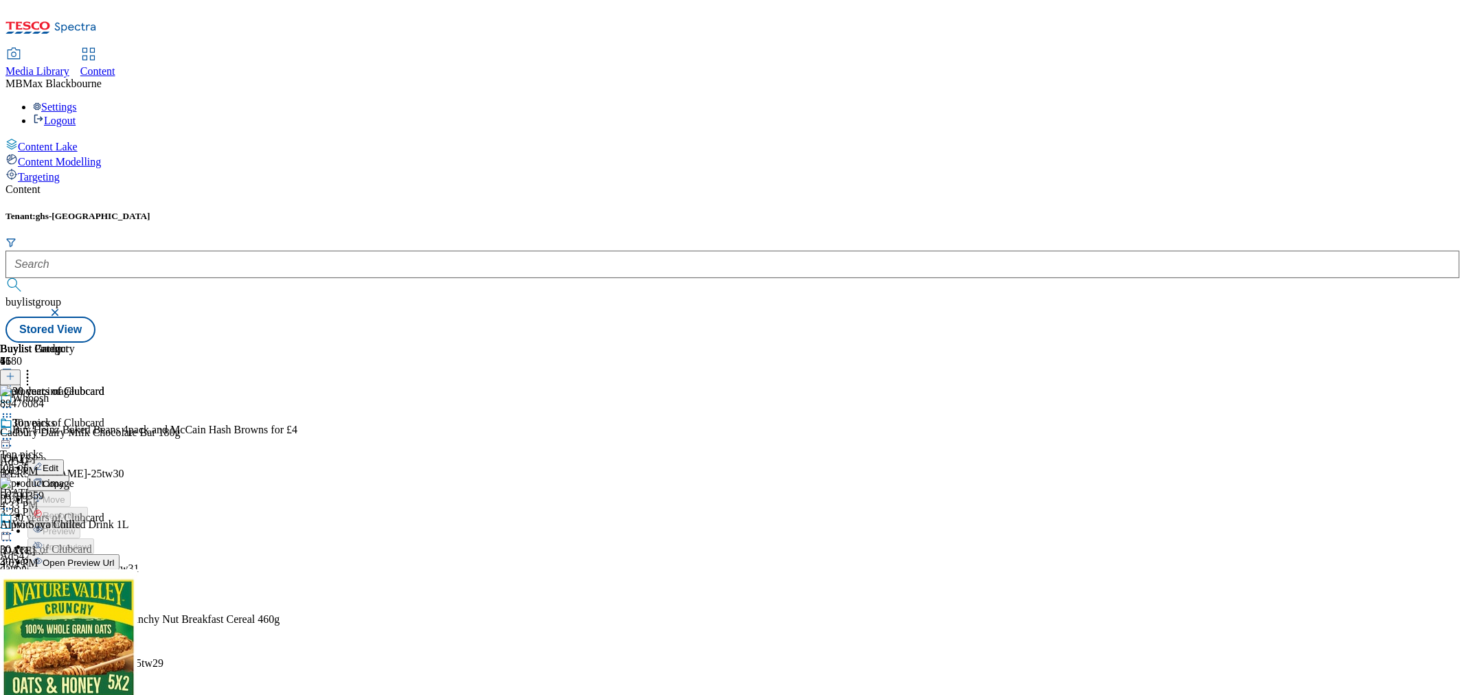
click at [87, 589] on span "Un-publish" at bounding box center [65, 594] width 44 height 10
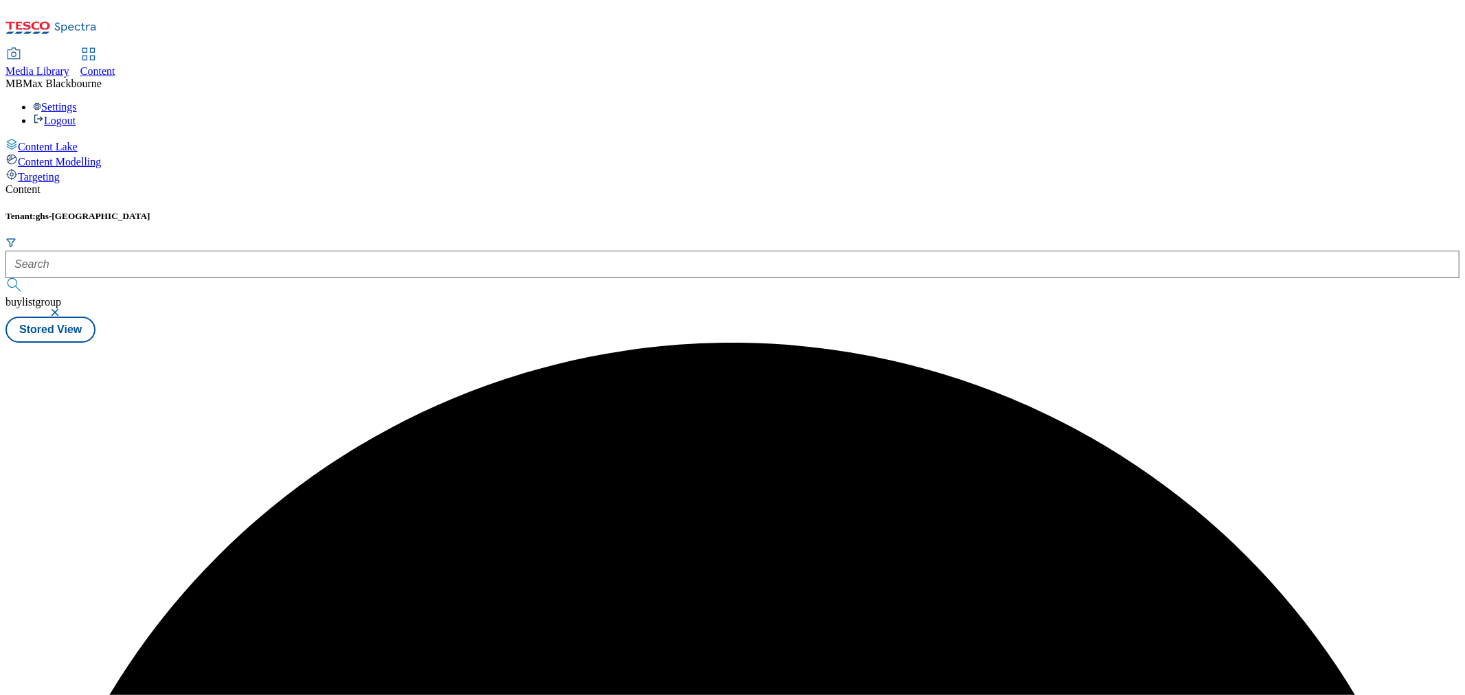
click at [893, 229] on div "Content Tenant: ghs-uk buylistgroup Stored View" at bounding box center [732, 262] width 1454 height 159
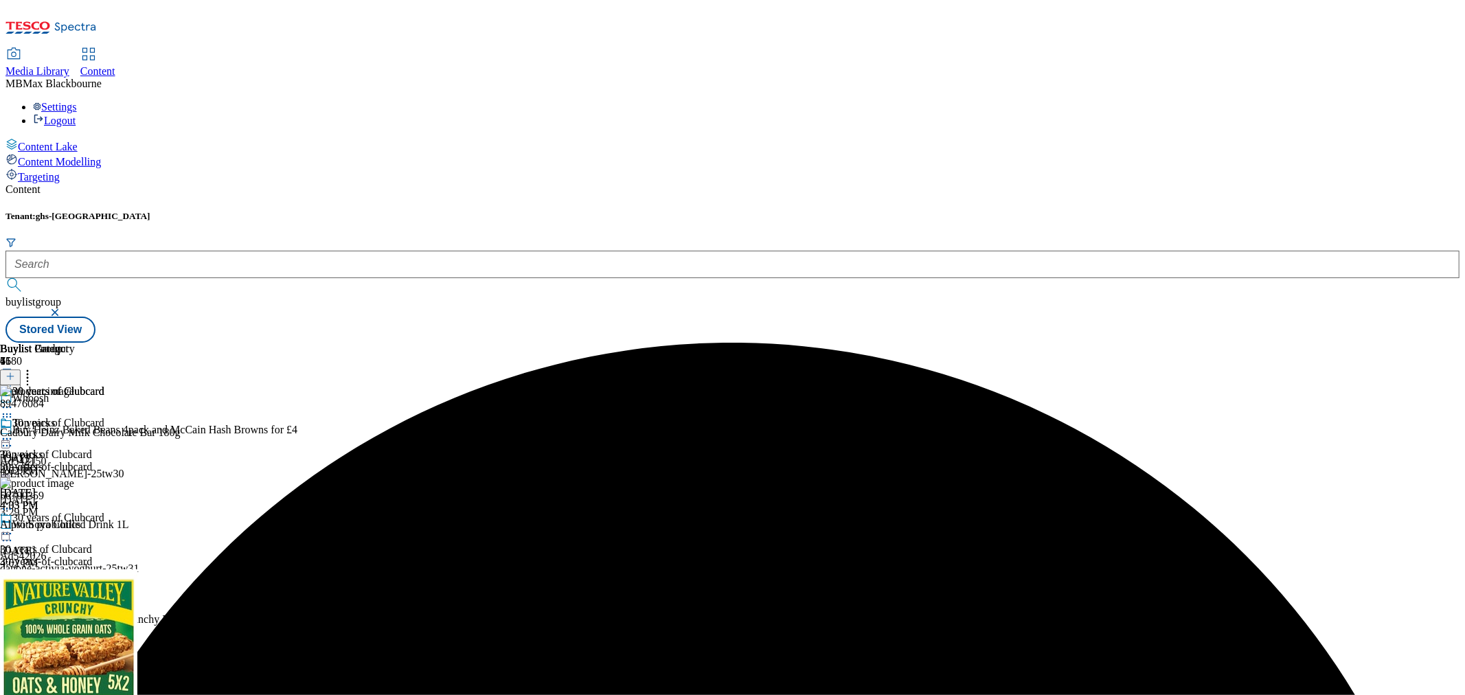
click at [8, 438] on circle at bounding box center [7, 439] width 2 height 2
click at [89, 542] on span "Un-preview" at bounding box center [66, 547] width 46 height 10
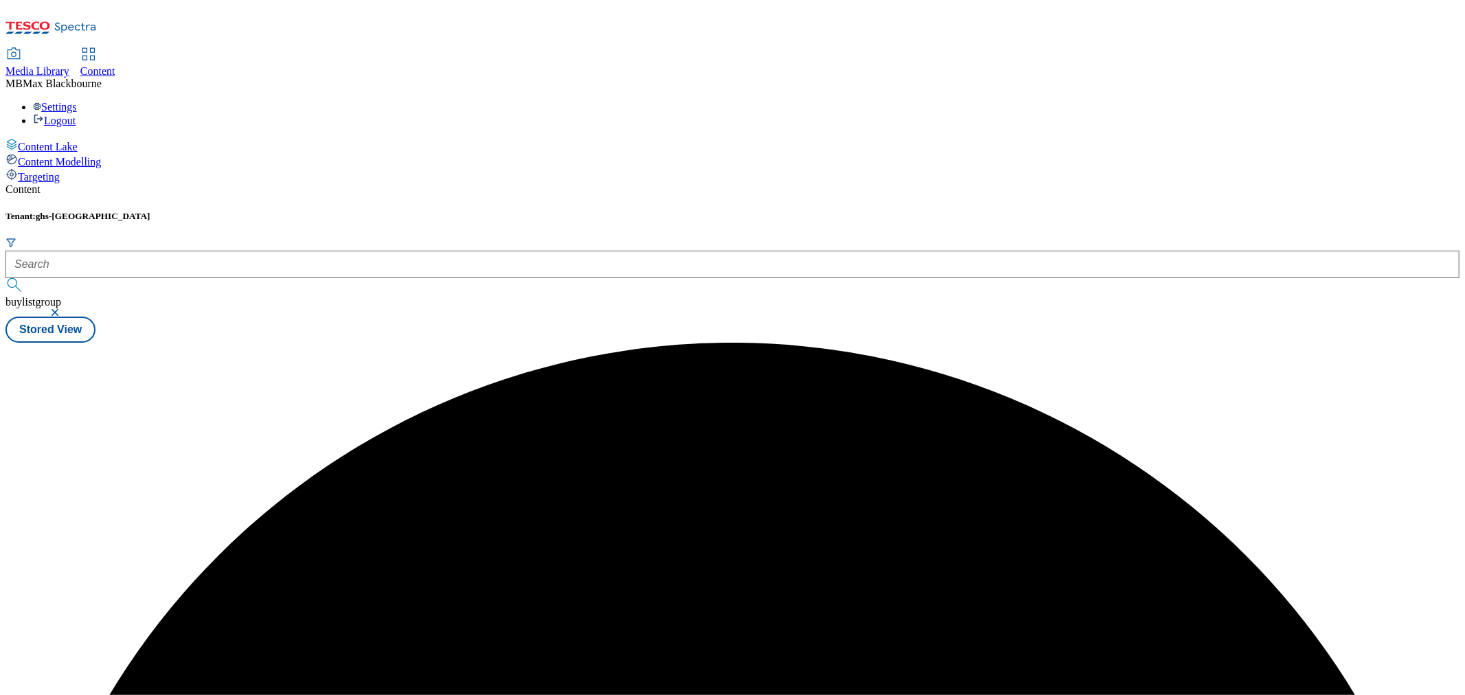
click at [1166, 183] on div "Content Tenant: ghs-uk buylistgroup Stored View Buylist 76 Top picks Top picks …" at bounding box center [732, 262] width 1454 height 159
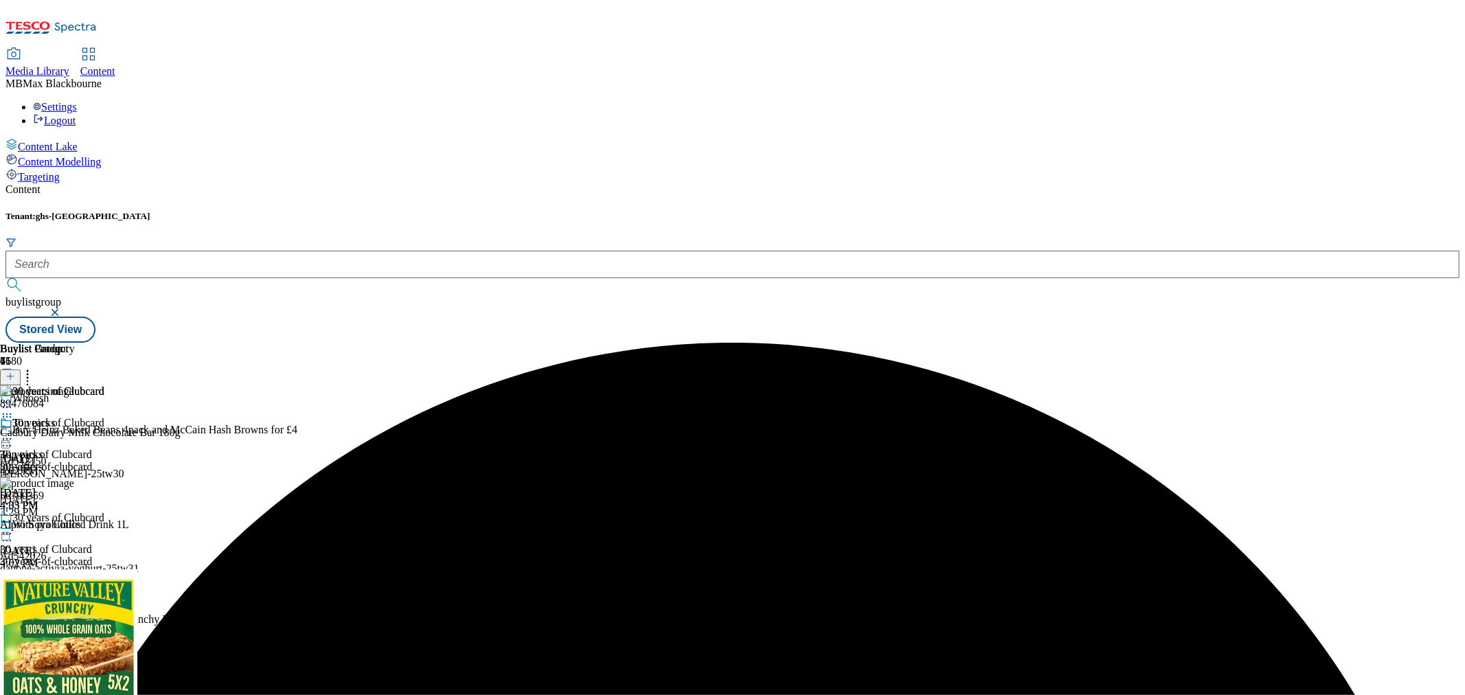
click at [29, 374] on circle at bounding box center [28, 375] width 2 height 2
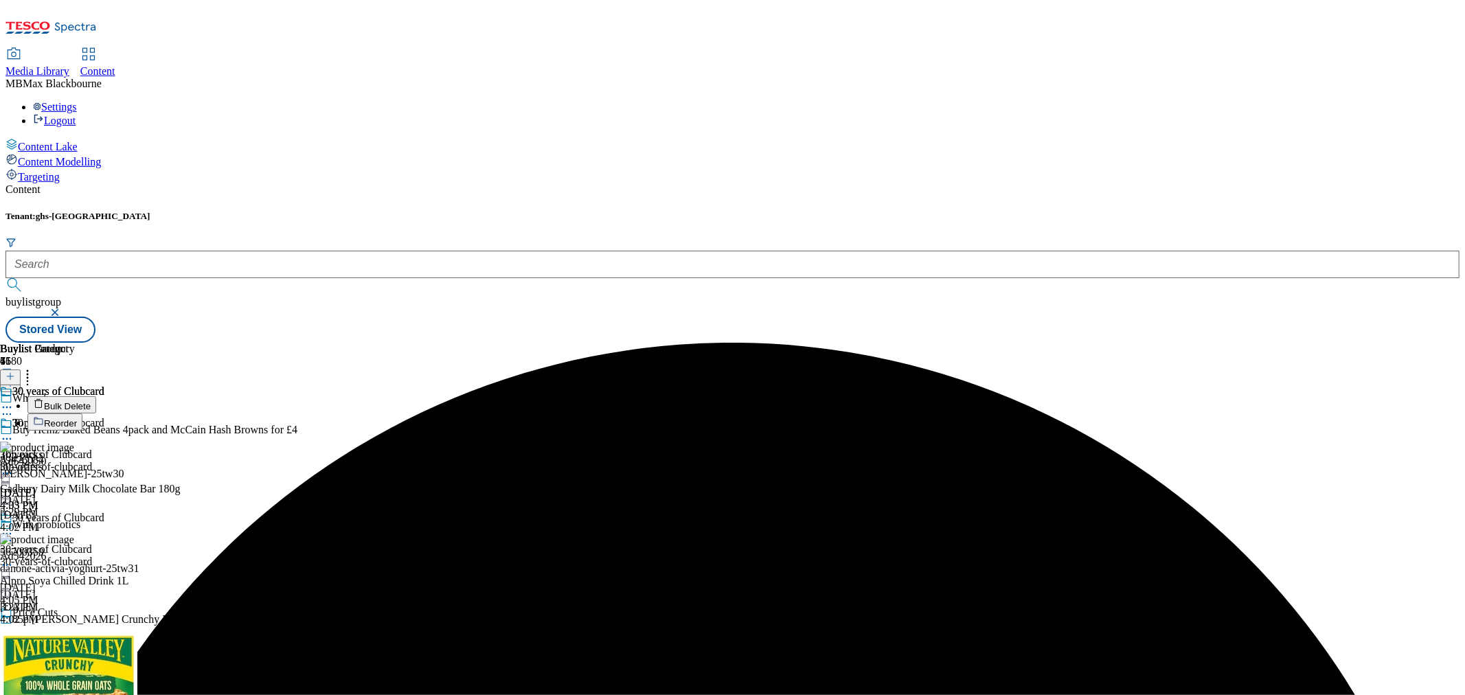
click at [82, 413] on button "Reorder" at bounding box center [54, 421] width 55 height 17
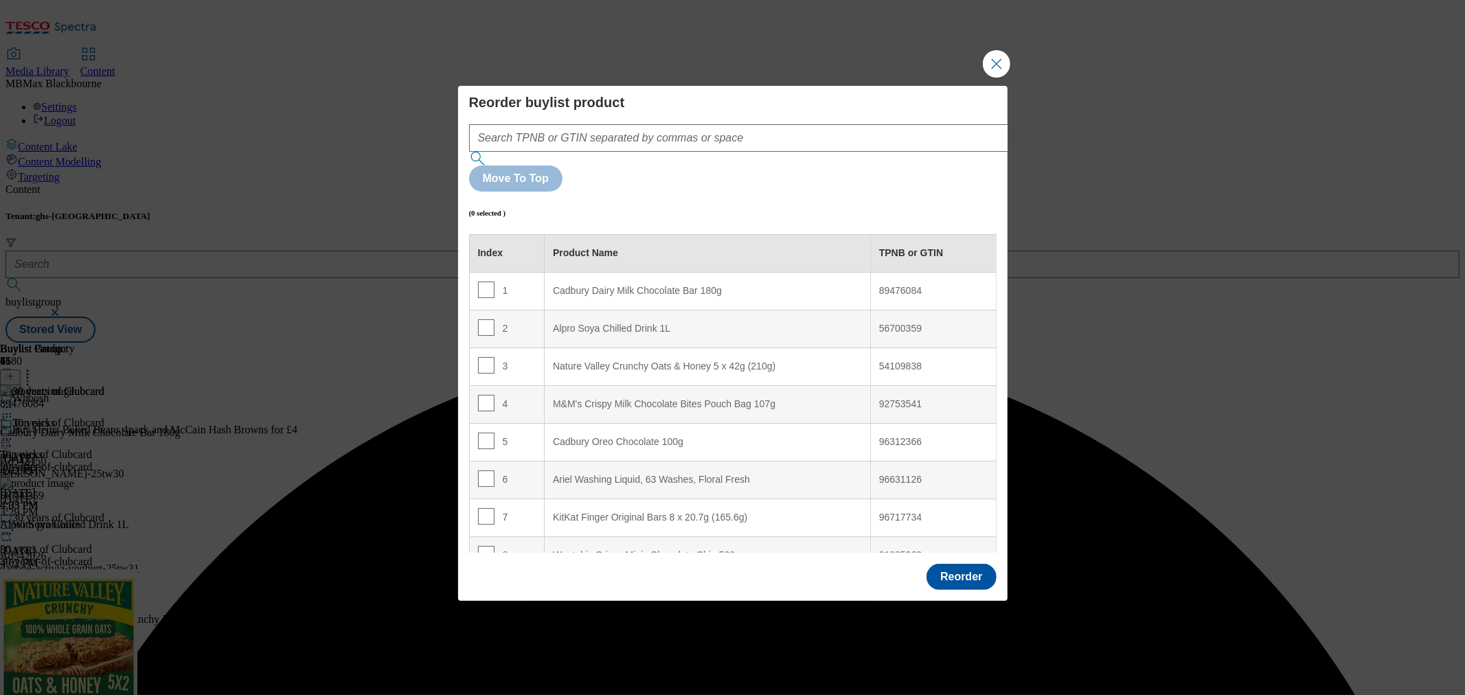
click at [492, 282] on div "1" at bounding box center [507, 292] width 58 height 20
click at [484, 282] on input "Modal" at bounding box center [486, 290] width 16 height 16
checkbox input "true"
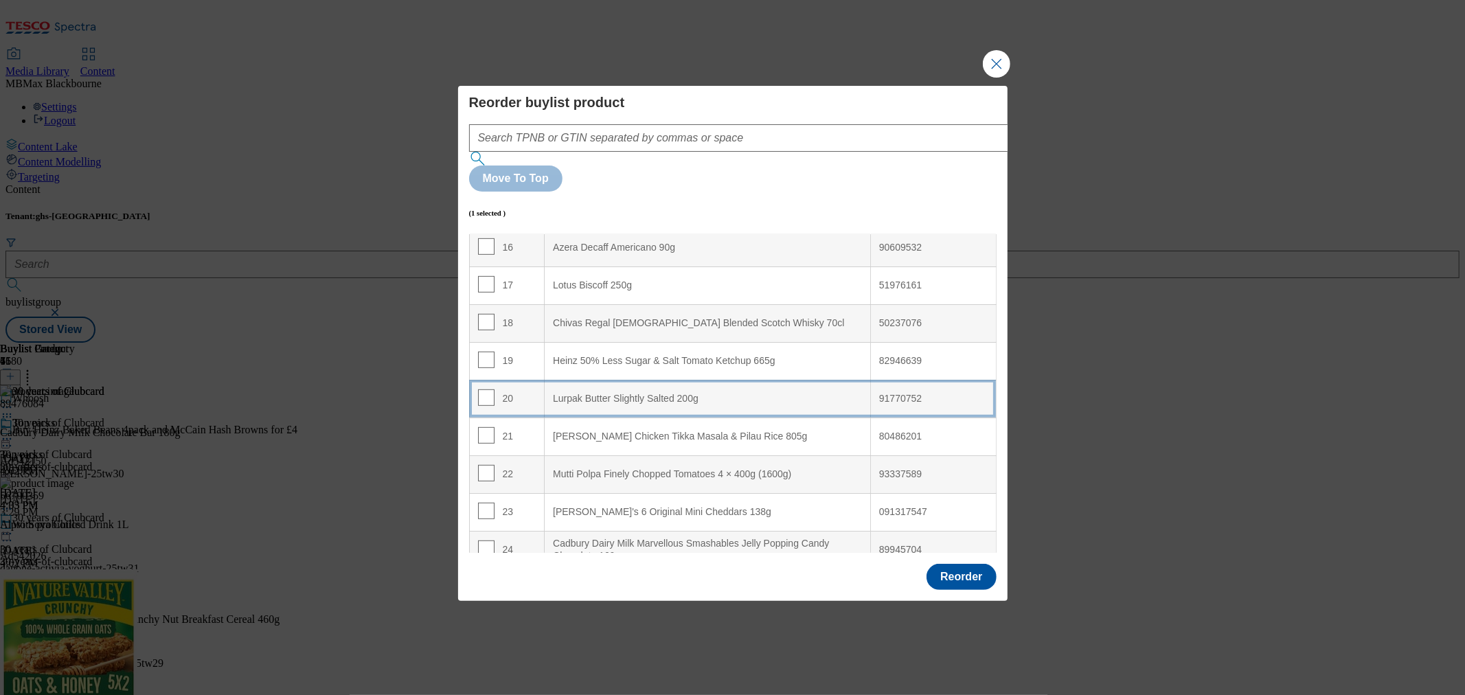
click at [559, 393] on div "Lurpak Butter Slightly Salted 200g" at bounding box center [707, 399] width 309 height 12
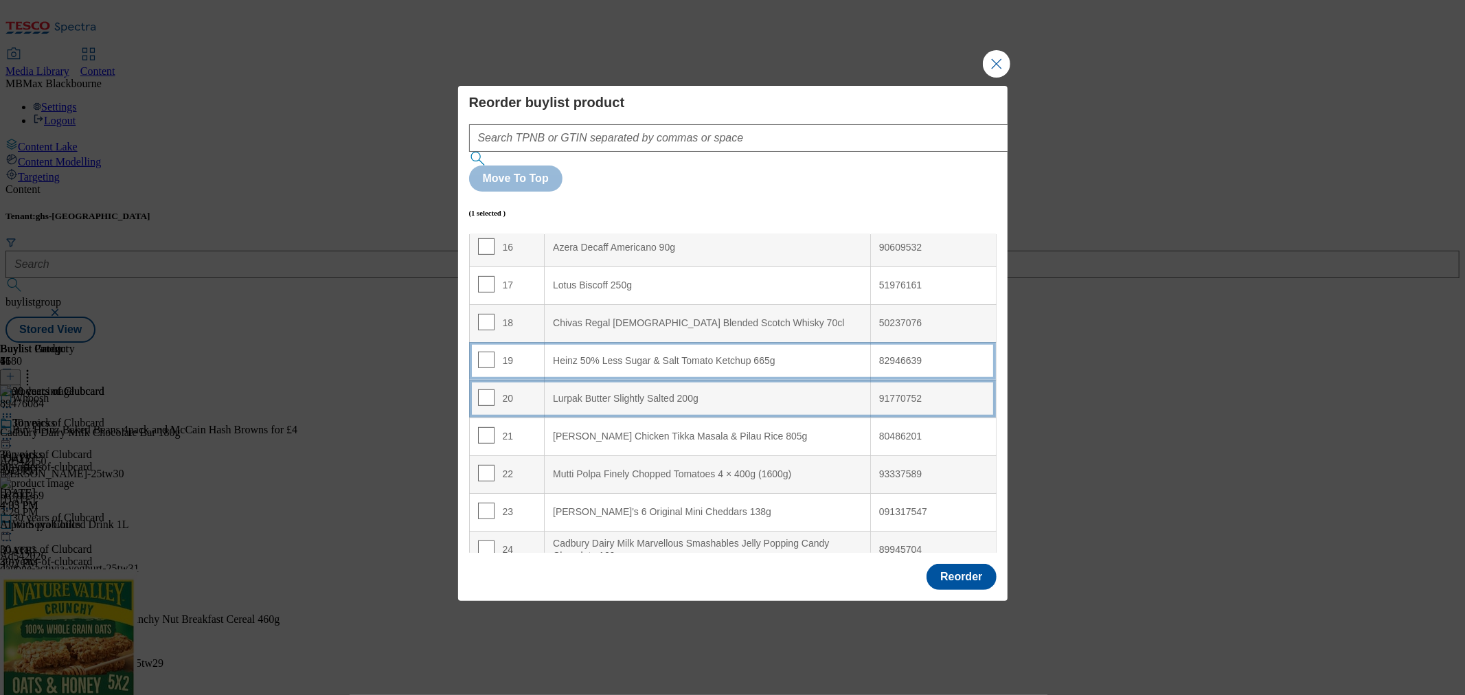
scroll to position [573, 0]
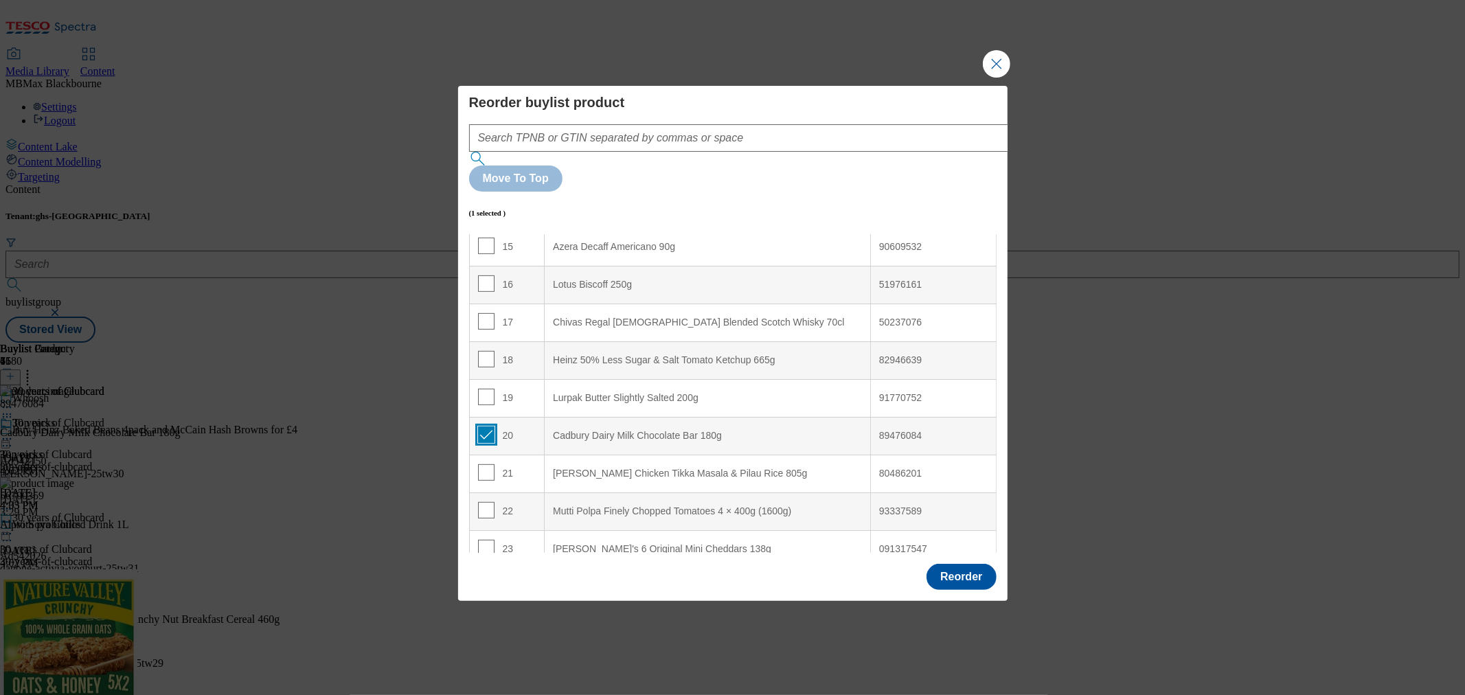
click at [488, 426] on input "Modal" at bounding box center [486, 434] width 16 height 16
checkbox input "false"
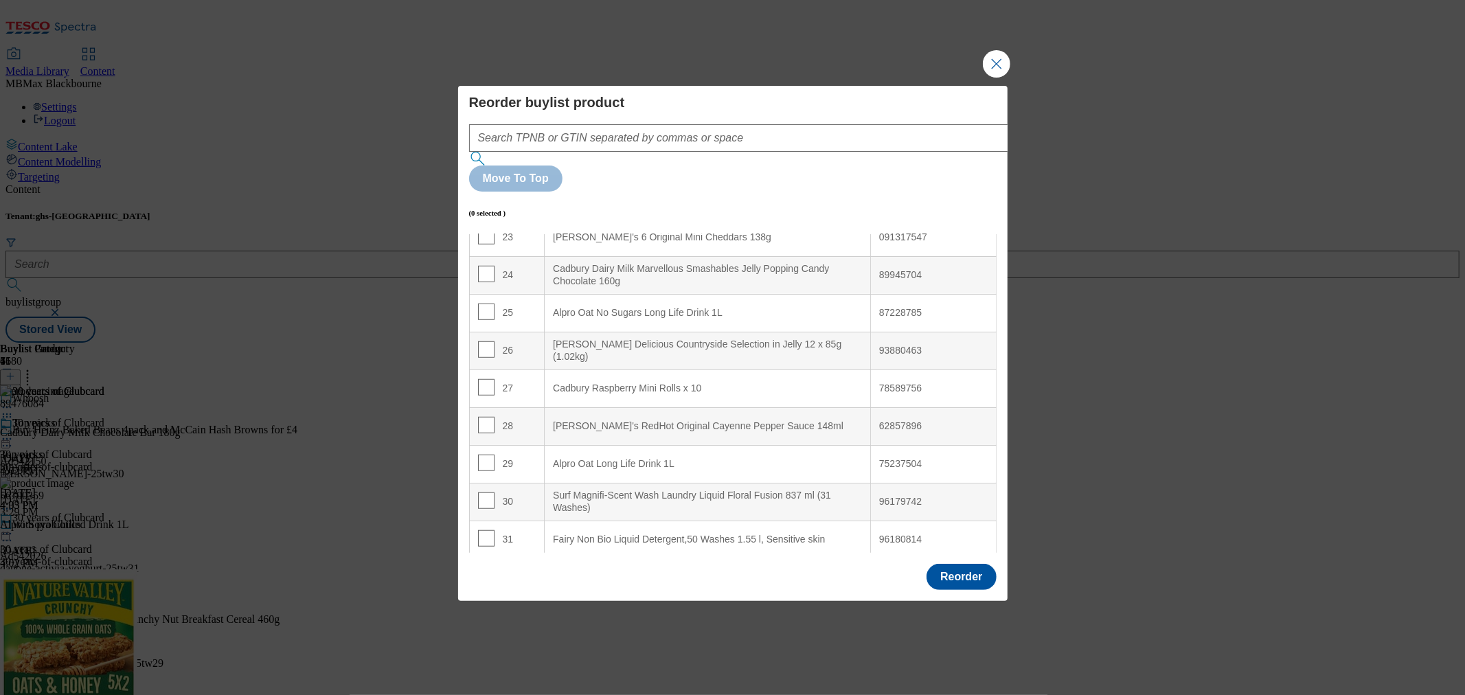
scroll to position [808, 0]
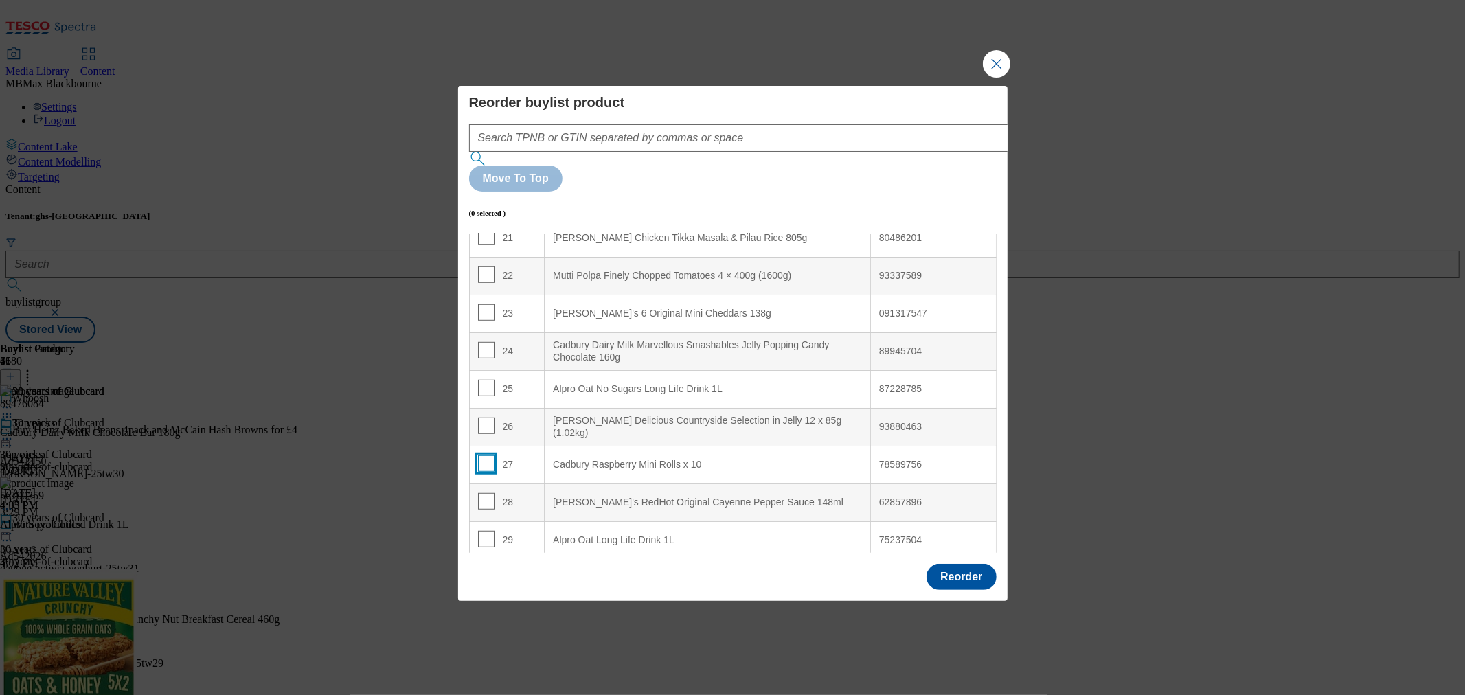
click at [484, 455] on input "Modal" at bounding box center [486, 463] width 16 height 16
checkbox input "true"
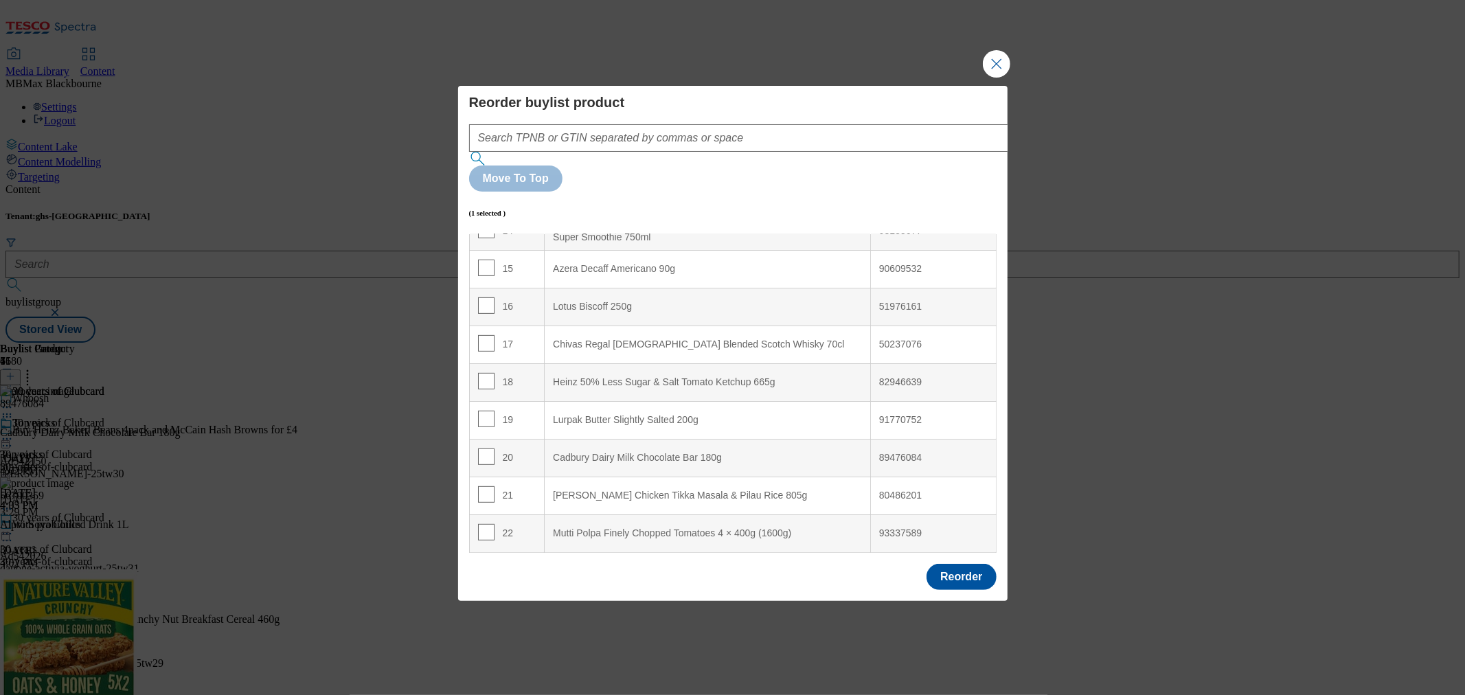
scroll to position [275, 0]
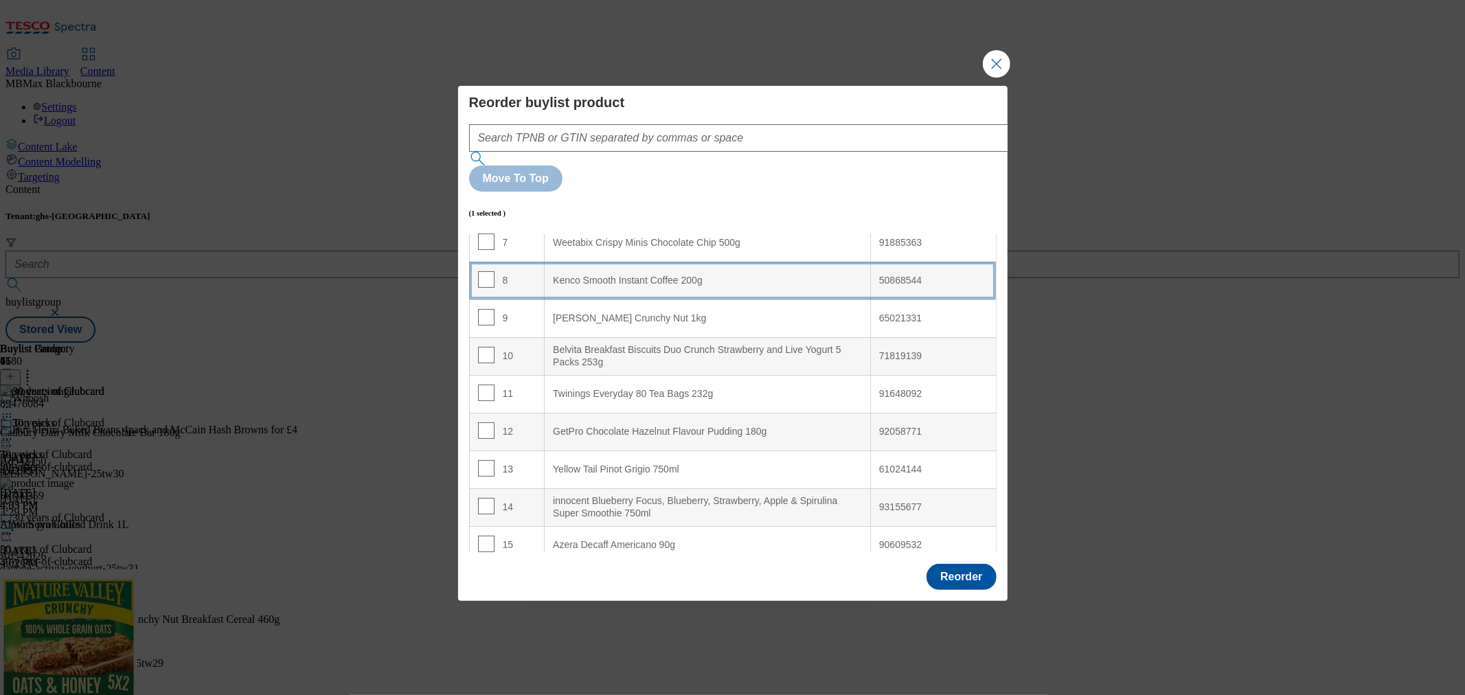
click at [524, 262] on td "8" at bounding box center [507, 281] width 76 height 38
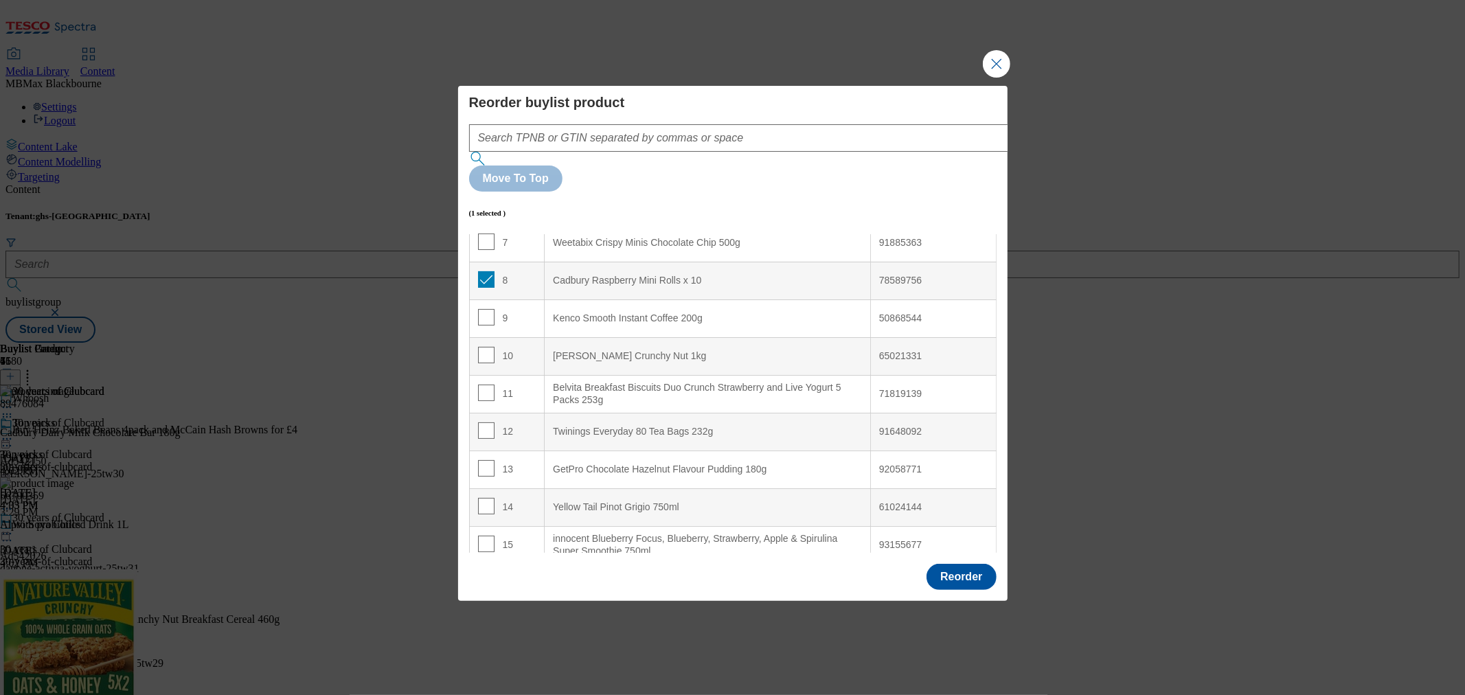
click at [486, 262] on td "8" at bounding box center [507, 281] width 76 height 38
click at [482, 271] on input "Modal" at bounding box center [486, 279] width 16 height 16
checkbox input "false"
click at [481, 457] on input "Modal" at bounding box center [486, 465] width 16 height 16
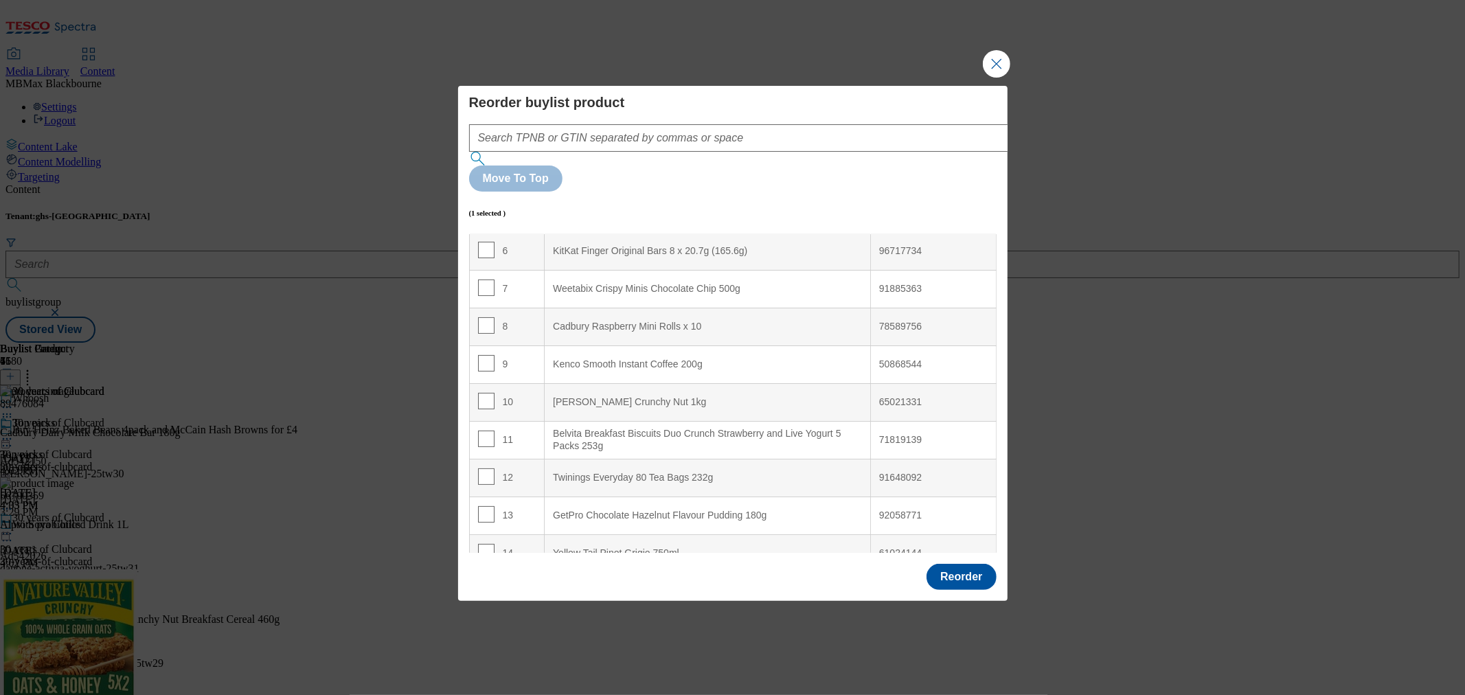
scroll to position [610, 0]
click at [484, 427] on input "Modal" at bounding box center [486, 435] width 16 height 16
checkbox input "false"
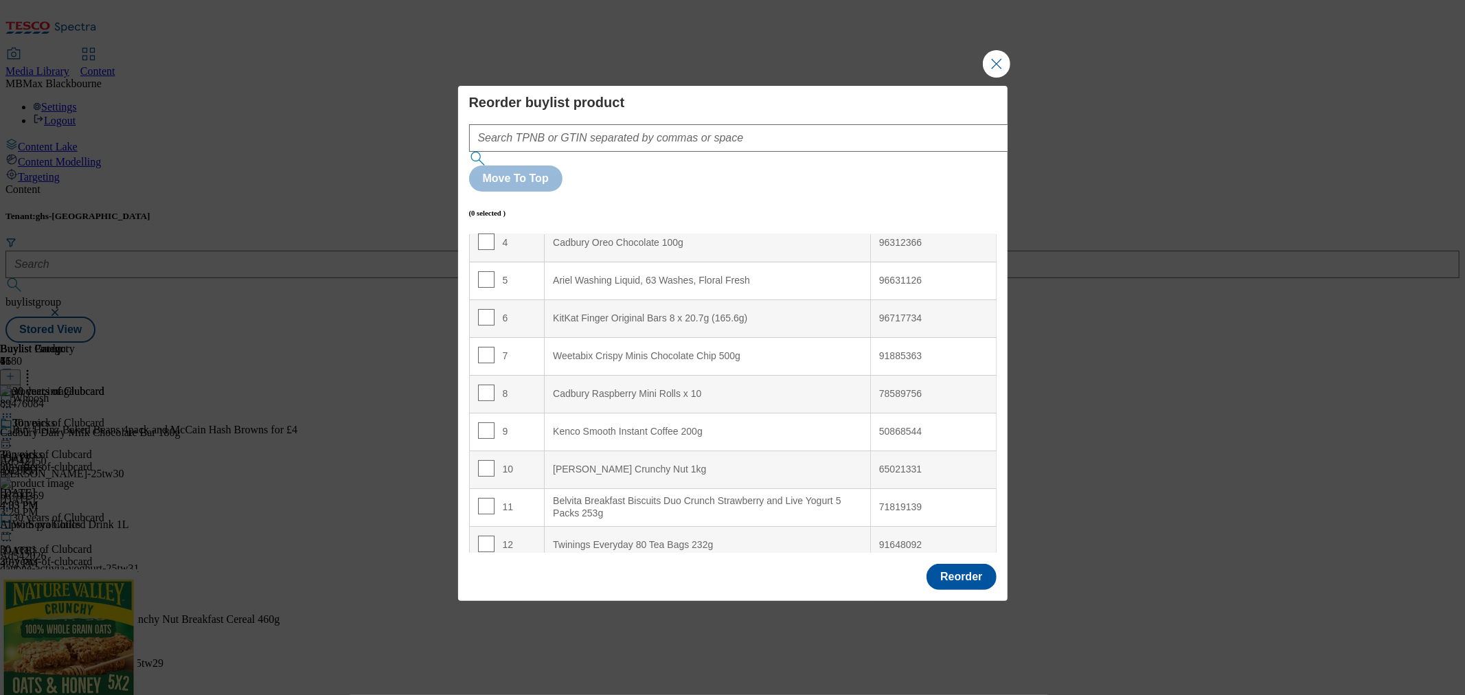
scroll to position [652, 0]
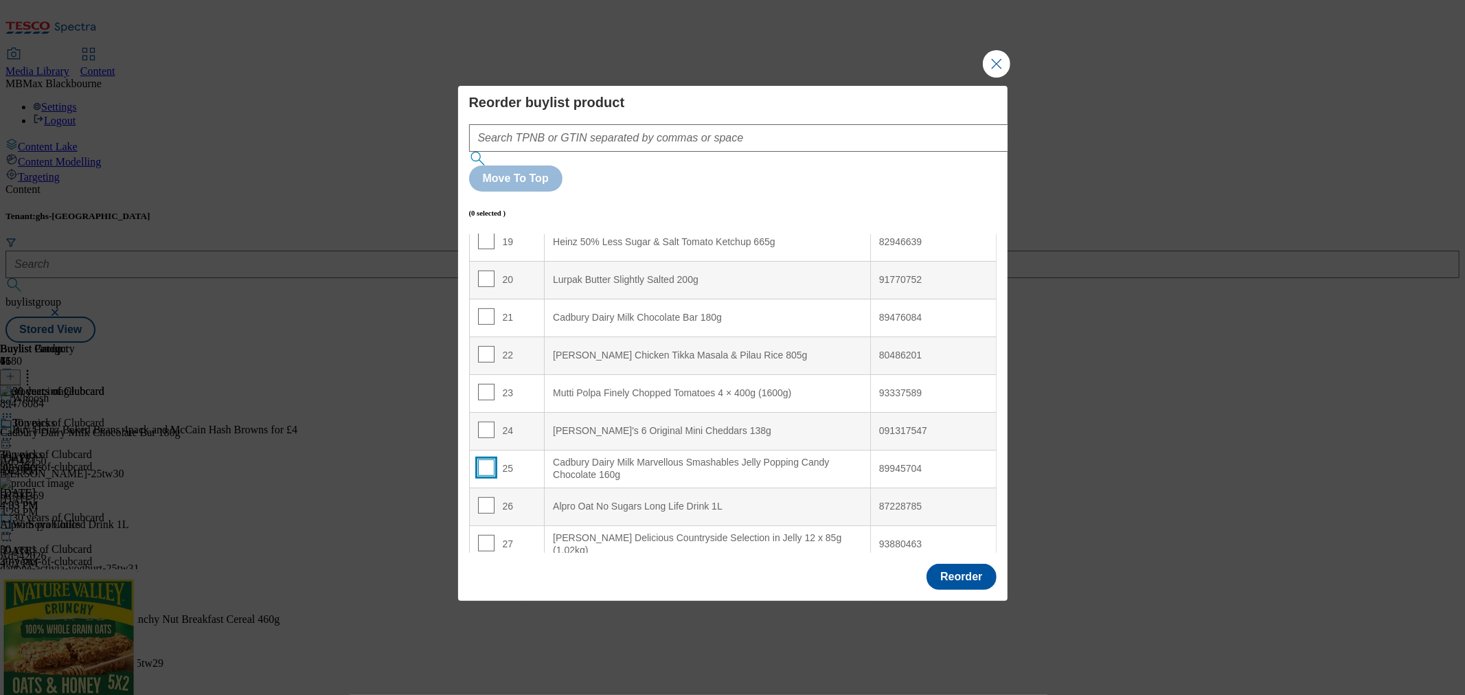
click at [489, 459] on input "Modal" at bounding box center [486, 467] width 16 height 16
checkbox input "true"
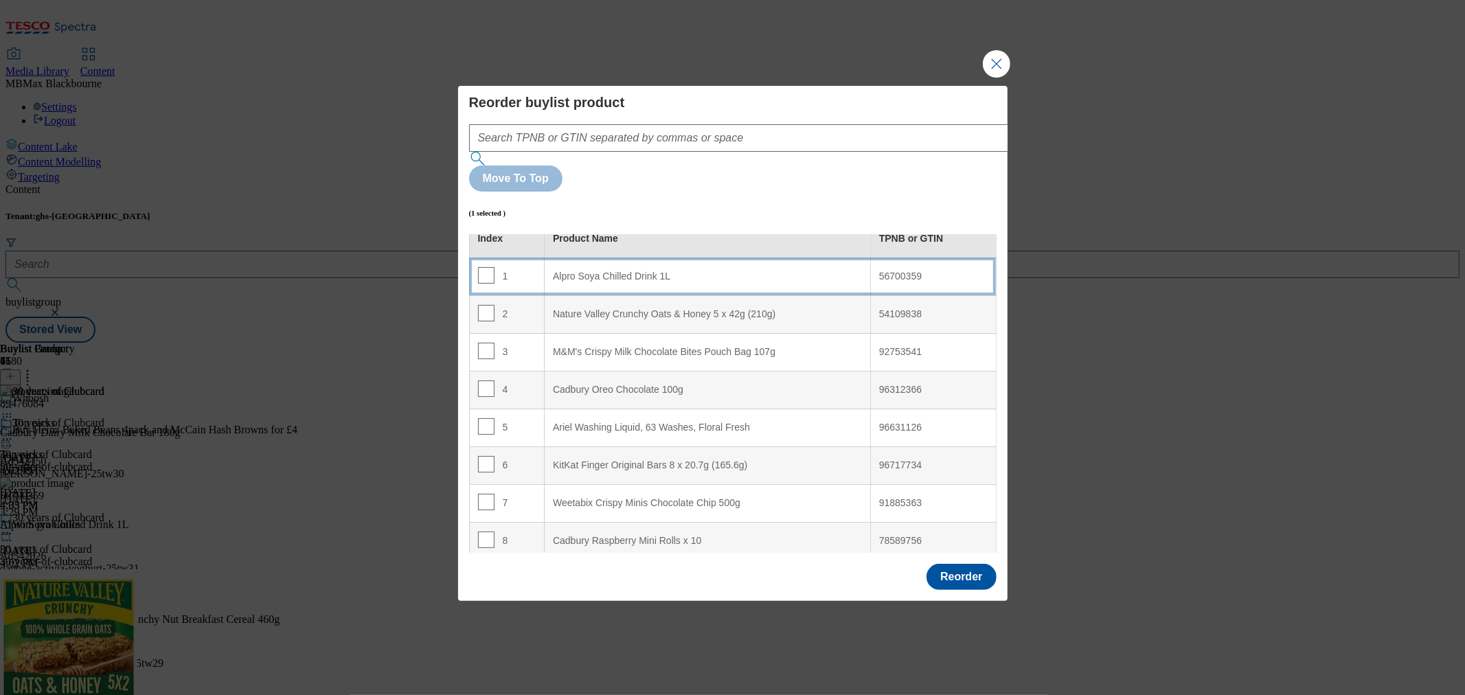
scroll to position [0, 0]
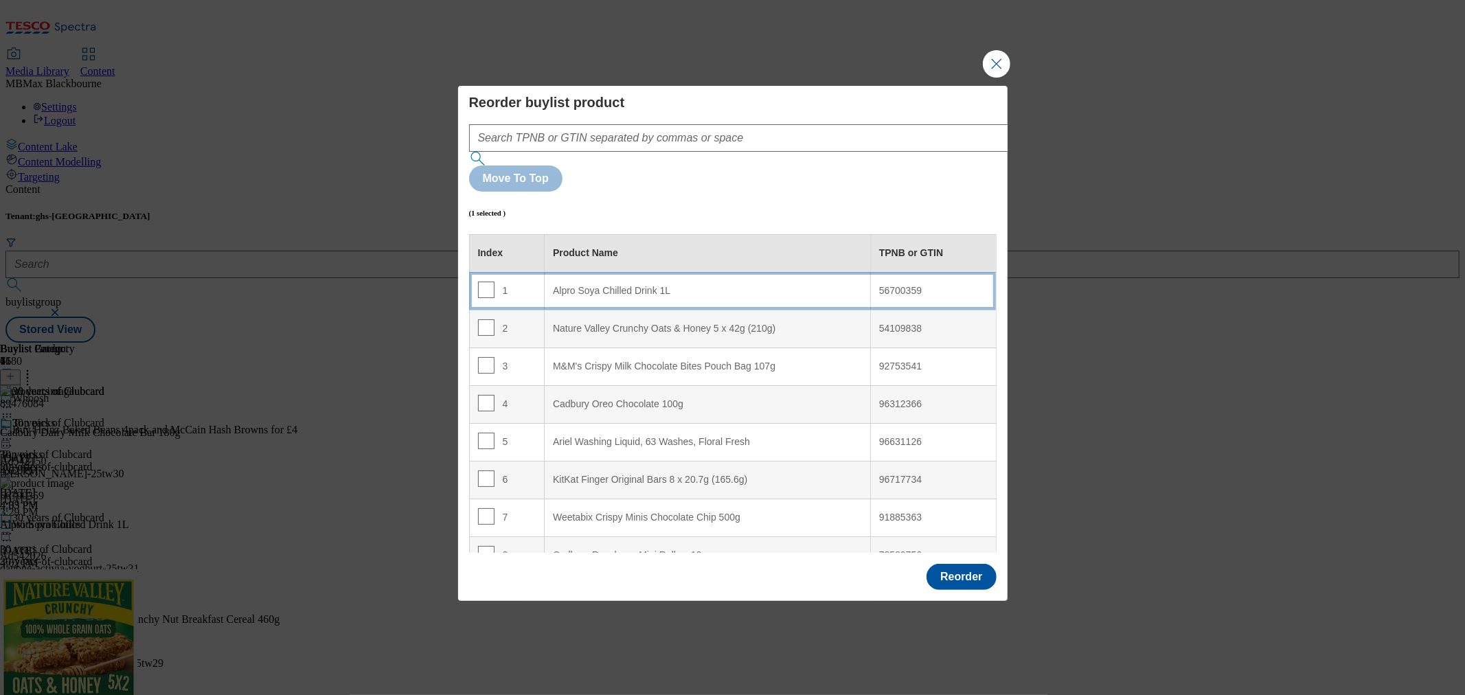
click at [586, 272] on 1L "Alpro Soya Chilled Drink 1L" at bounding box center [708, 291] width 326 height 38
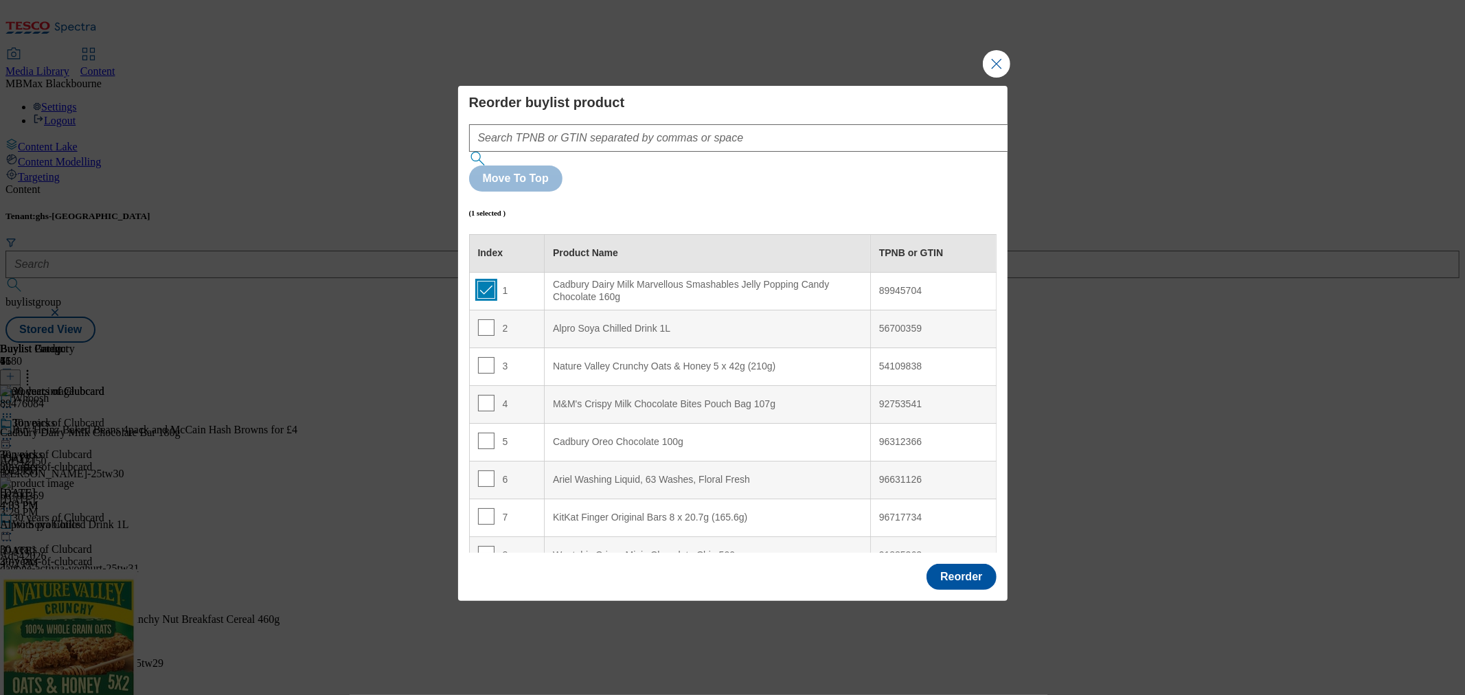
click at [486, 282] on input "Modal" at bounding box center [486, 290] width 16 height 16
checkbox input "false"
click at [935, 564] on button "Reorder" at bounding box center [960, 577] width 69 height 26
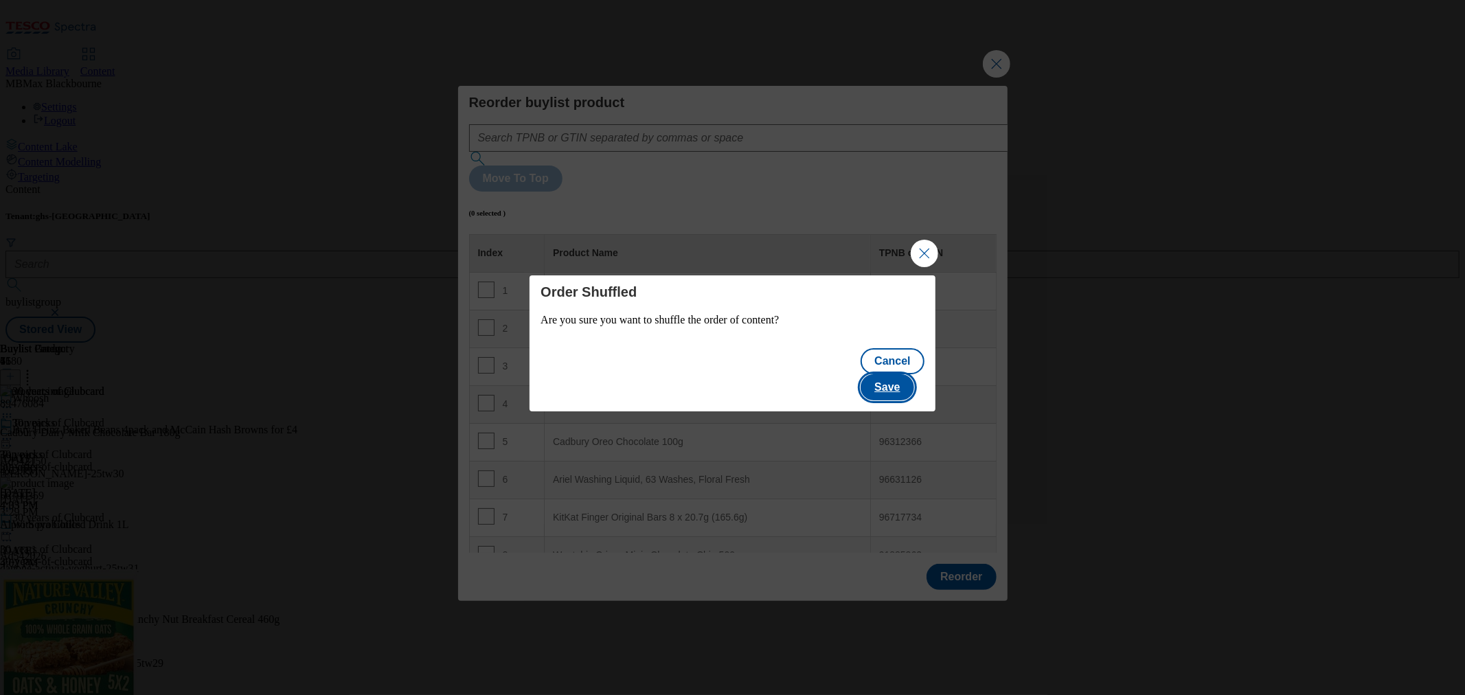
click at [893, 378] on button "Save" at bounding box center [887, 387] width 53 height 26
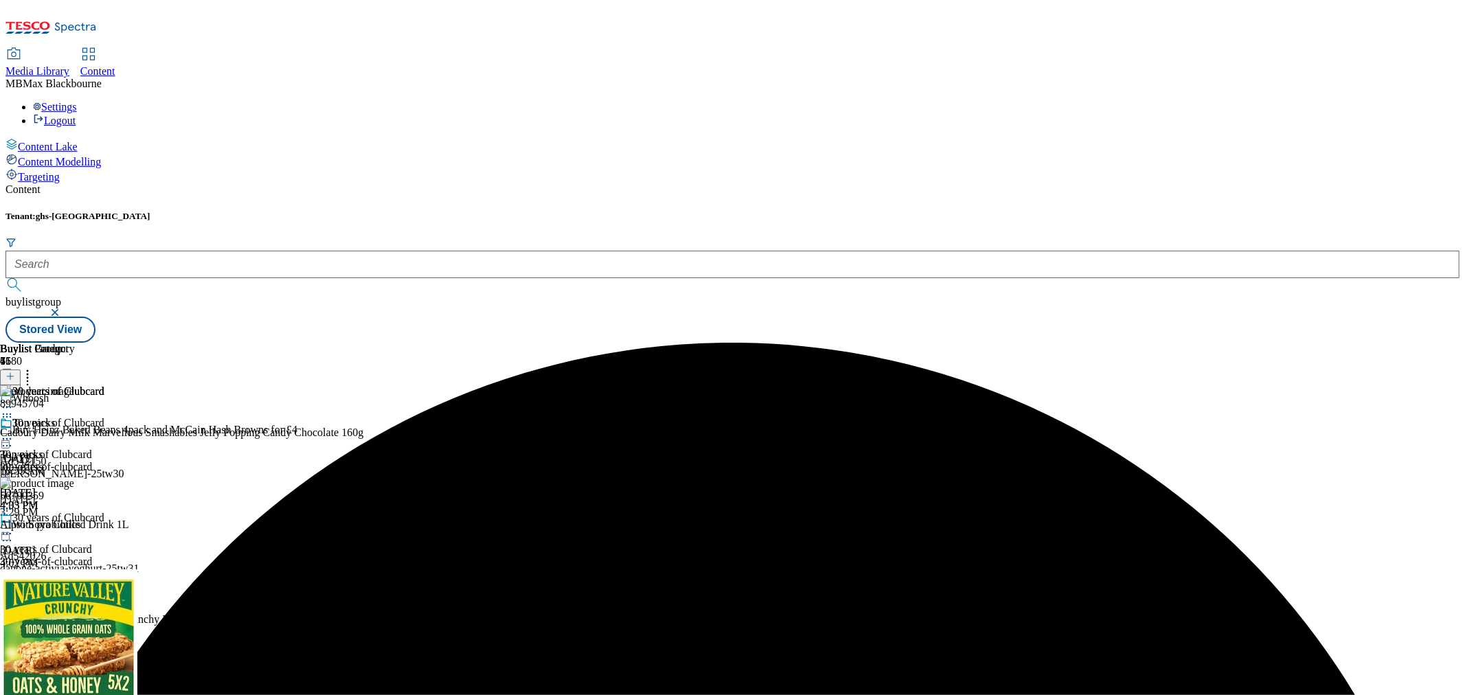
click at [14, 432] on icon at bounding box center [7, 439] width 14 height 14
click at [80, 523] on button "Preview" at bounding box center [53, 531] width 53 height 16
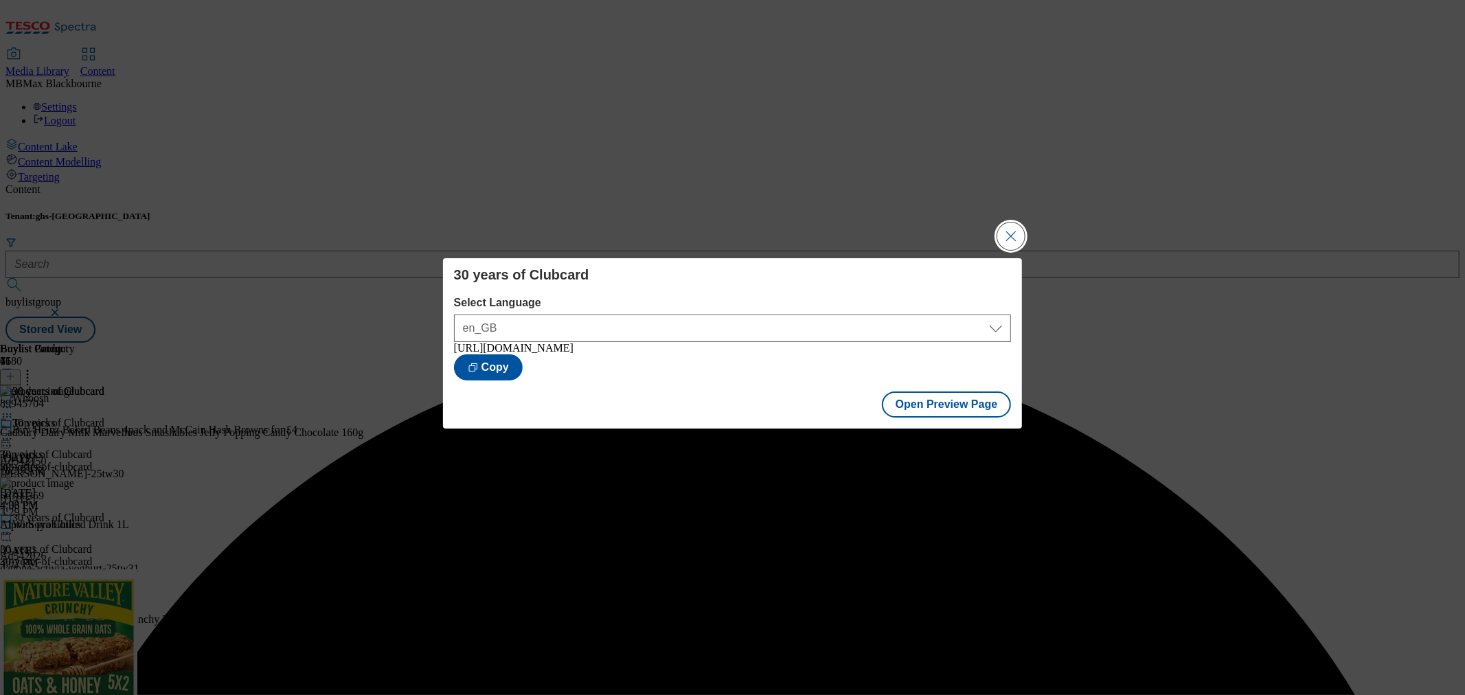
click at [1008, 230] on button "Close Modal" at bounding box center [1010, 236] width 27 height 27
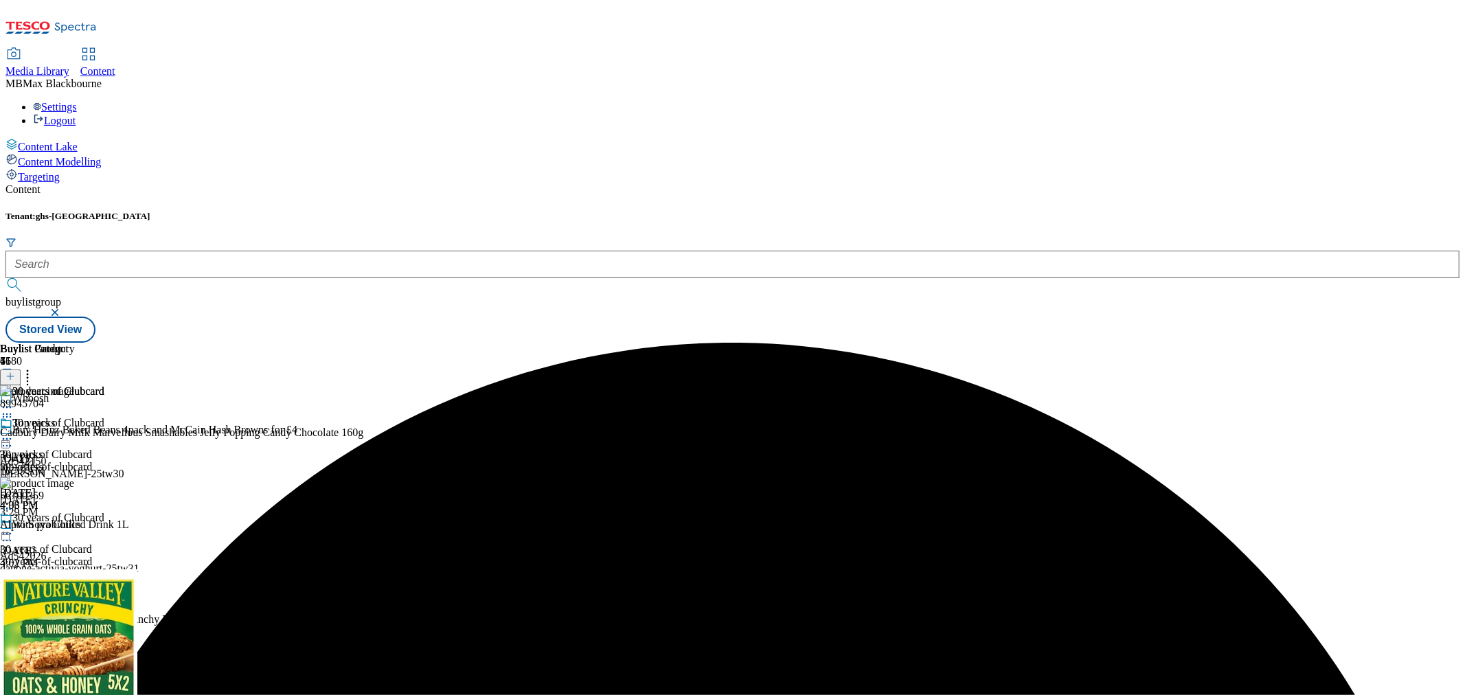
click at [14, 432] on icon at bounding box center [7, 439] width 14 height 14
click at [73, 573] on span "Publish" at bounding box center [58, 578] width 30 height 10
click at [104, 486] on div "30 years of Clubcard 30 years of Clubcard 30-years-of-clubcard Sep 8, 2025 4:06…" at bounding box center [52, 464] width 104 height 95
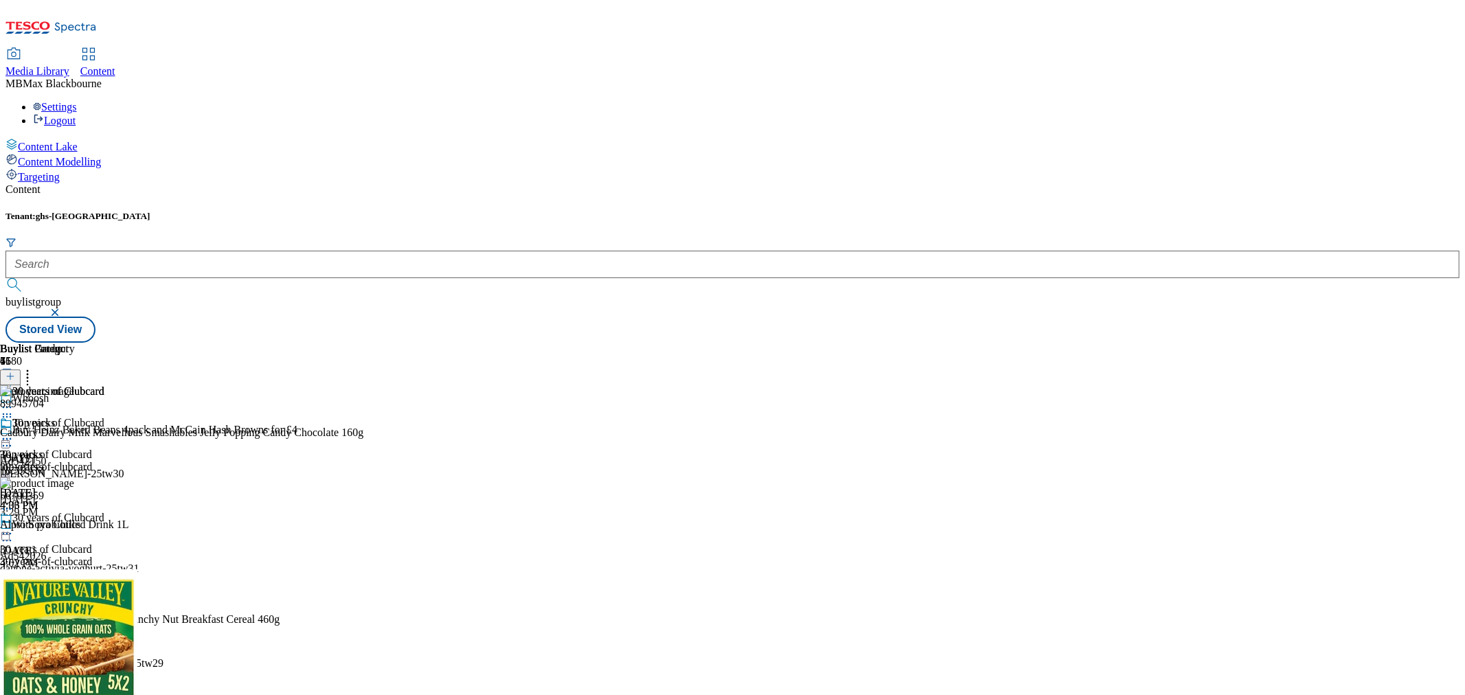
click at [104, 417] on div "30 years of Clubcard 30 years of Clubcard 30-years-of-clubcard Sep 8, 2025 4:06…" at bounding box center [52, 464] width 104 height 95
click at [104, 454] on div "30 years of Clubcard 30 years of Clubcard 30-years-of-clubcard Sep 8, 2025 4:06…" at bounding box center [52, 464] width 104 height 95
click at [291, 424] on div "Buy Heinz Baked Beans 4pack and [PERSON_NAME] Hash Browns for £4 Ad542150 [PERS…" at bounding box center [148, 471] width 297 height 95
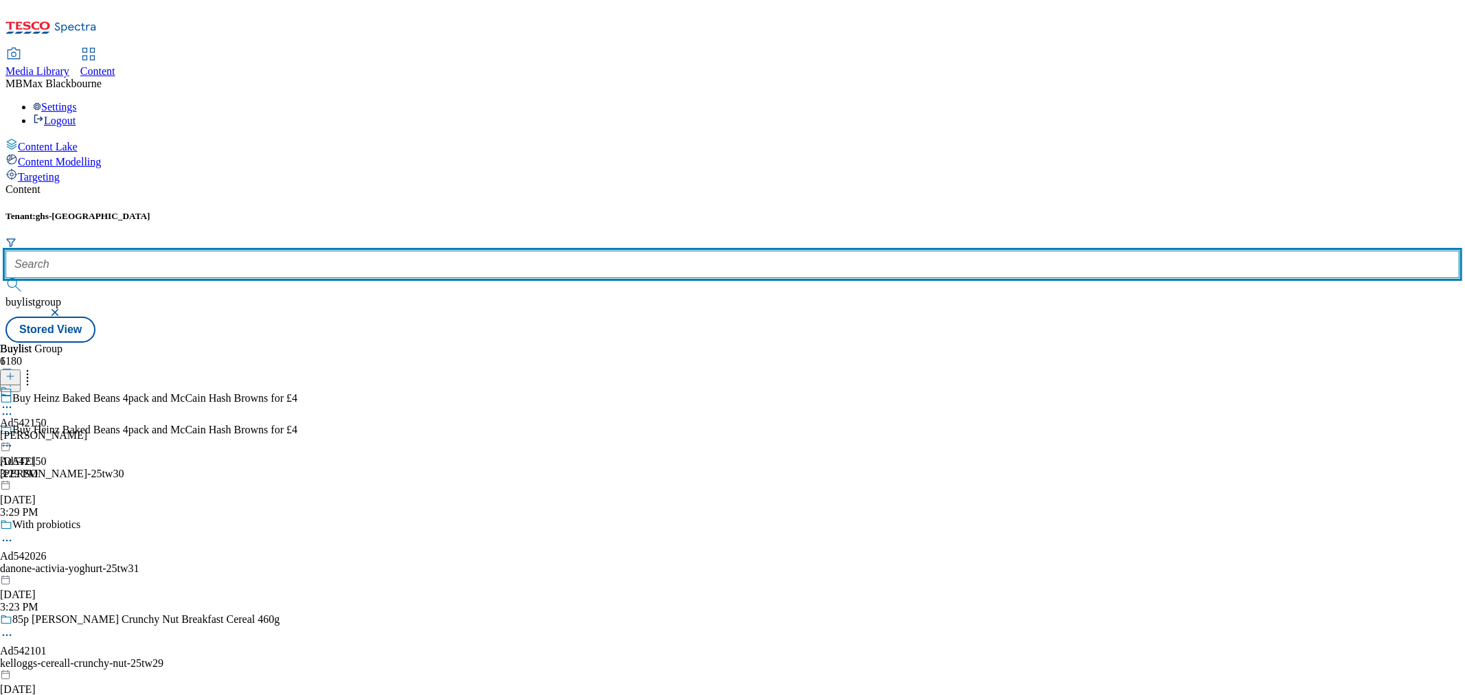
click at [334, 251] on input "text" at bounding box center [732, 264] width 1454 height 27
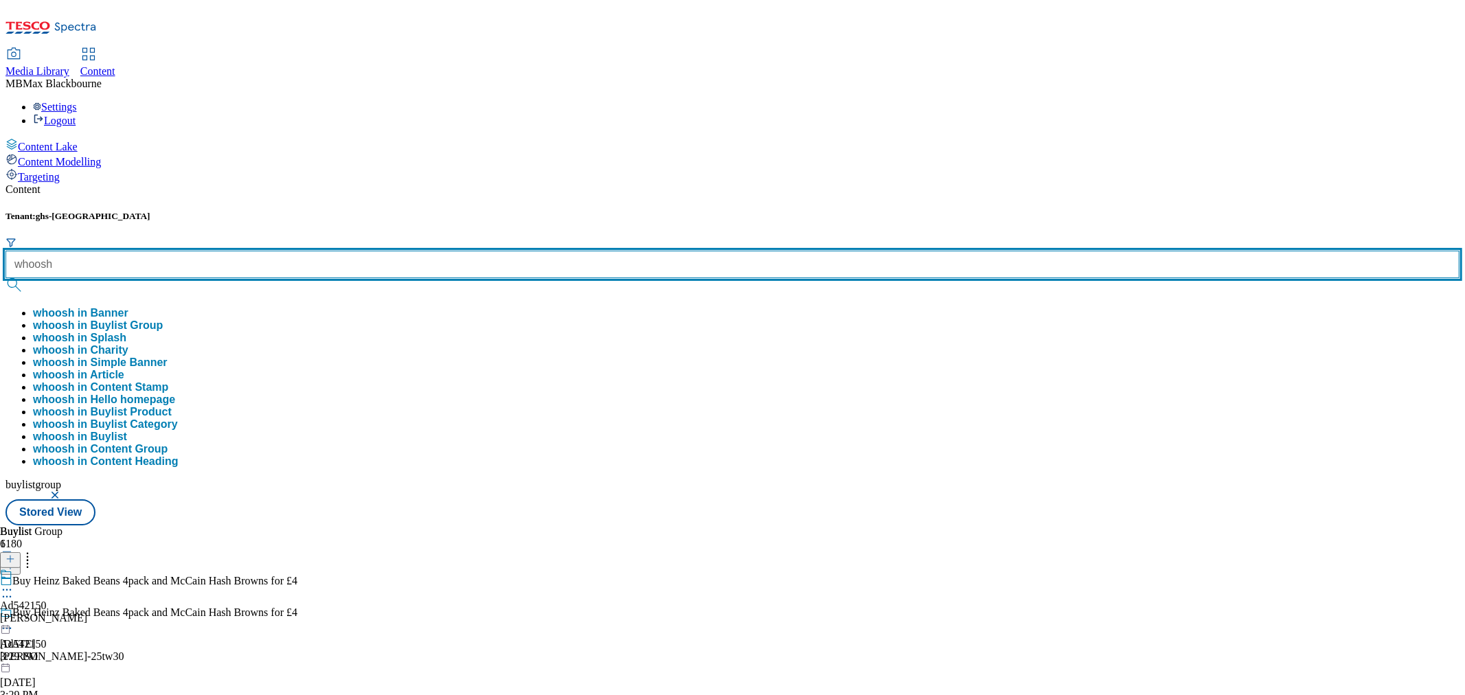
type input "whoosh"
click at [5, 278] on button "submit" at bounding box center [14, 285] width 19 height 14
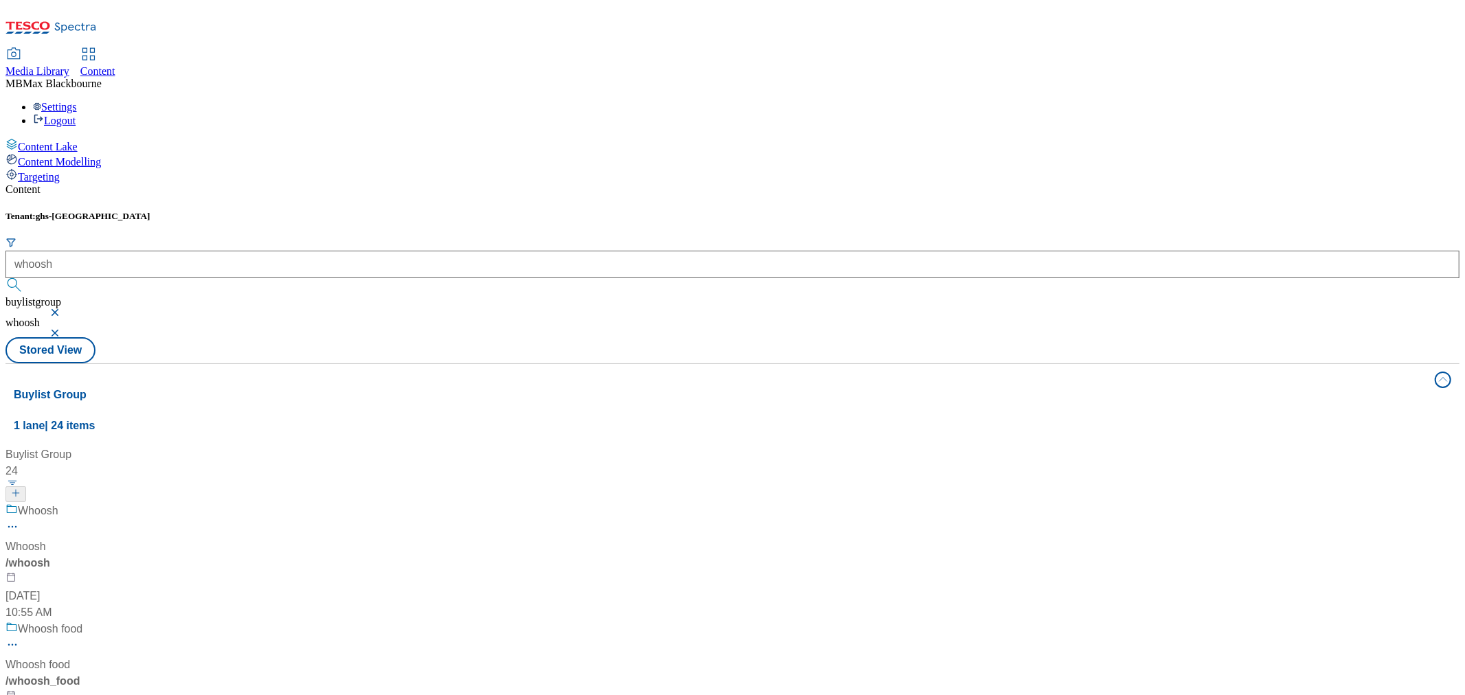
click at [181, 503] on div "Whoosh Whoosh / whoosh [DATE] 10:55 AM" at bounding box center [93, 562] width 176 height 118
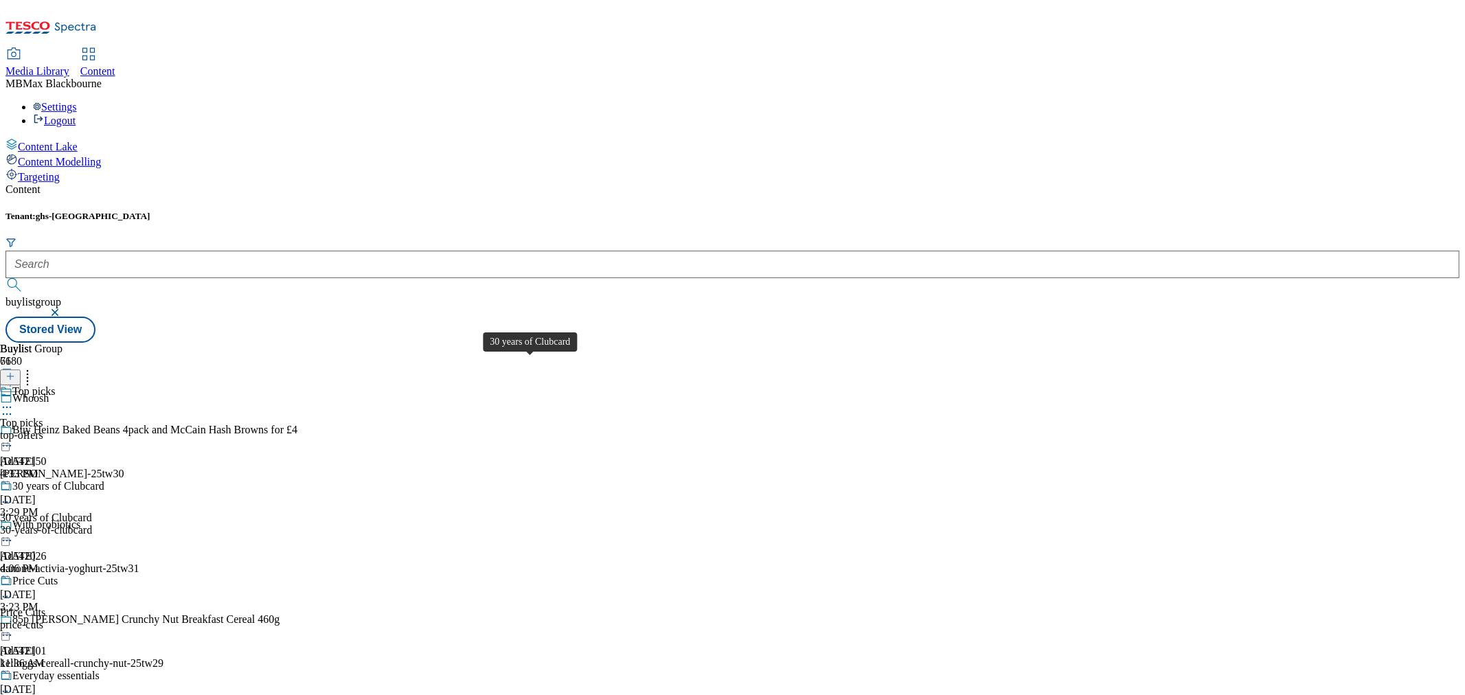
click at [104, 480] on div "30 years of Clubcard" at bounding box center [58, 486] width 92 height 12
